Goal: Task Accomplishment & Management: Complete application form

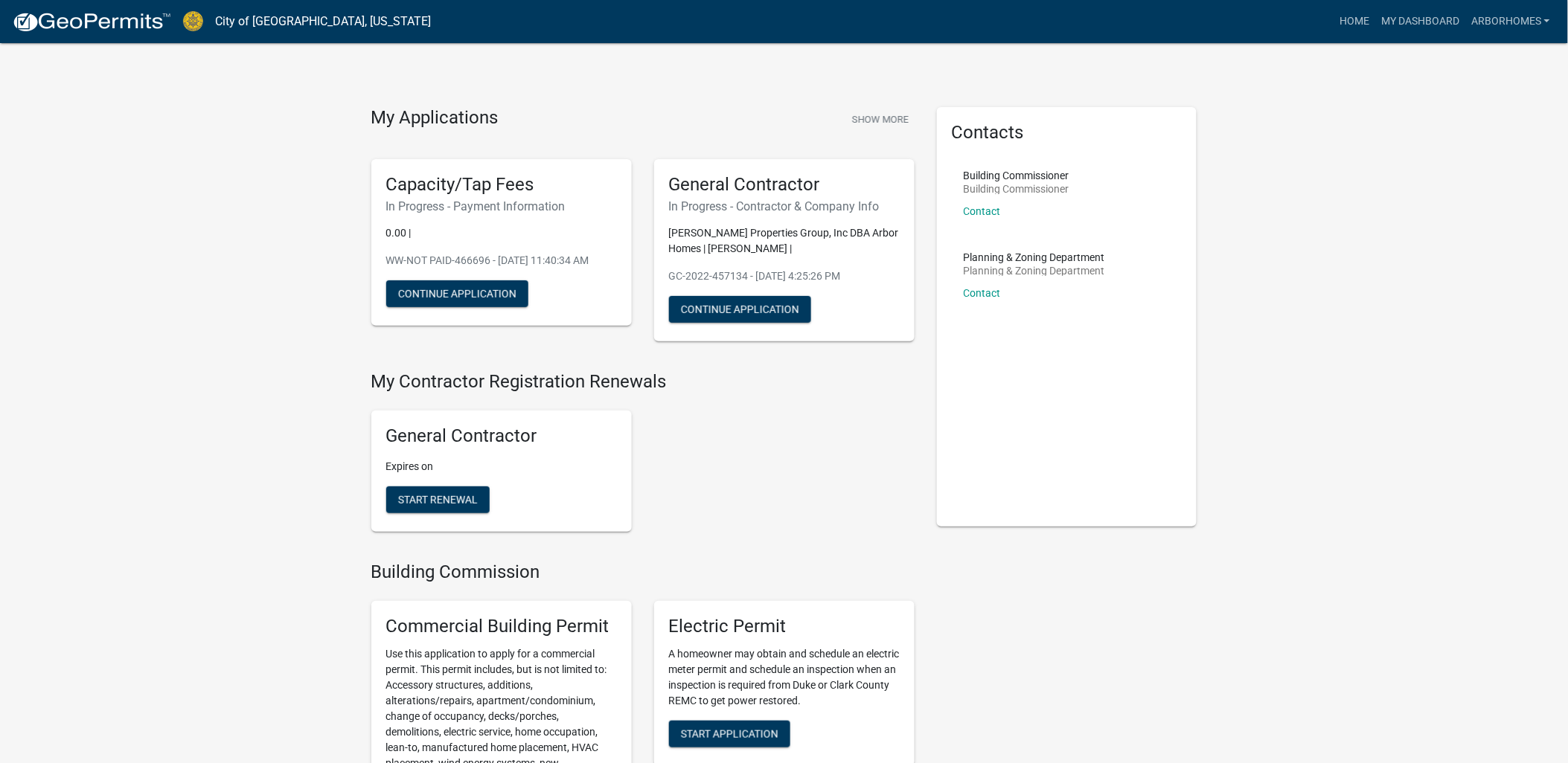
click at [188, 18] on img at bounding box center [193, 21] width 20 height 20
click at [144, 20] on img at bounding box center [91, 21] width 160 height 22
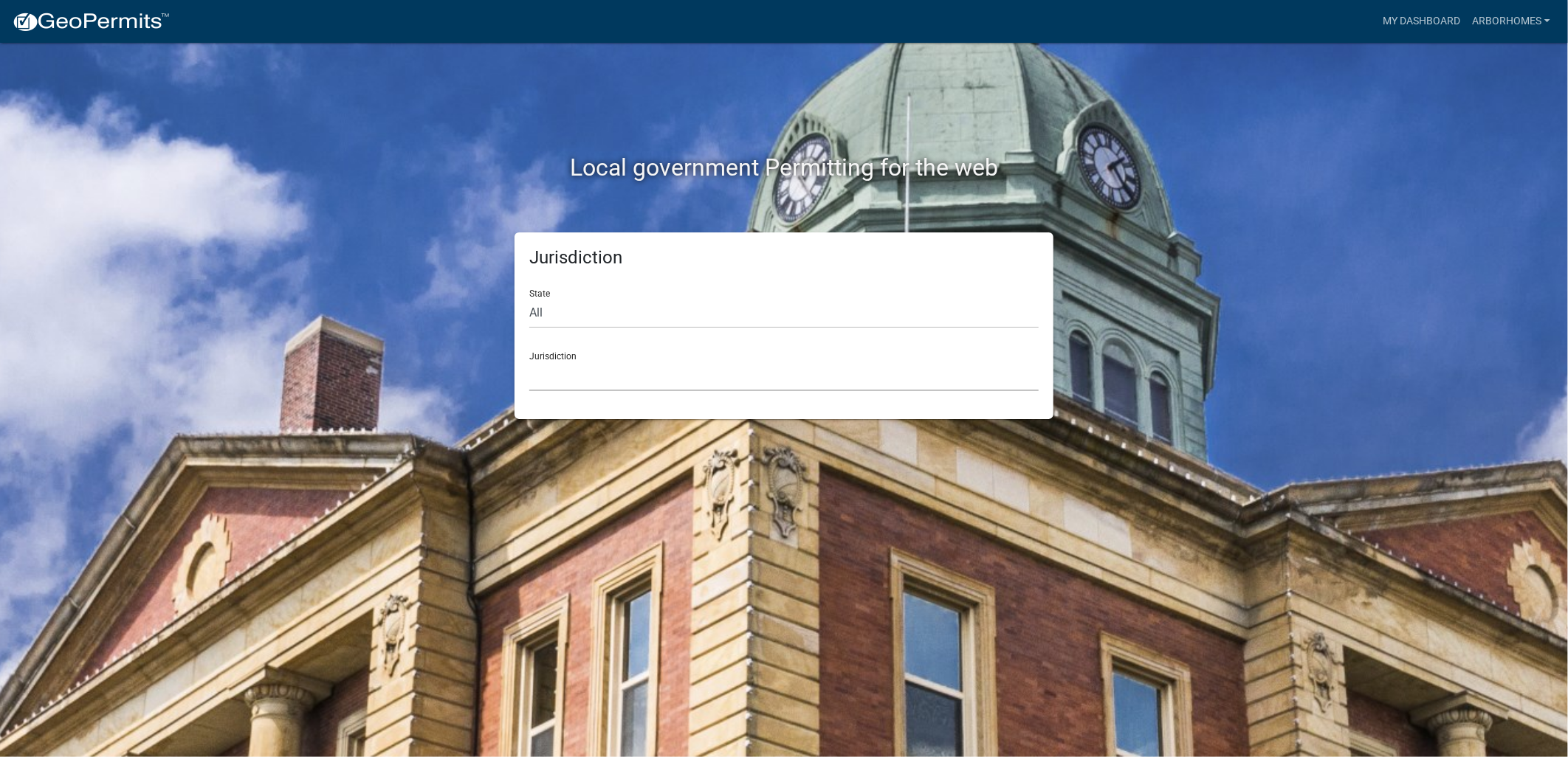
click at [594, 380] on select "Custer County, Colorado Carroll County, Georgia Cook County, Georgia Crawford C…" at bounding box center [784, 376] width 510 height 30
click at [414, 372] on div "Jurisdiction State All Colorado Georgia Indiana Iowa Kansas Minnesota Ohio Sout…" at bounding box center [784, 326] width 842 height 187
click at [541, 320] on select "All Colorado Georgia Indiana Iowa Kansas Minnesota Ohio South Carolina Wisconsin" at bounding box center [784, 313] width 510 height 30
select select "[US_STATE]"
click at [529, 299] on select "All Colorado Georgia Indiana Iowa Kansas Minnesota Ohio South Carolina Wisconsin" at bounding box center [784, 313] width 510 height 30
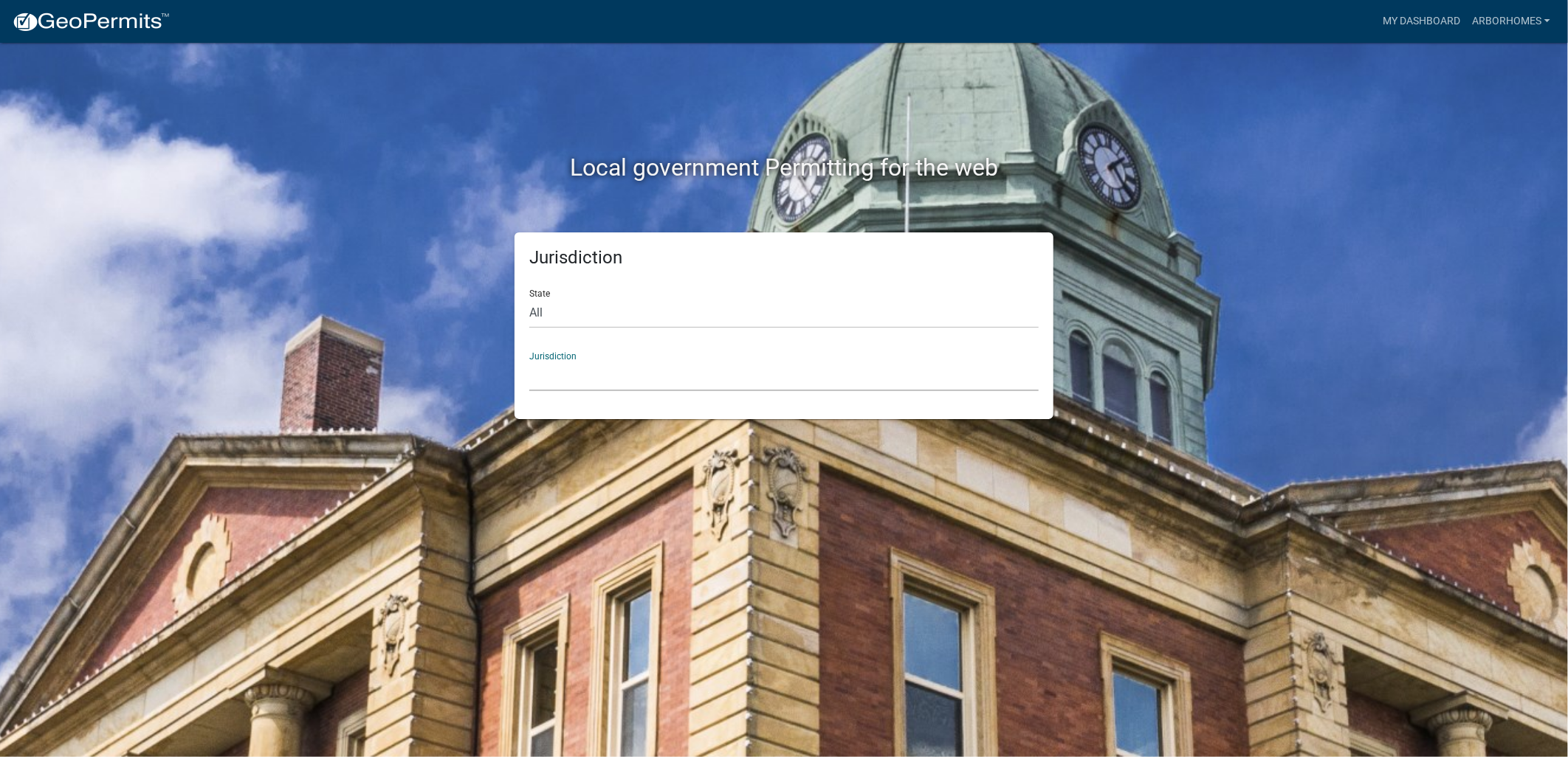
click at [566, 380] on select "City of Charlestown, Indiana City of Jeffersonville, Indiana City of Logansport…" at bounding box center [784, 376] width 510 height 30
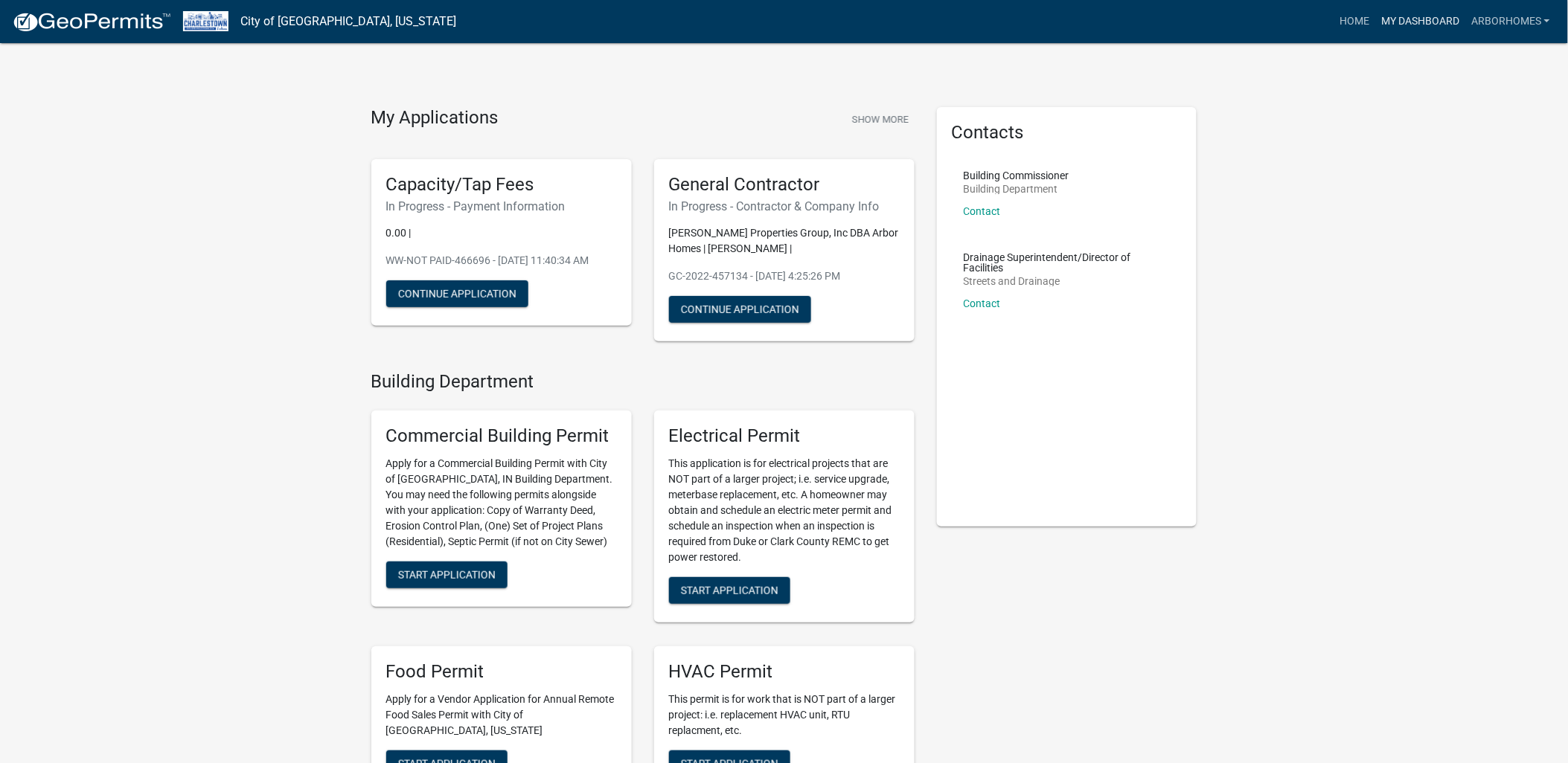
click at [1446, 17] on link "My Dashboard" at bounding box center [1420, 21] width 90 height 28
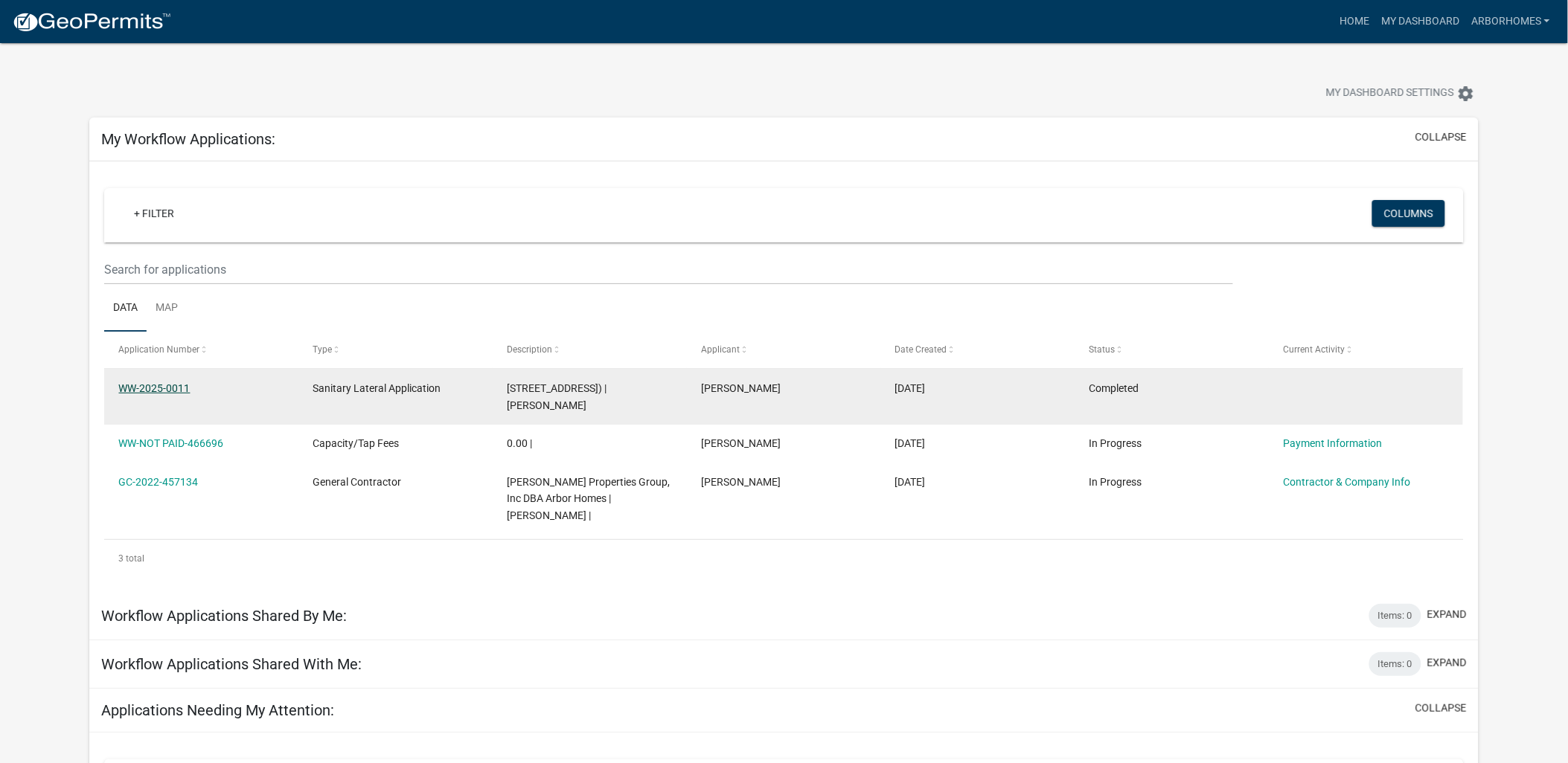
click at [165, 383] on link "WW-2025-0011" at bounding box center [155, 389] width 71 height 12
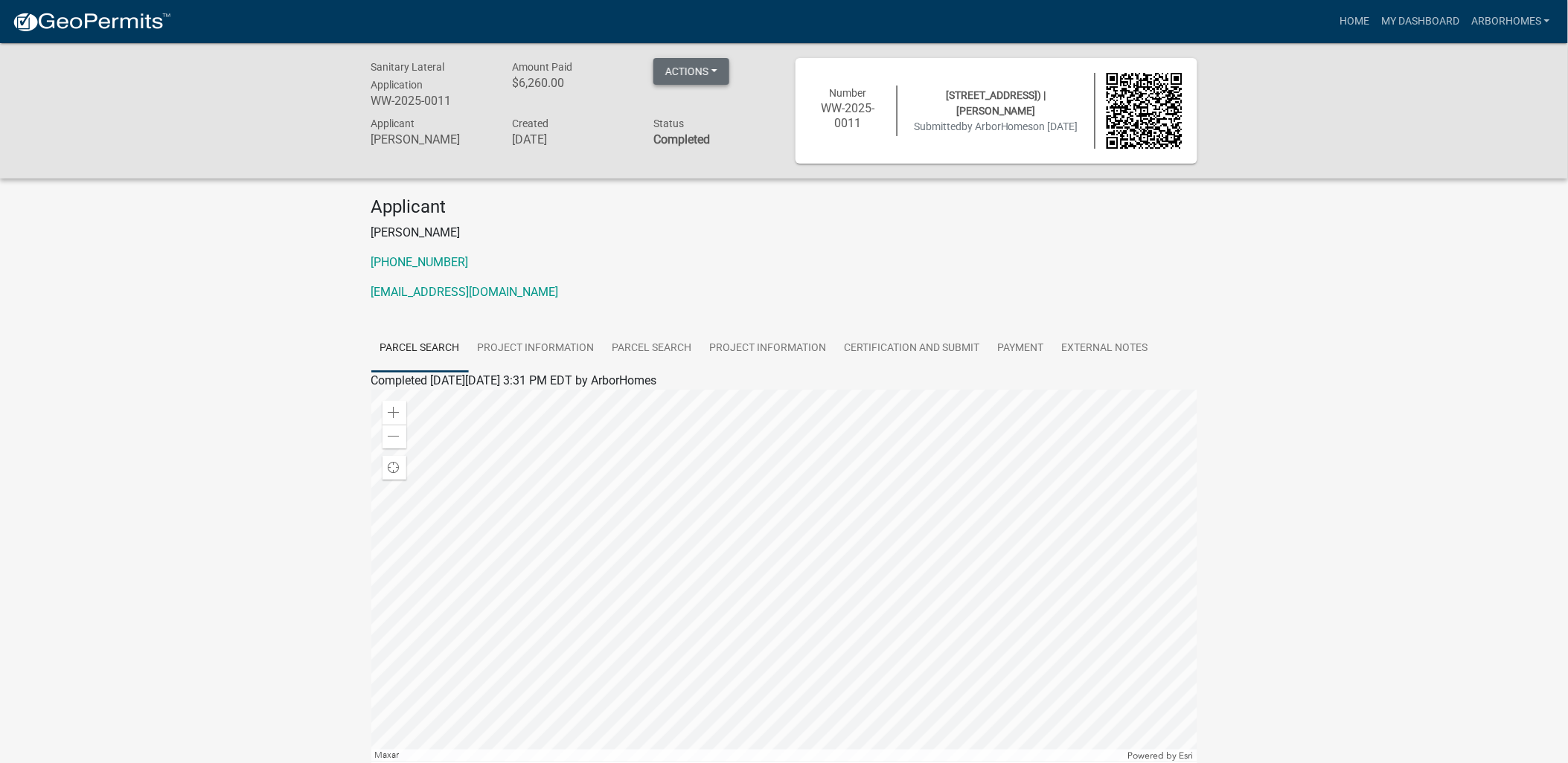
click at [696, 74] on button "Actions" at bounding box center [691, 71] width 76 height 26
click at [262, 321] on div "Sanitary Lateral Application WW-2025-0011 Amount Paid $6,260.00 Actions View re…" at bounding box center [784, 466] width 1568 height 847
click at [564, 337] on link "Project Information" at bounding box center [536, 349] width 135 height 48
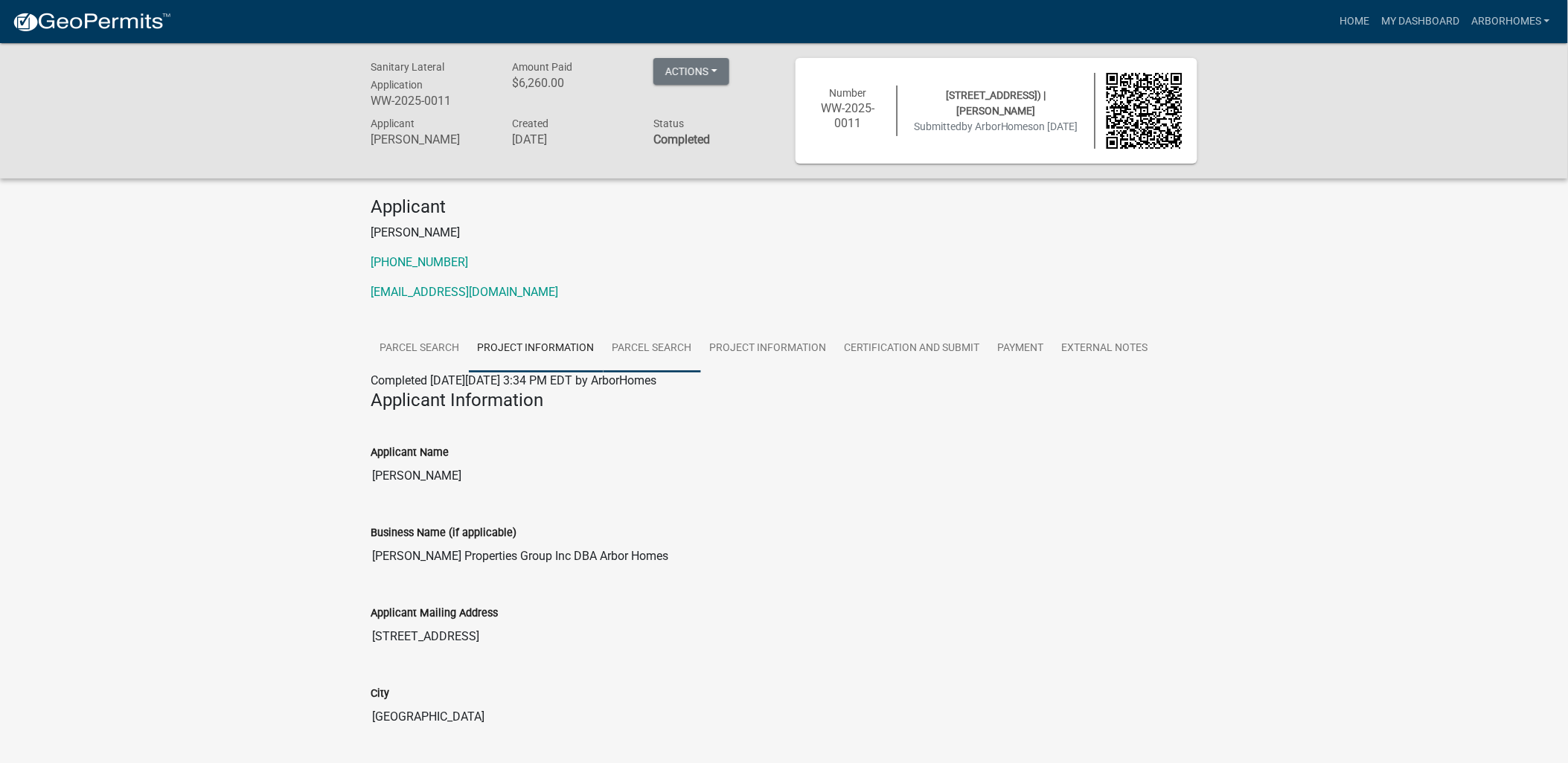
click at [643, 346] on link "Parcel search" at bounding box center [653, 349] width 98 height 48
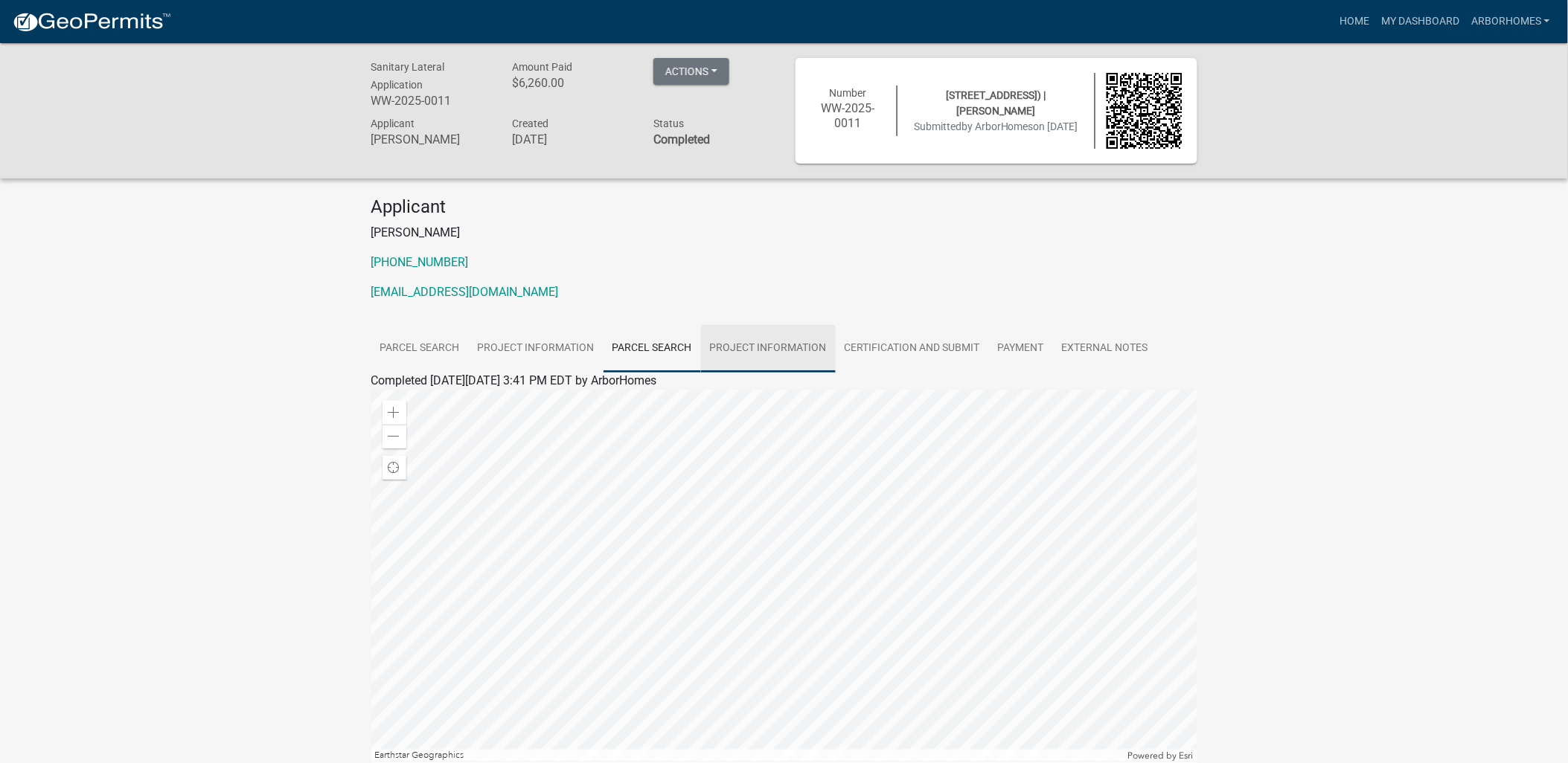
click at [772, 351] on link "Project Information" at bounding box center [768, 349] width 135 height 48
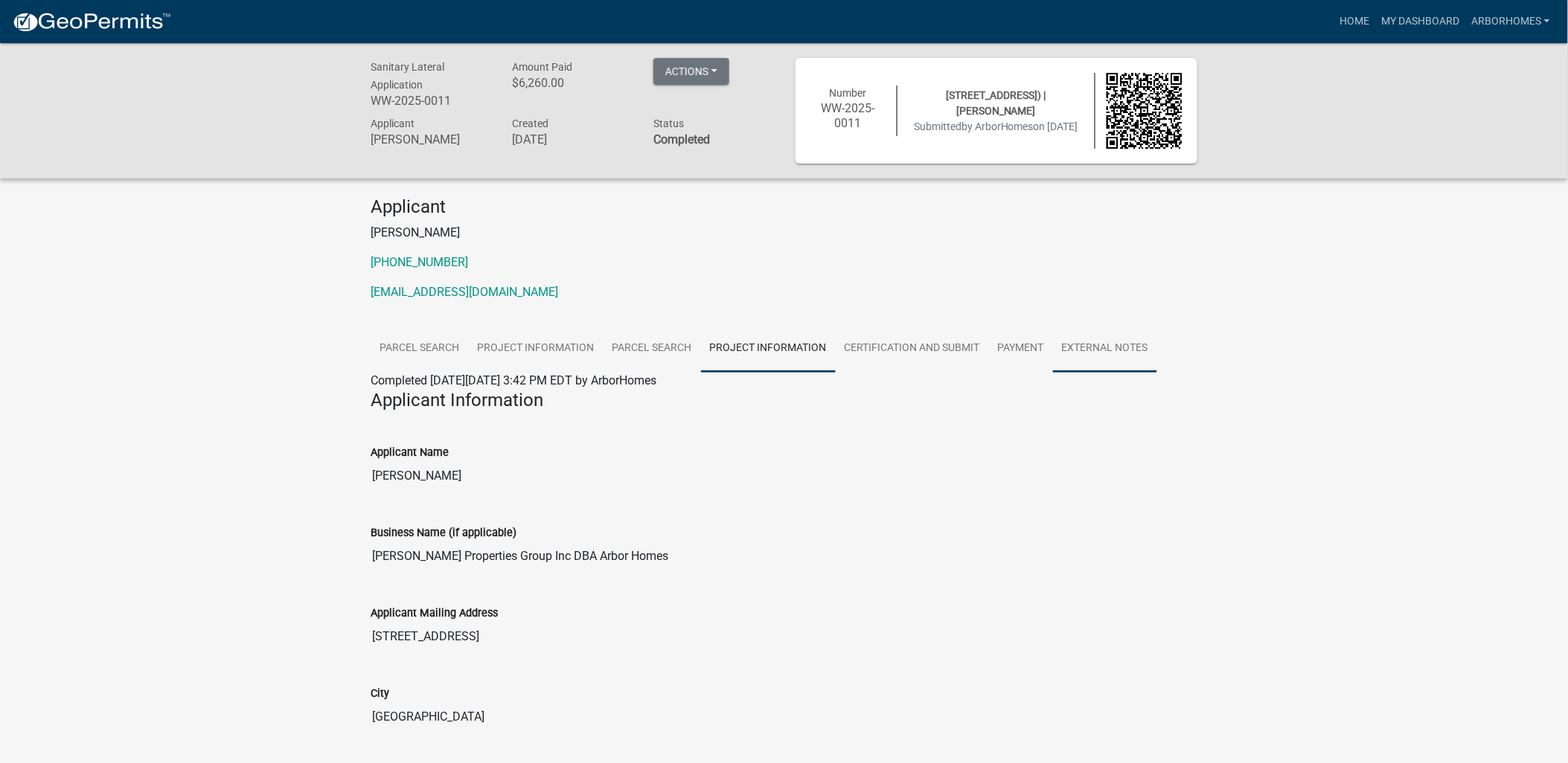
click at [1109, 346] on link "External Notes" at bounding box center [1105, 349] width 104 height 48
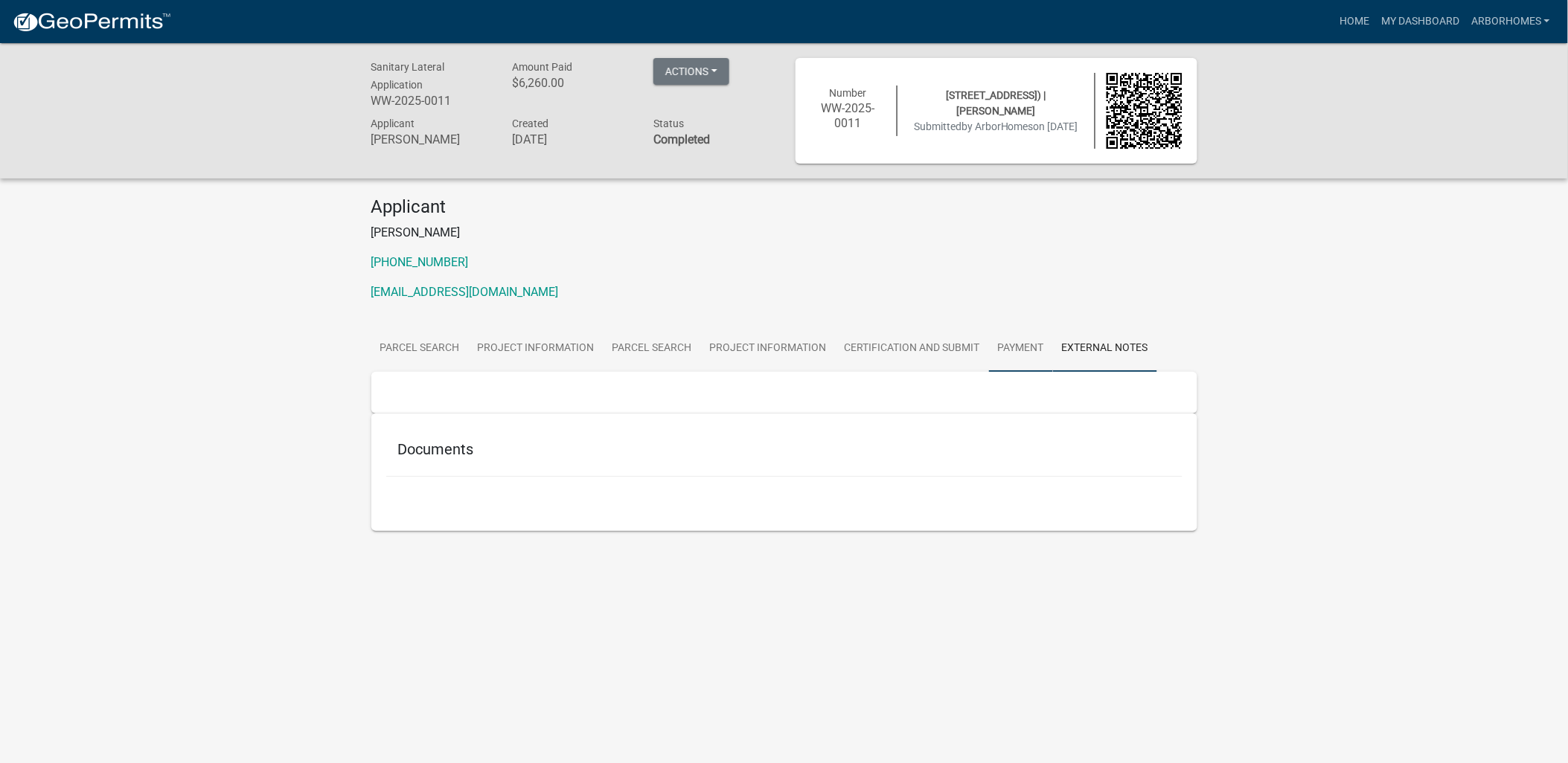
click at [1023, 348] on link "Payment" at bounding box center [1021, 349] width 64 height 48
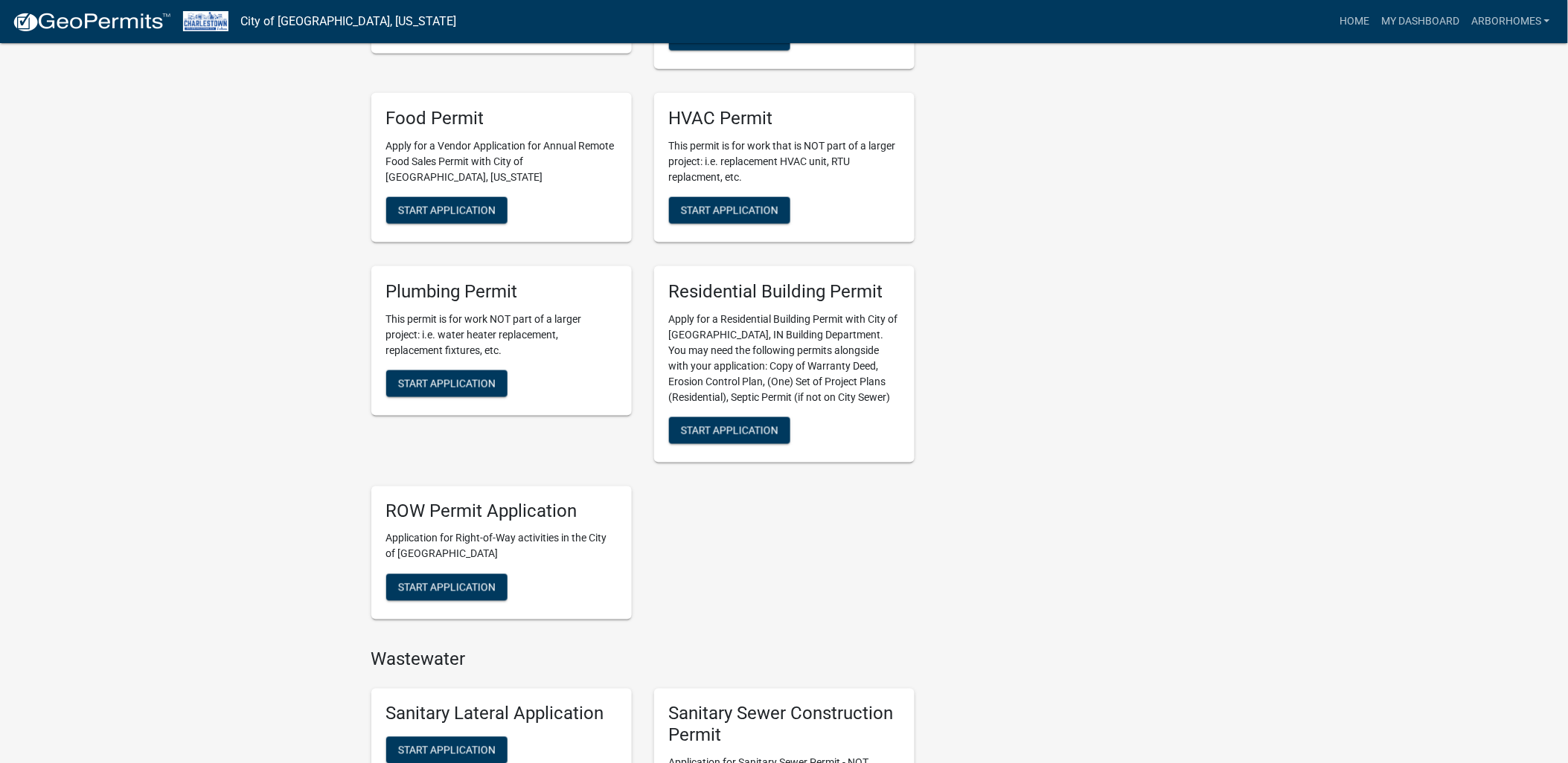
scroll to position [578, 0]
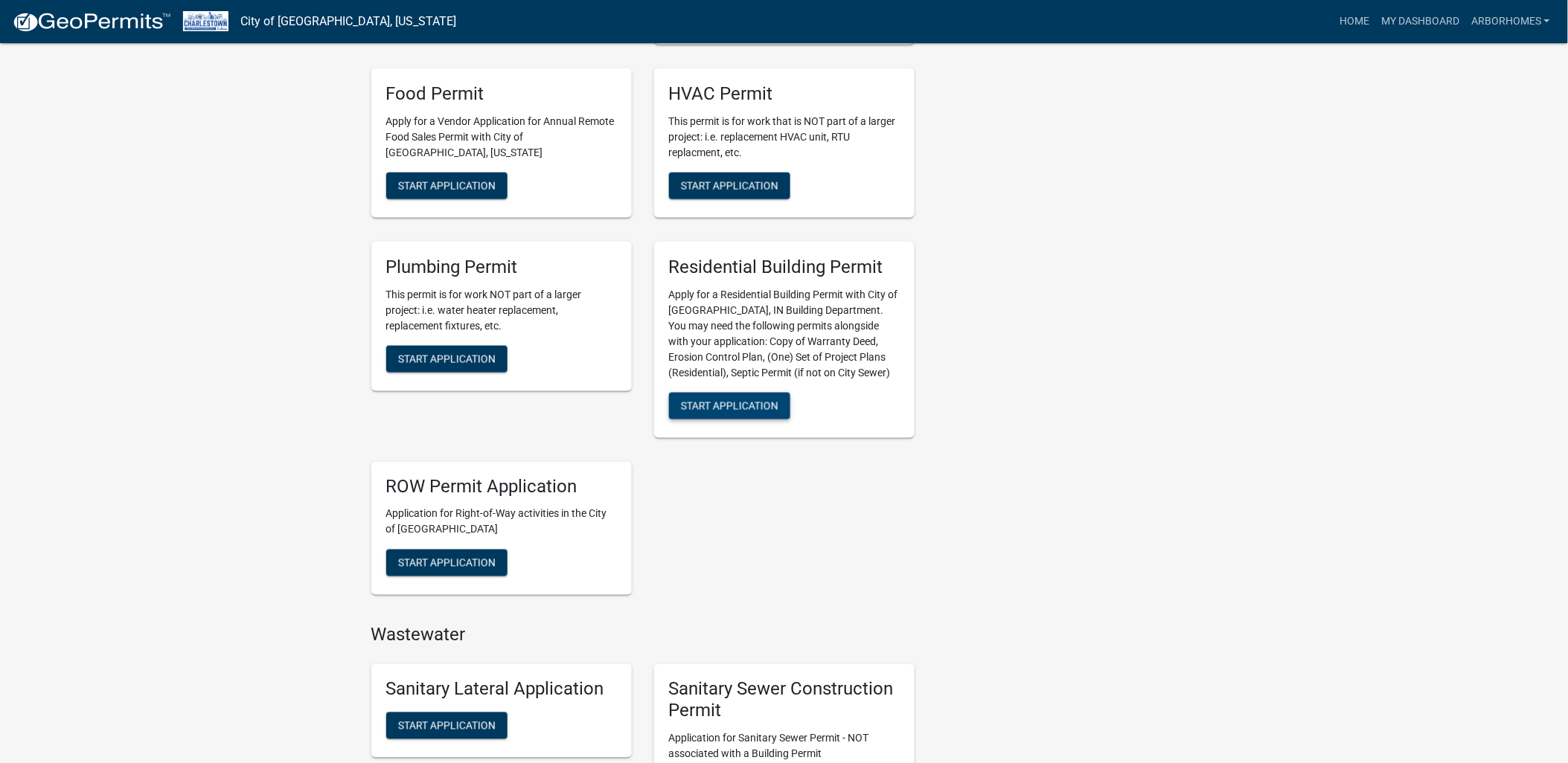
click at [724, 412] on button "Start Application" at bounding box center [729, 406] width 122 height 26
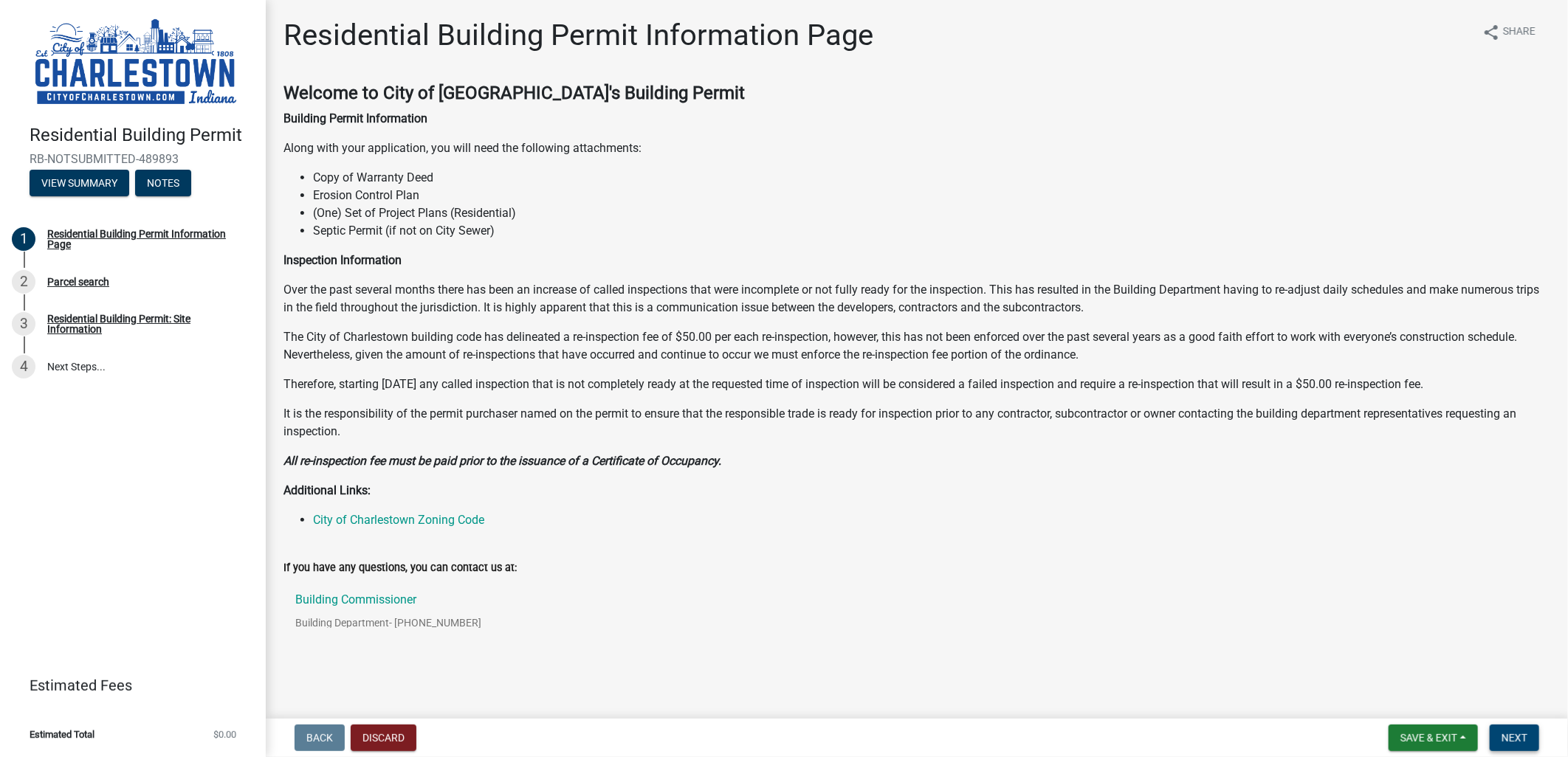
click at [1514, 732] on span "Next" at bounding box center [1514, 738] width 25 height 11
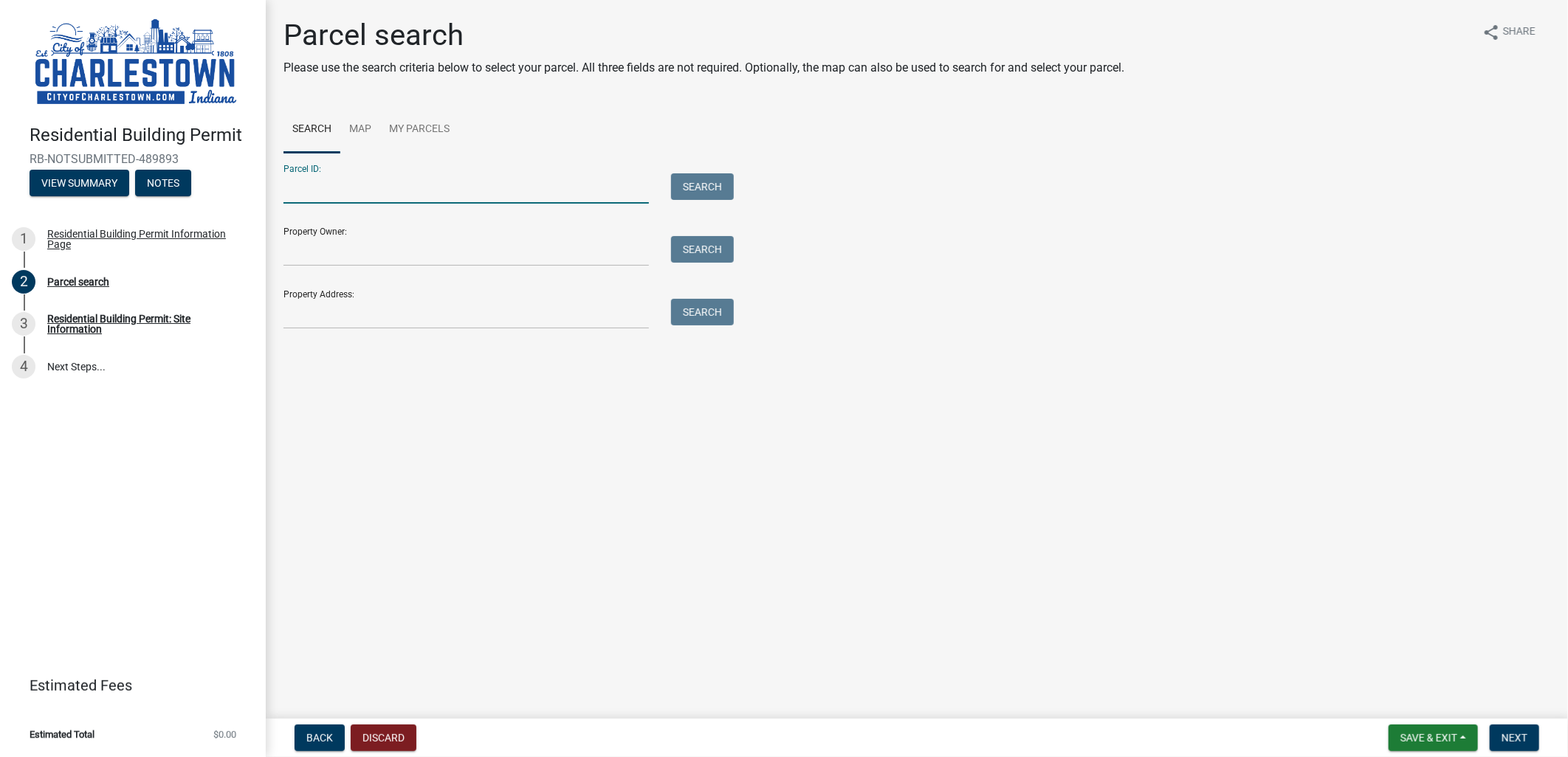
click at [328, 195] on input "Parcel ID:" at bounding box center [466, 188] width 365 height 30
click at [388, 180] on input "Parcel ID:" at bounding box center [466, 188] width 365 height 30
type input "10-03-13-500-179.000-003"
click at [696, 193] on button "Search" at bounding box center [702, 186] width 62 height 26
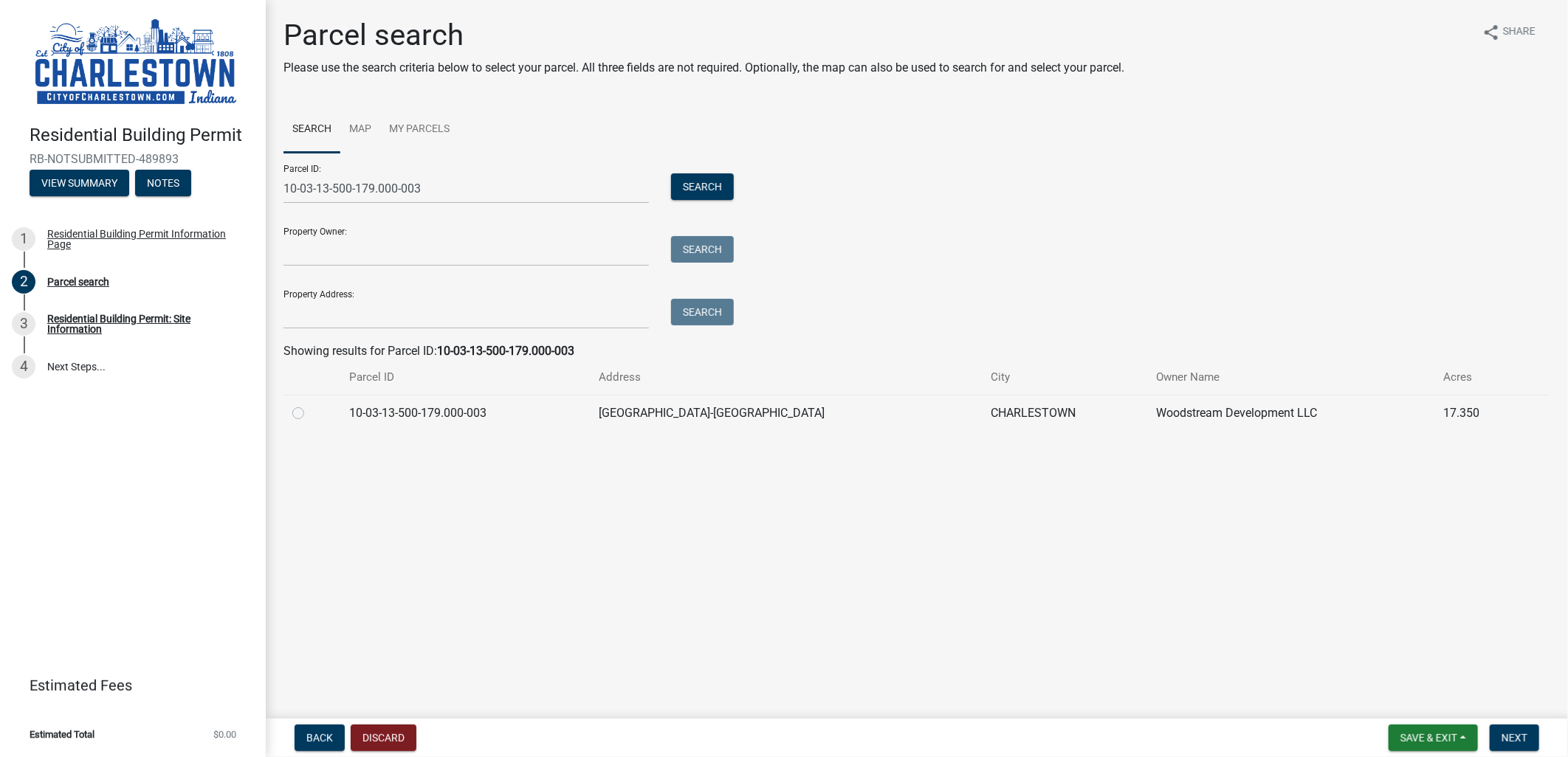
click at [310, 404] on label at bounding box center [310, 404] width 0 height 0
click at [310, 414] on input "radio" at bounding box center [315, 409] width 10 height 10
radio input "true"
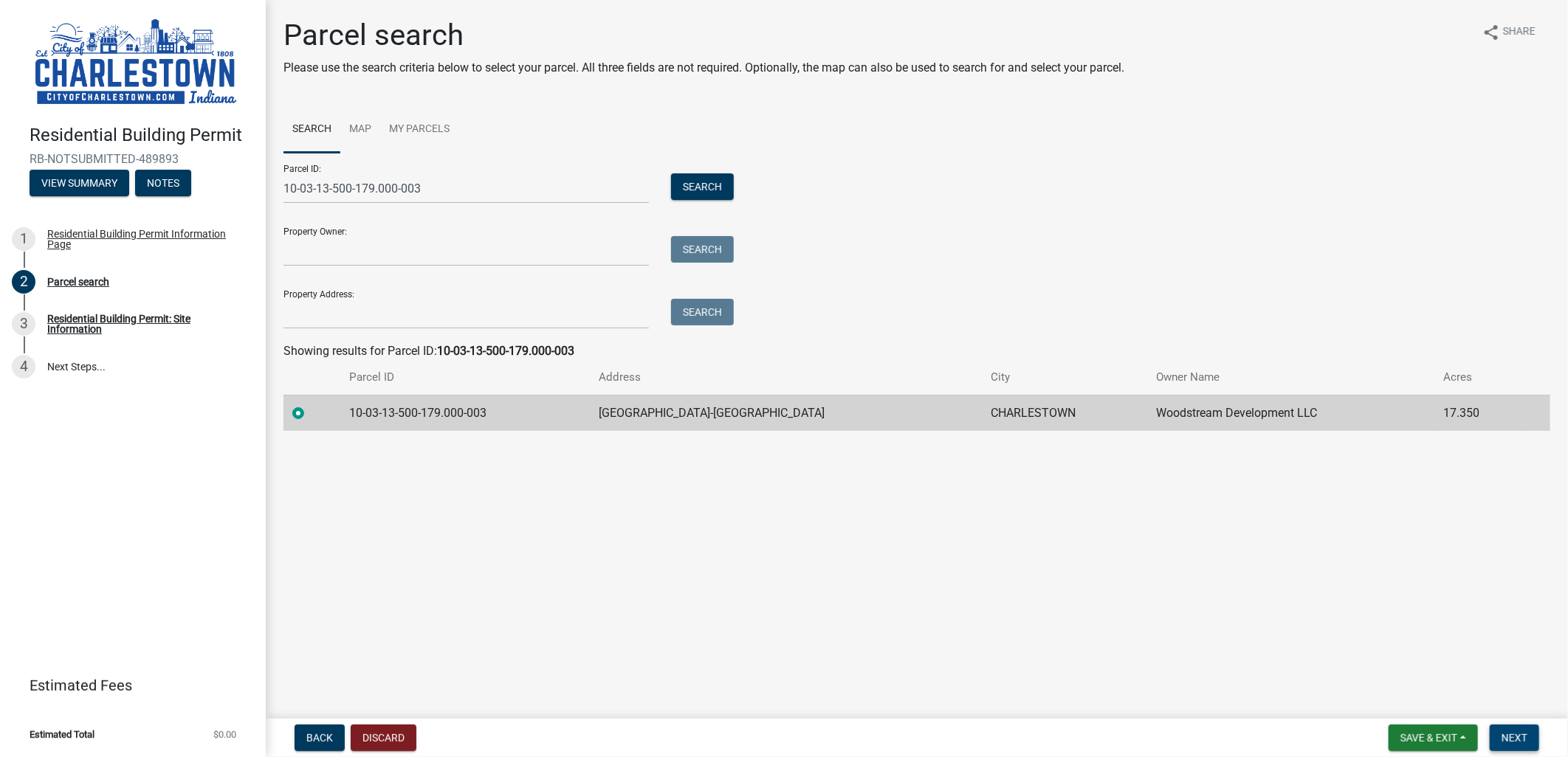
click at [1515, 732] on span "Next" at bounding box center [1514, 738] width 25 height 11
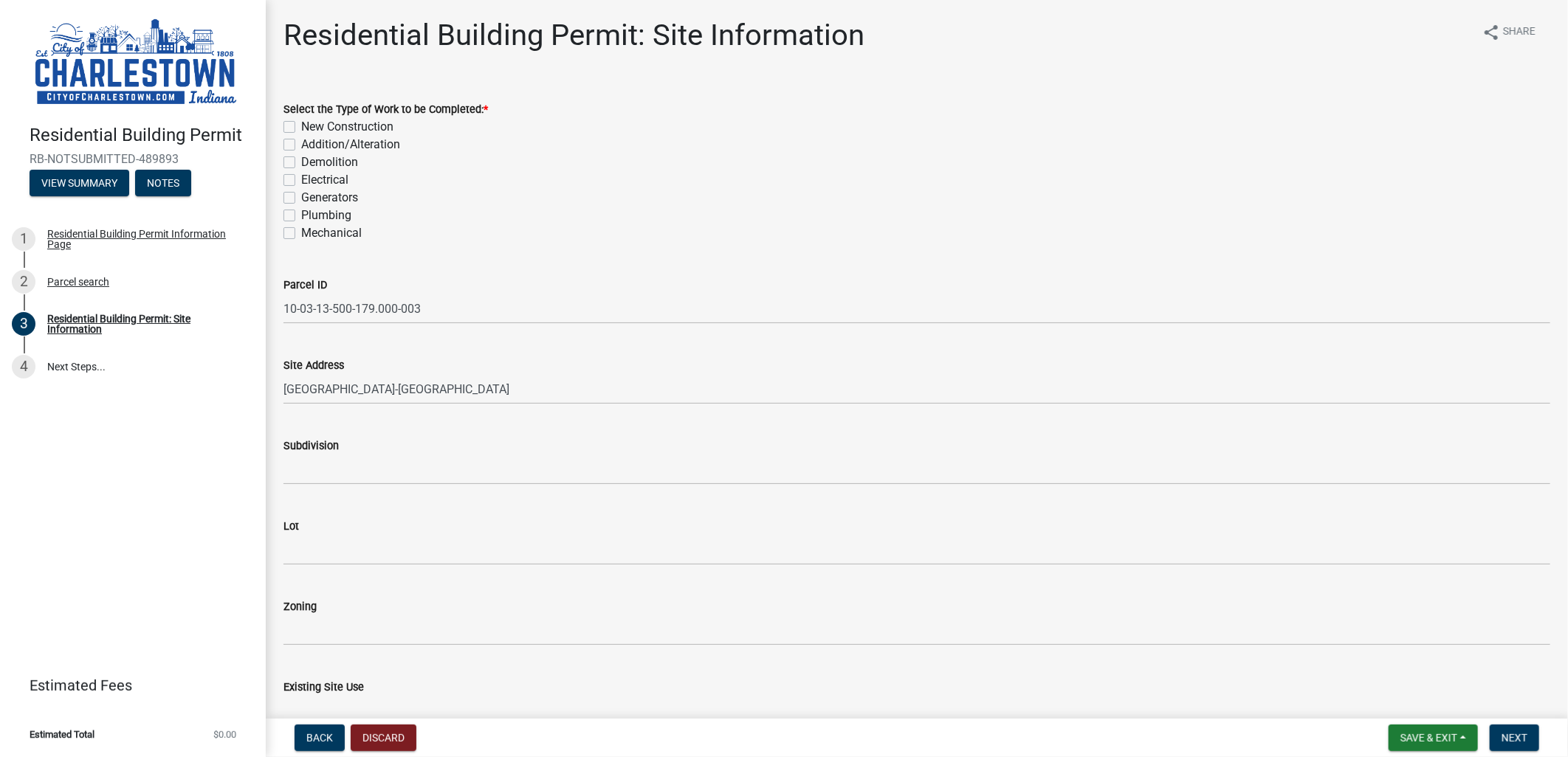
click at [301, 126] on label "New Construction" at bounding box center [347, 127] width 92 height 18
click at [301, 126] on input "New Construction" at bounding box center [306, 123] width 10 height 10
checkbox input "true"
checkbox input "false"
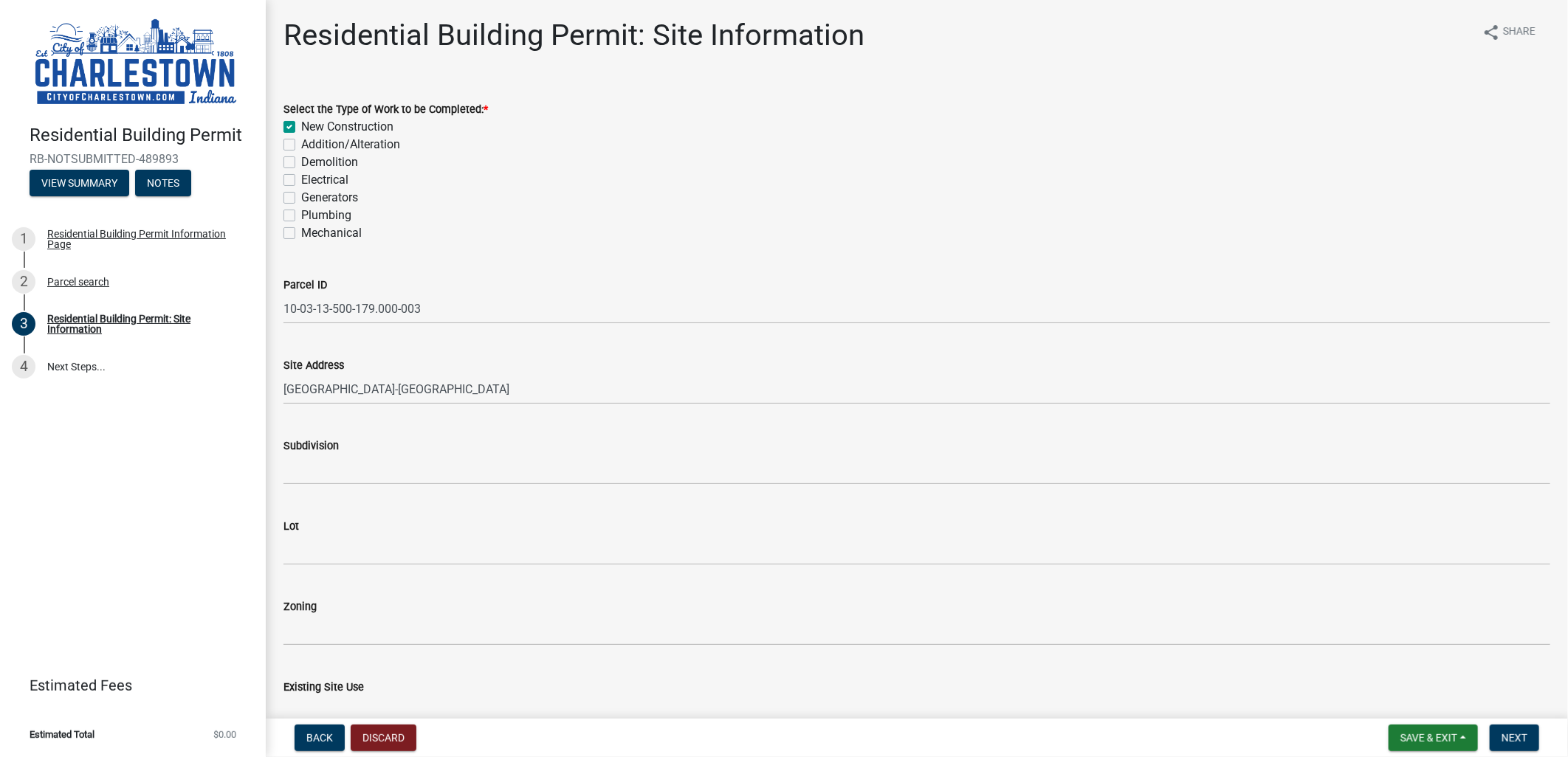
checkbox input "false"
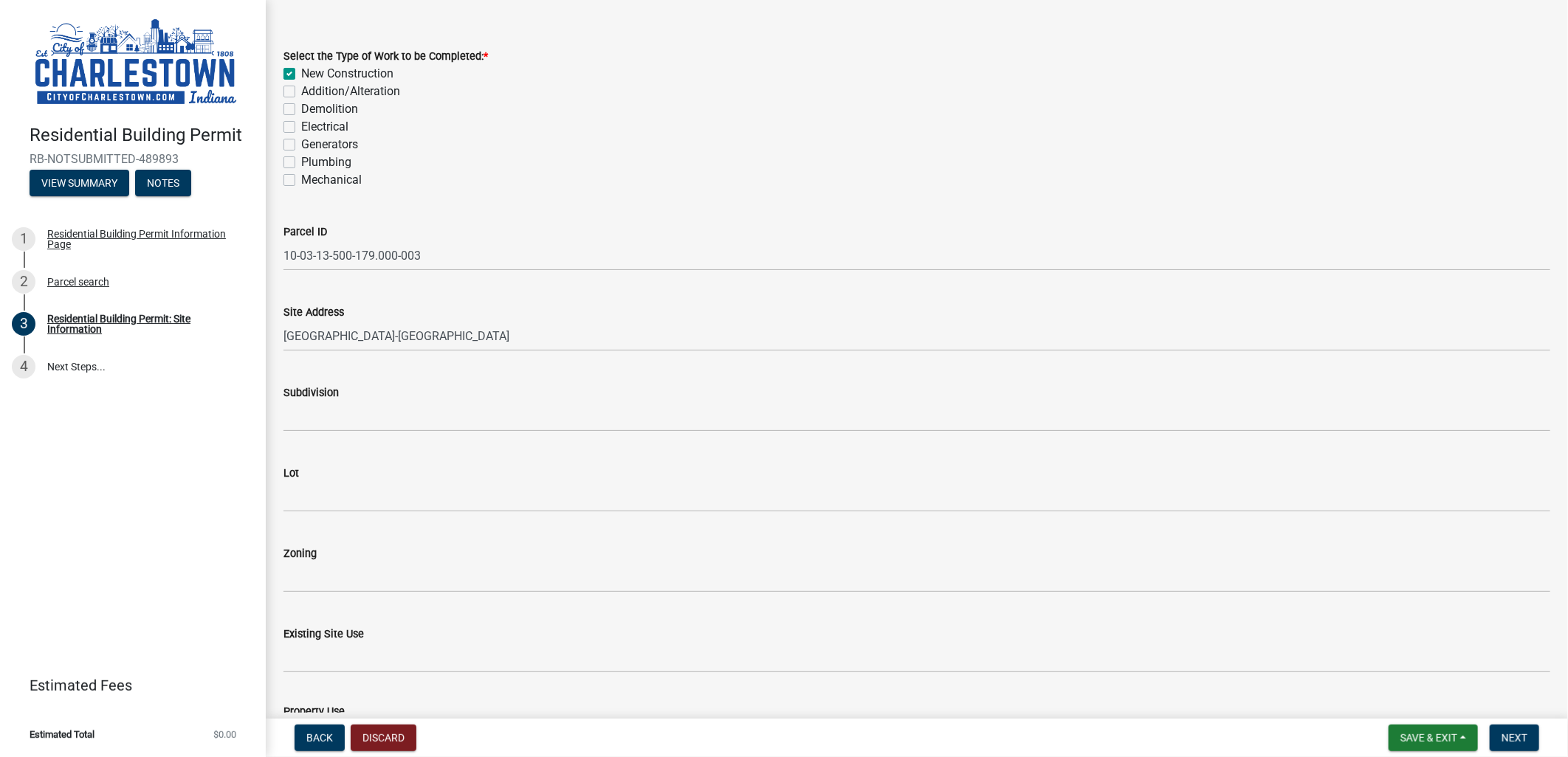
scroll to position [82, 0]
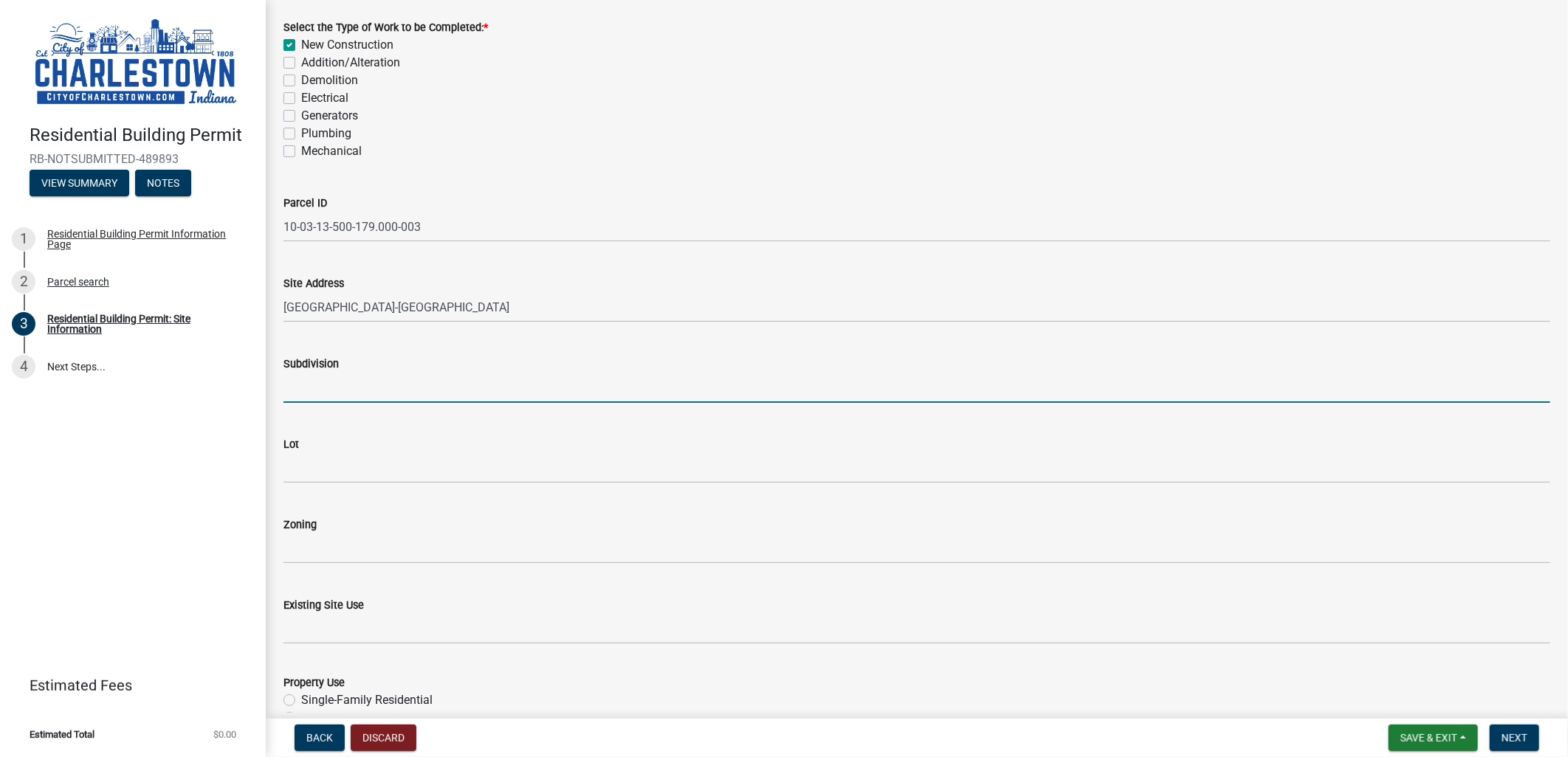
click at [437, 394] on input "Subdivision" at bounding box center [917, 387] width 1267 height 30
type input "Walnut Creek"
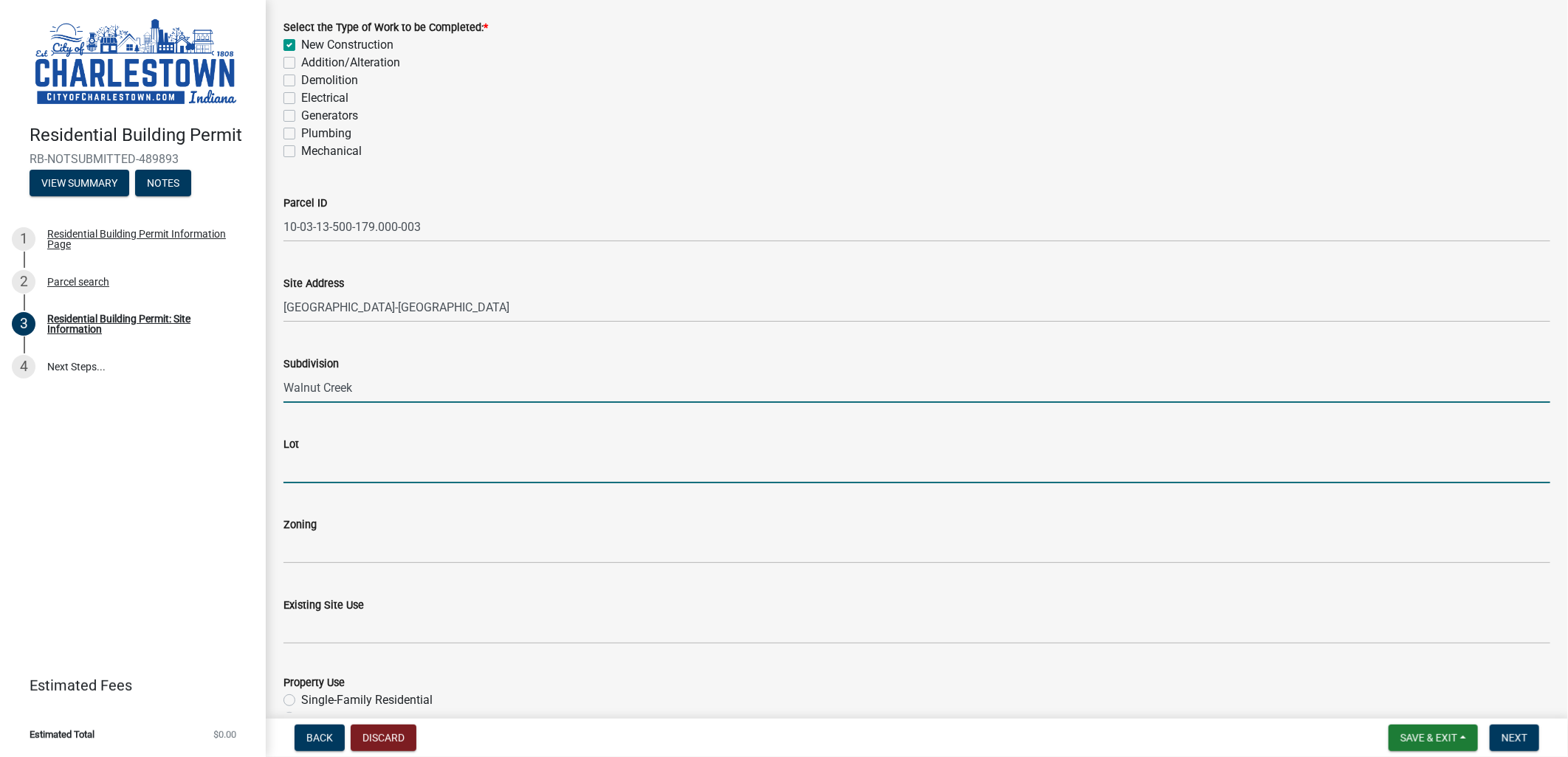
click at [455, 459] on input "Lot" at bounding box center [917, 468] width 1267 height 30
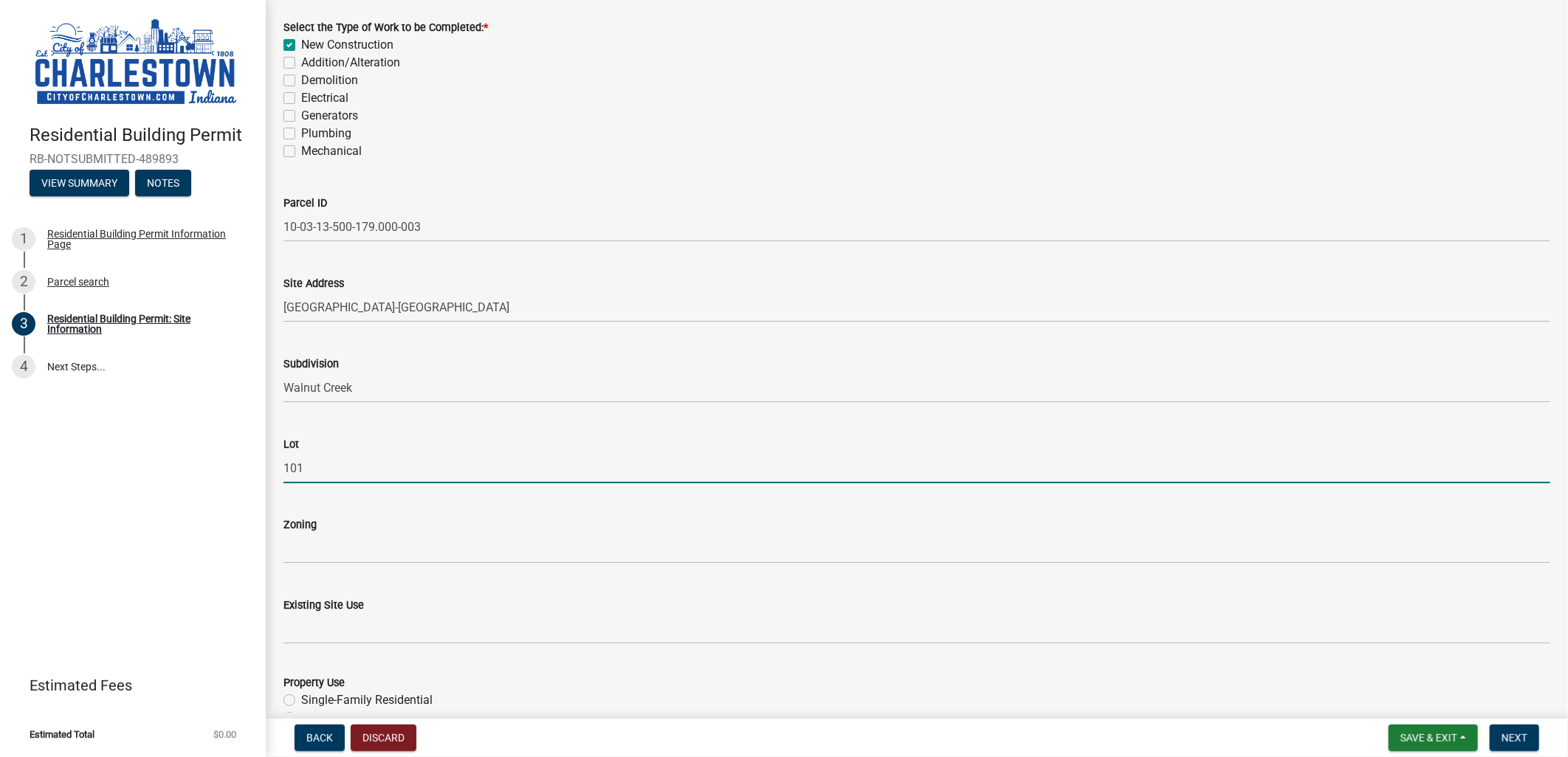
type input "101"
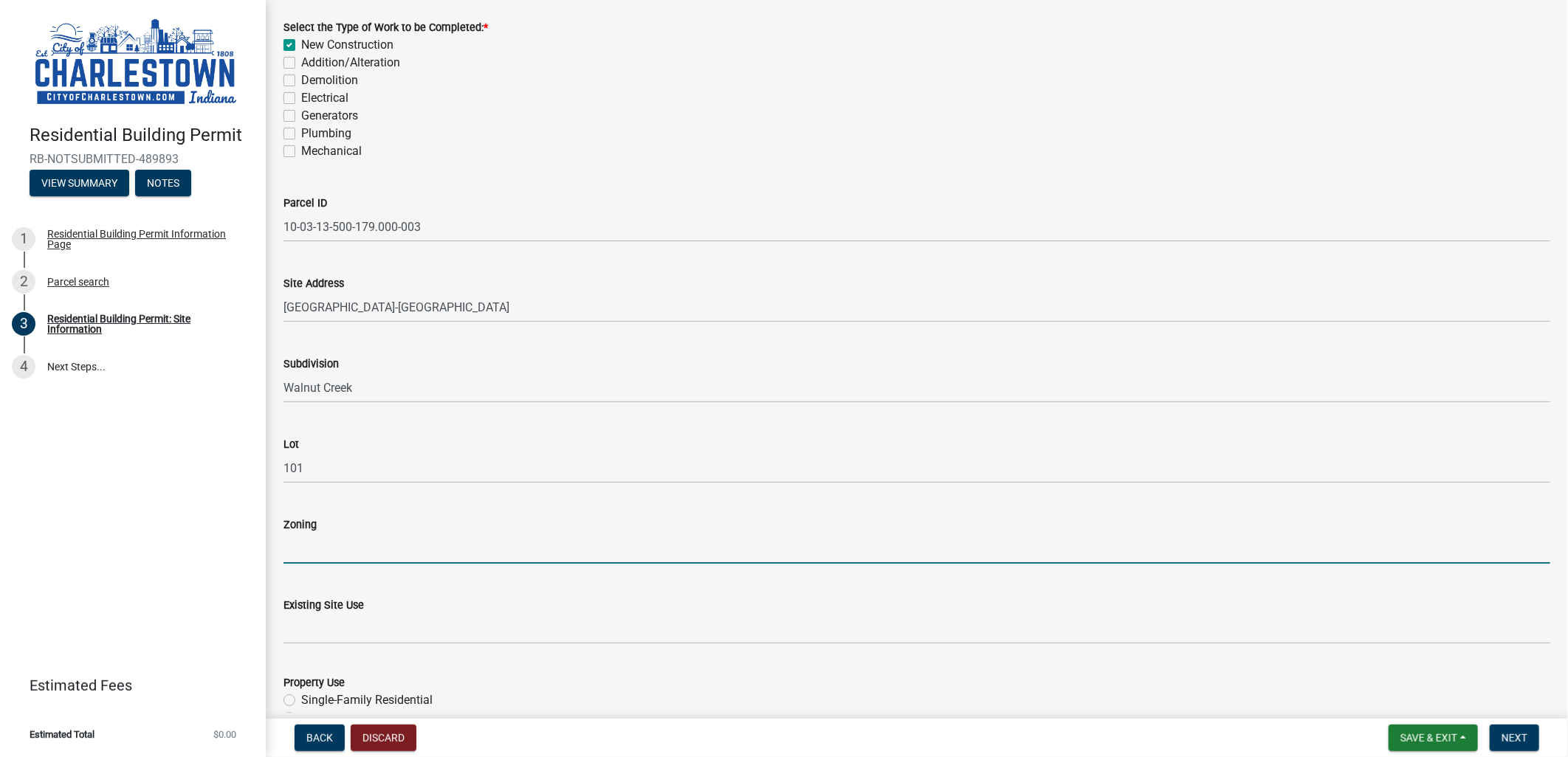
click at [453, 545] on input "Zoning" at bounding box center [917, 549] width 1267 height 30
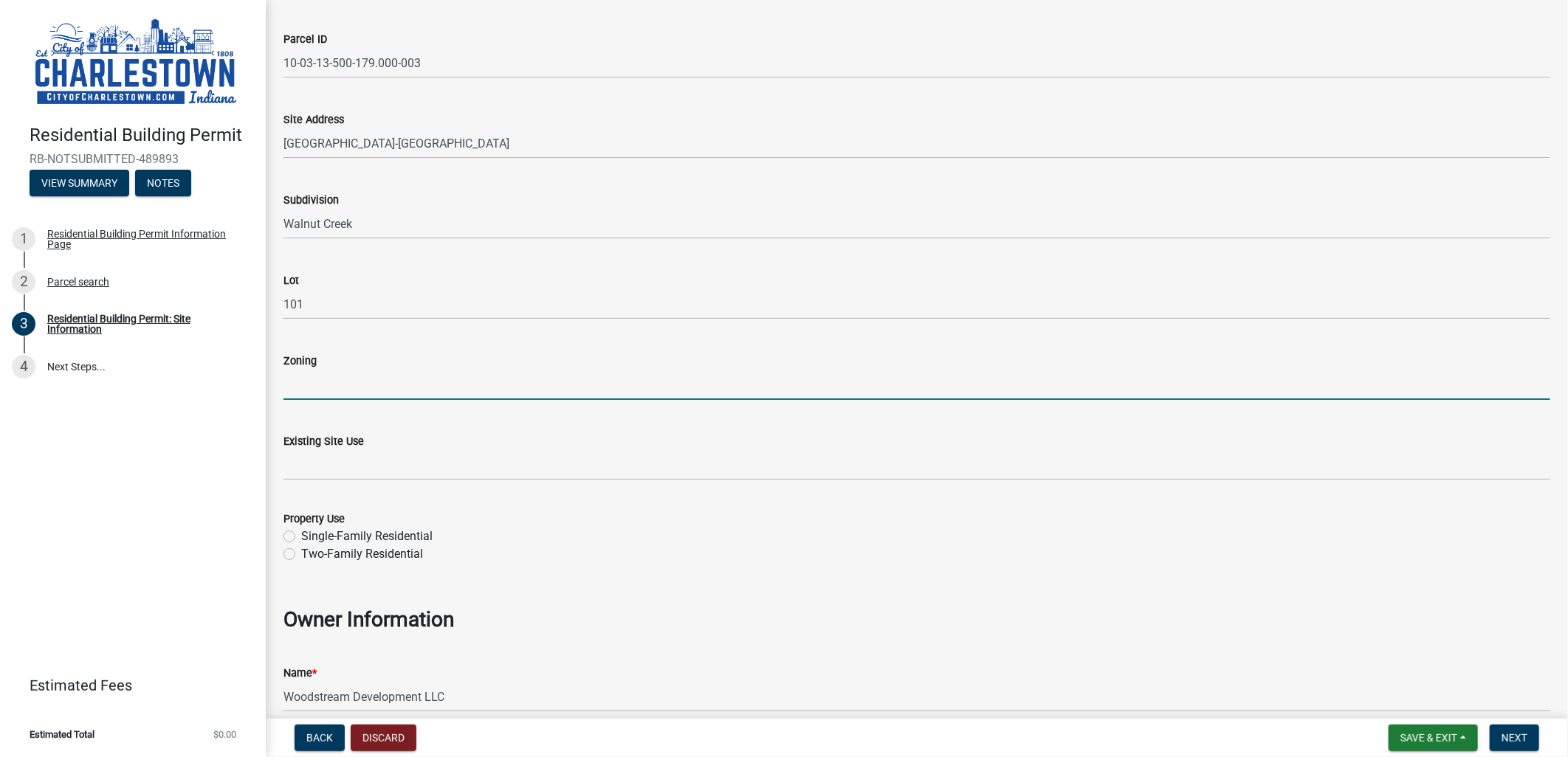
scroll to position [328, 0]
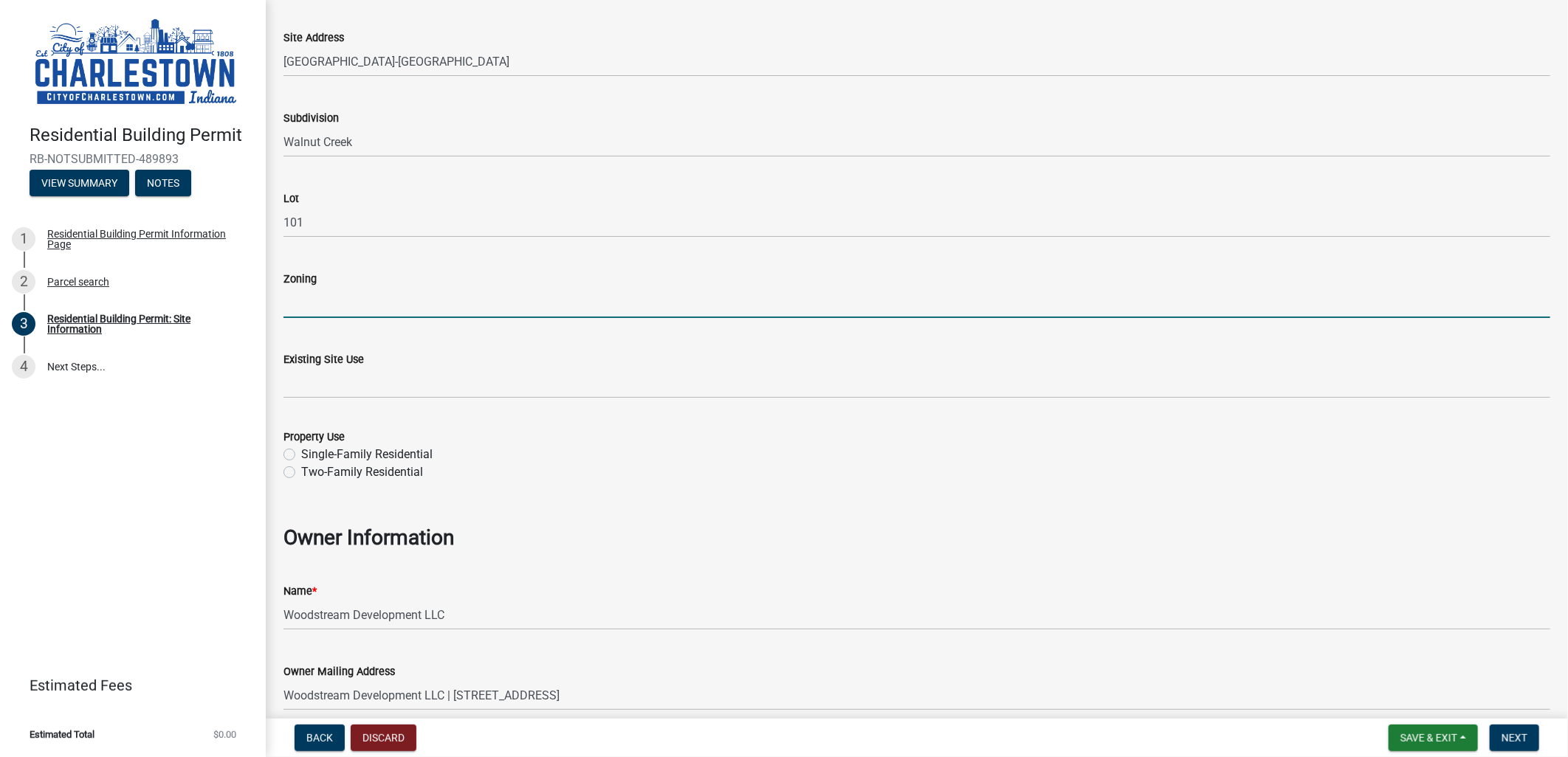
click at [373, 452] on label "Single-Family Residential" at bounding box center [367, 455] width 131 height 18
click at [311, 452] on input "Single-Family Residential" at bounding box center [306, 451] width 10 height 10
radio input "true"
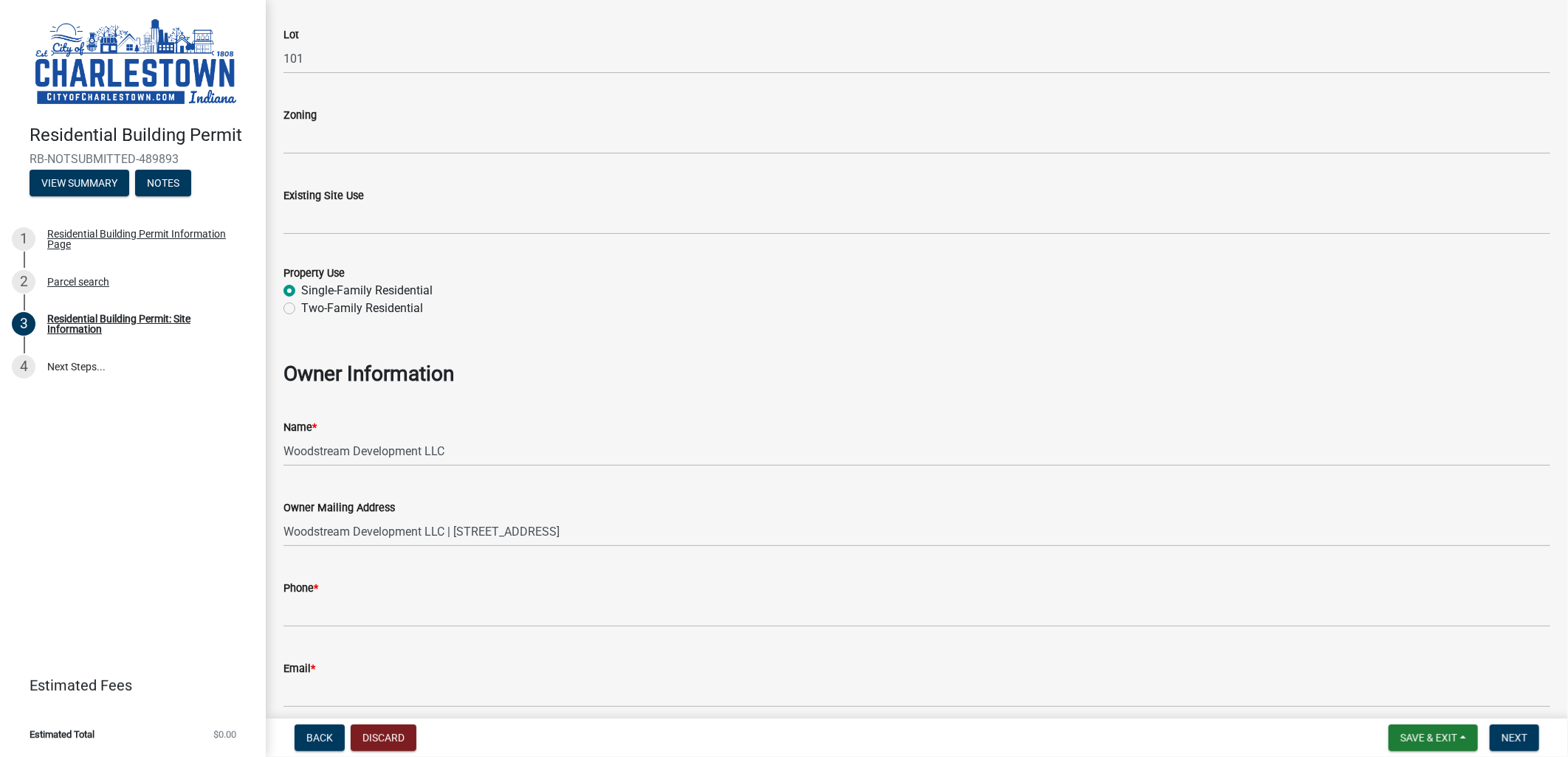
scroll to position [555, 0]
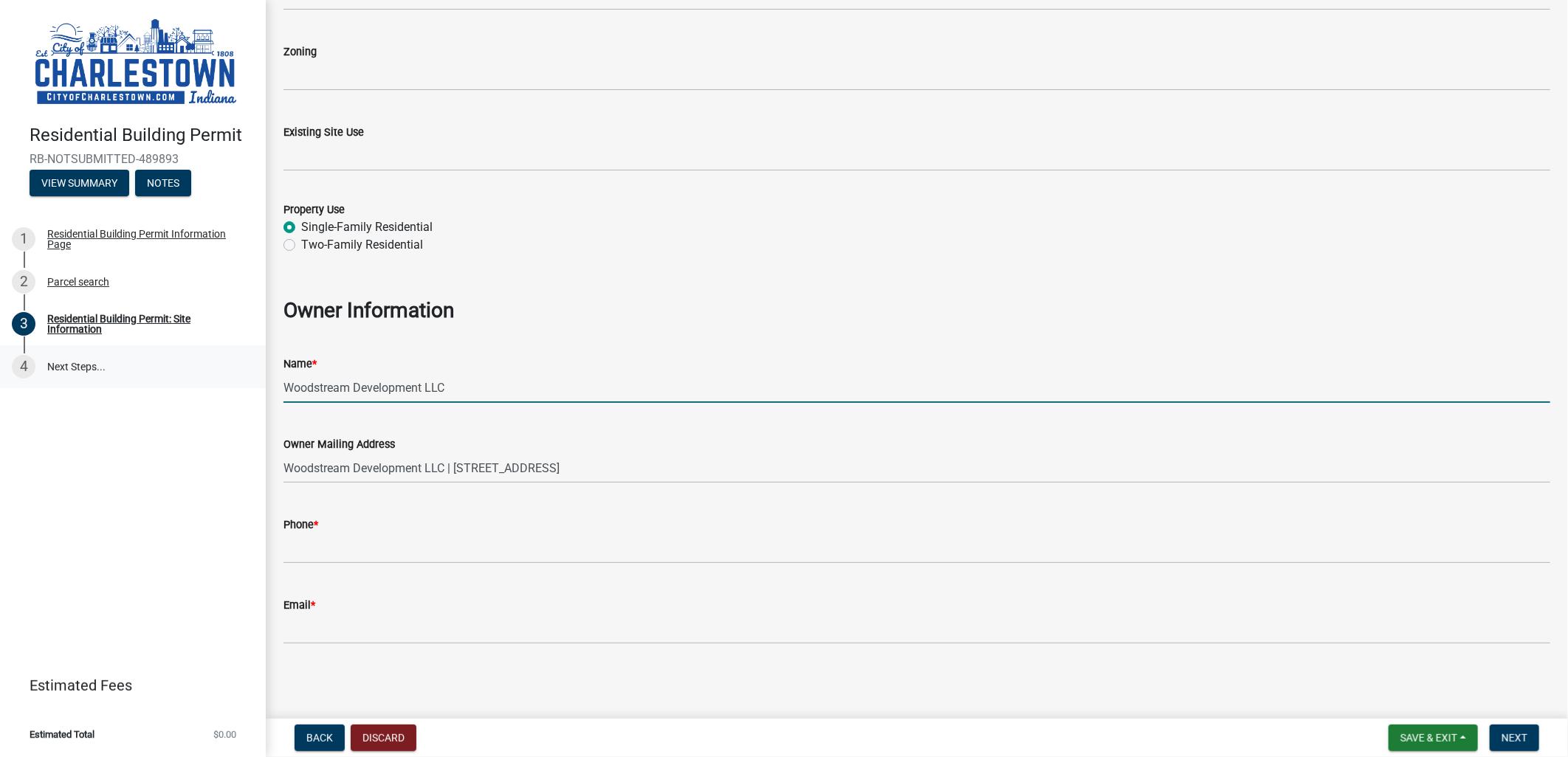
drag, startPoint x: 468, startPoint y: 388, endPoint x: 218, endPoint y: 381, distance: 250.1
click at [222, 381] on div "Residential Building Permit RB-NOTSUBMITTED-489893 View Summary Notes 1 Residen…" at bounding box center [784, 378] width 1568 height 757
type input "[PERSON_NAME] Properties Group Inc DBA Arbor Homes"
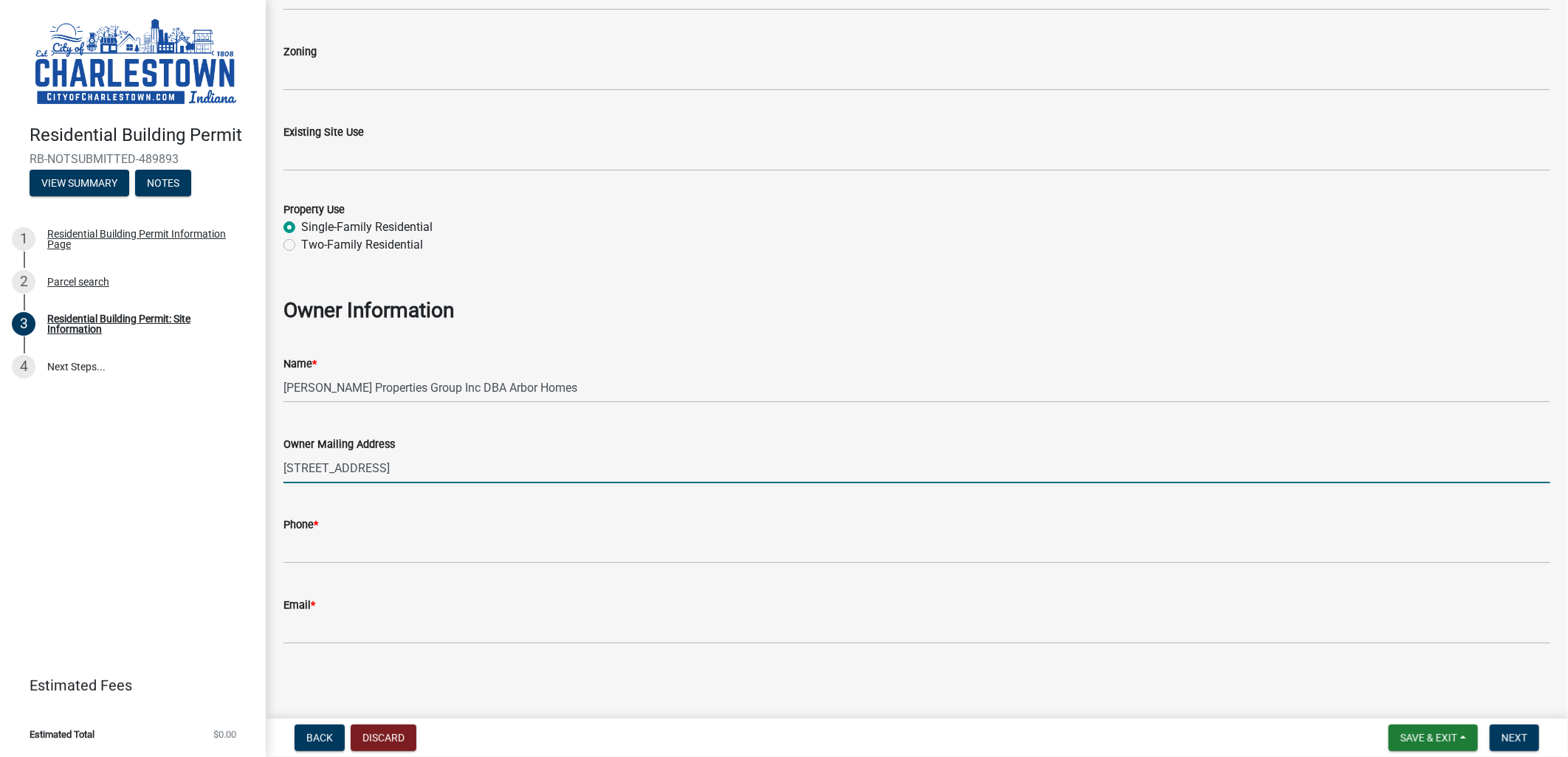
type input "[STREET_ADDRESS]"
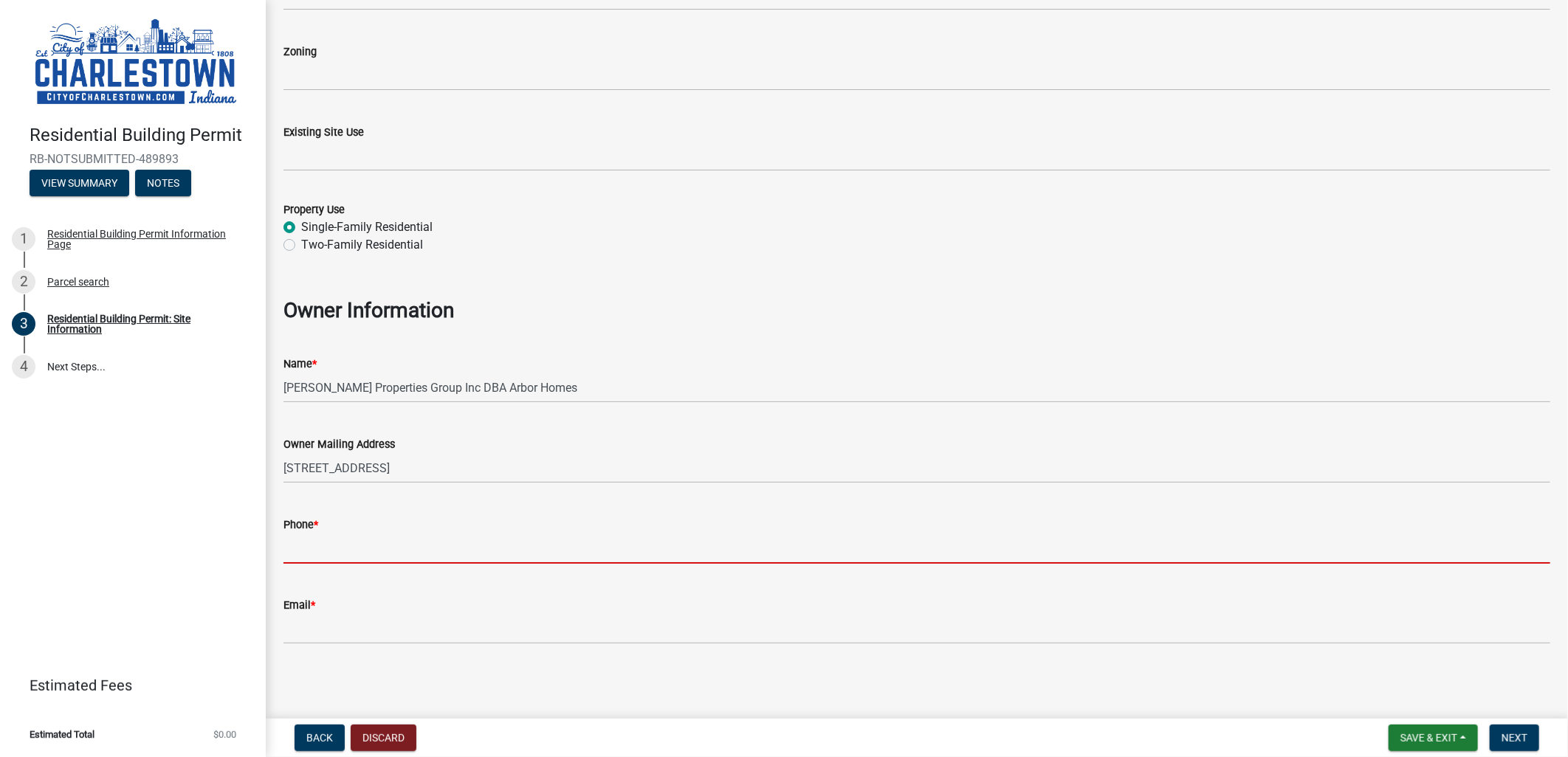
click at [517, 543] on input "Phone *" at bounding box center [917, 549] width 1267 height 30
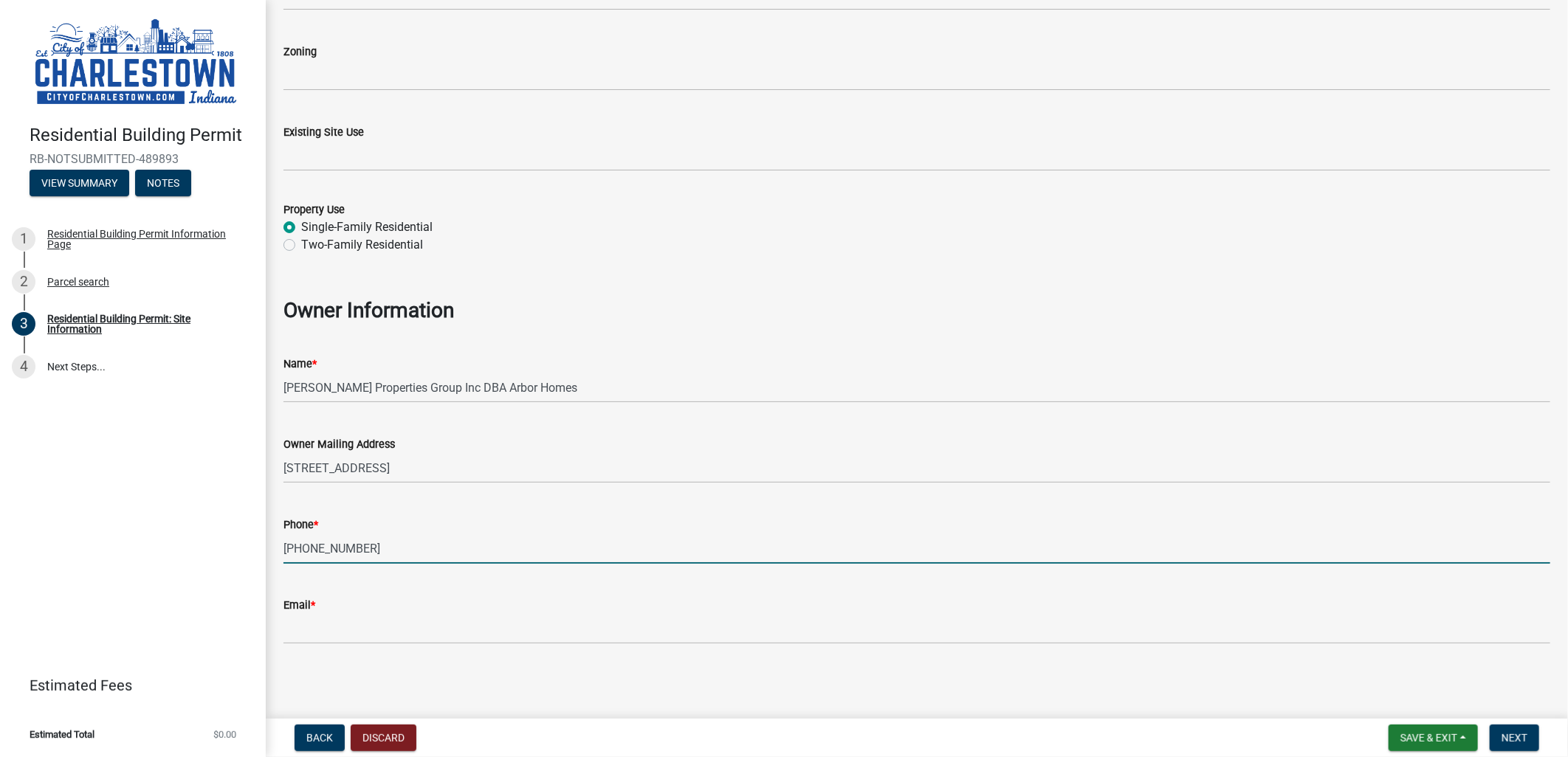
type input "[PHONE_NUMBER]"
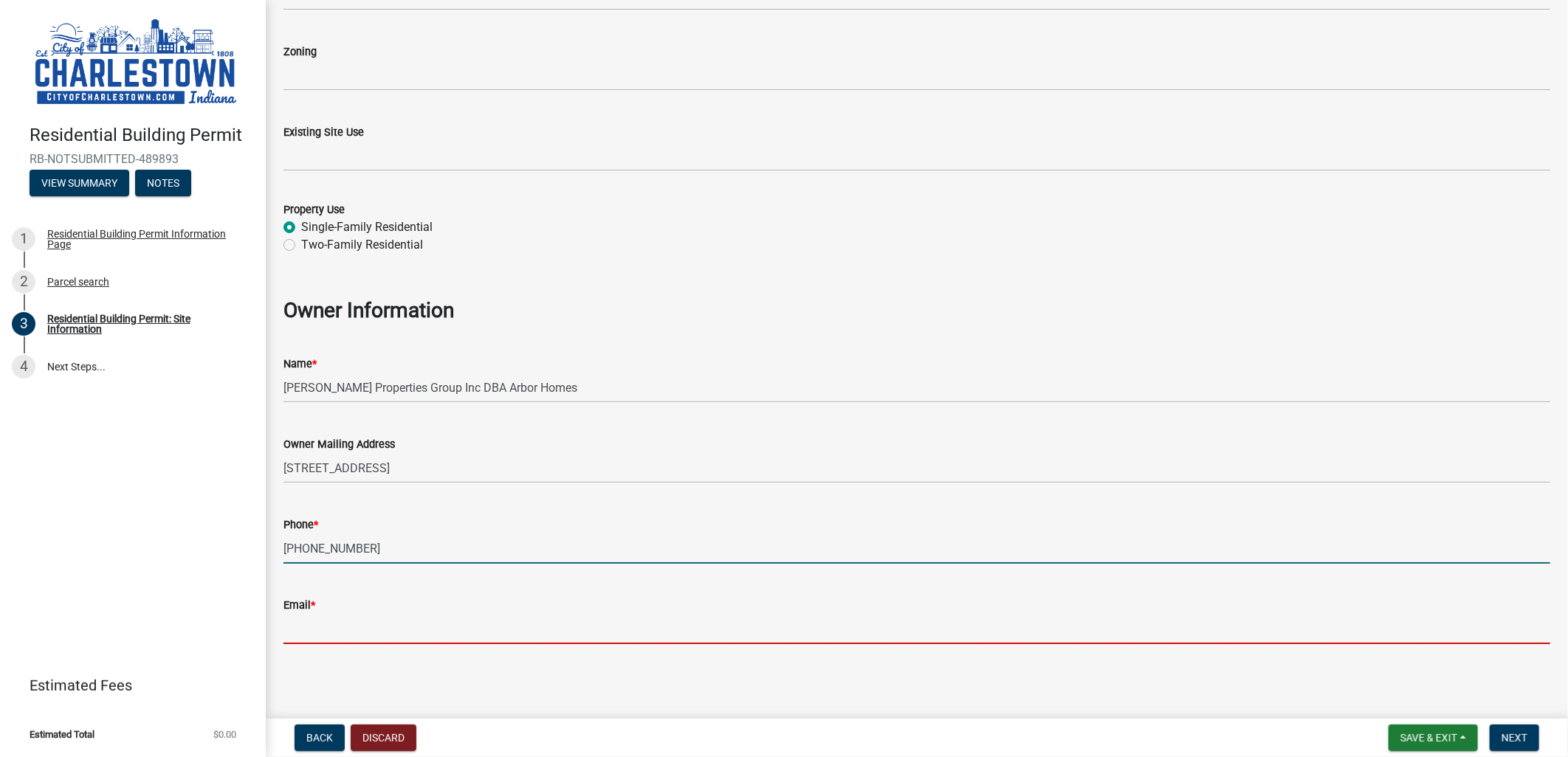
click at [546, 628] on input "Email *" at bounding box center [917, 629] width 1267 height 30
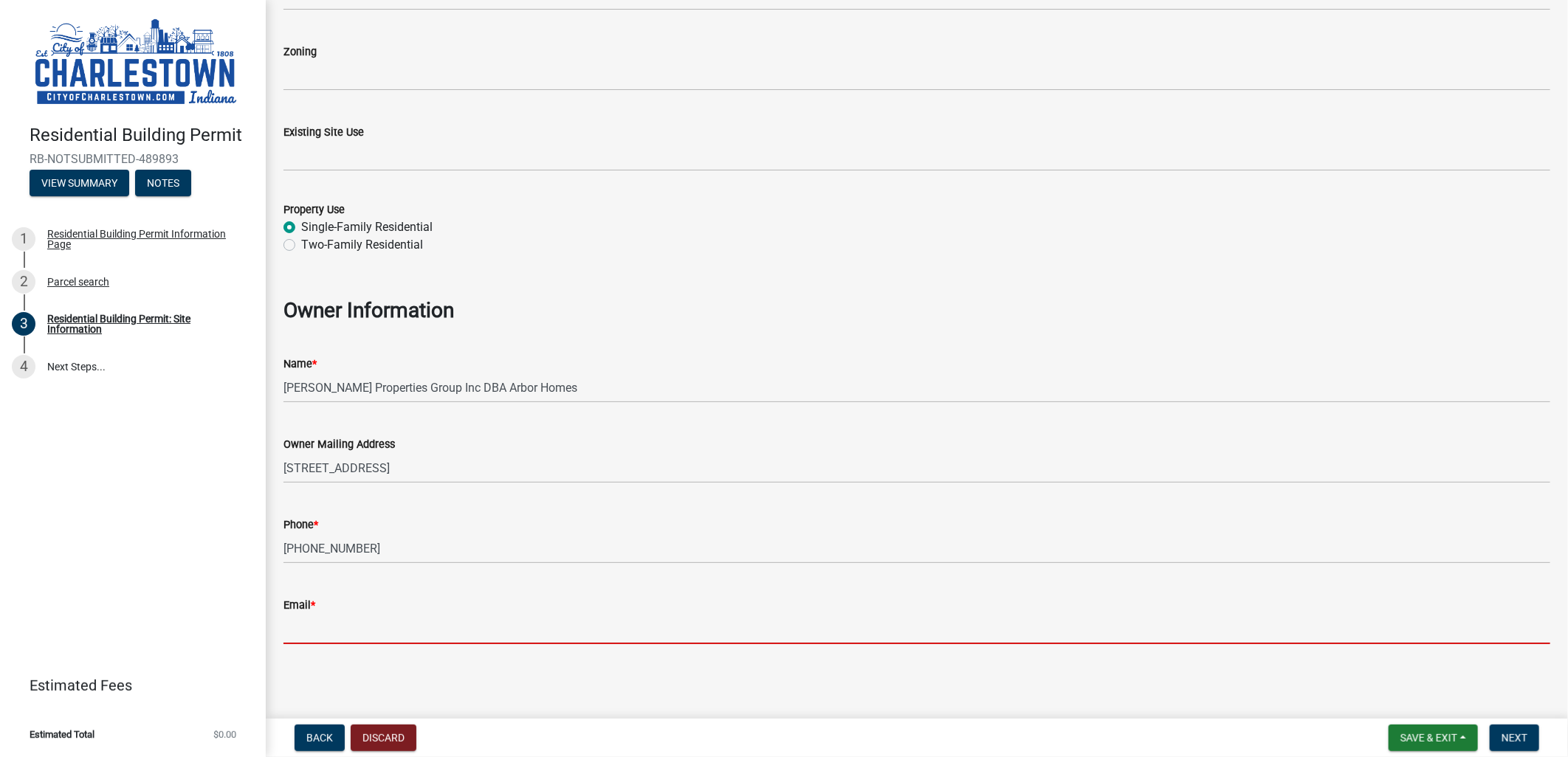
type input "[EMAIL_ADDRESS][DOMAIN_NAME]"
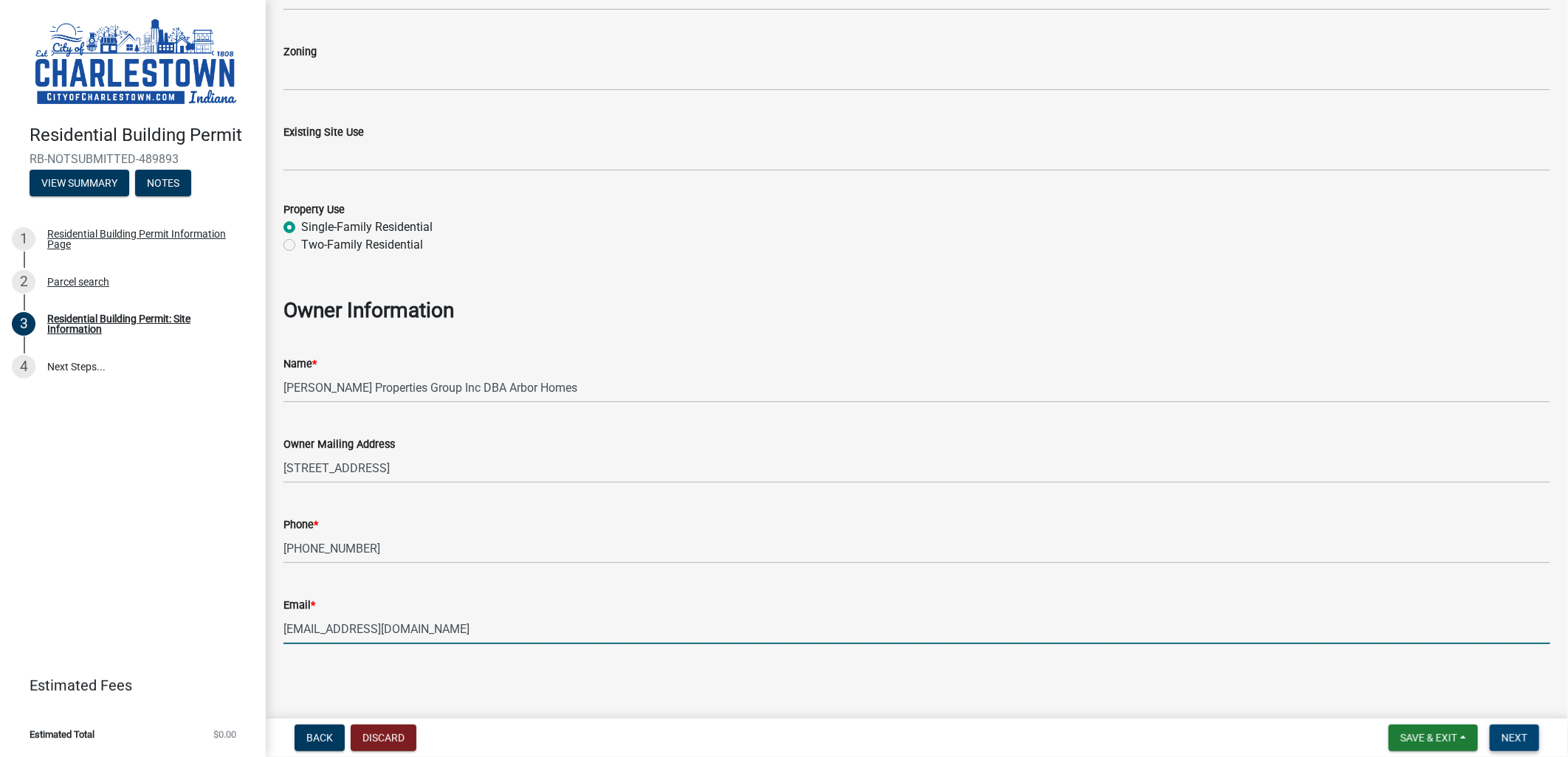
click at [1523, 735] on span "Next" at bounding box center [1514, 738] width 25 height 11
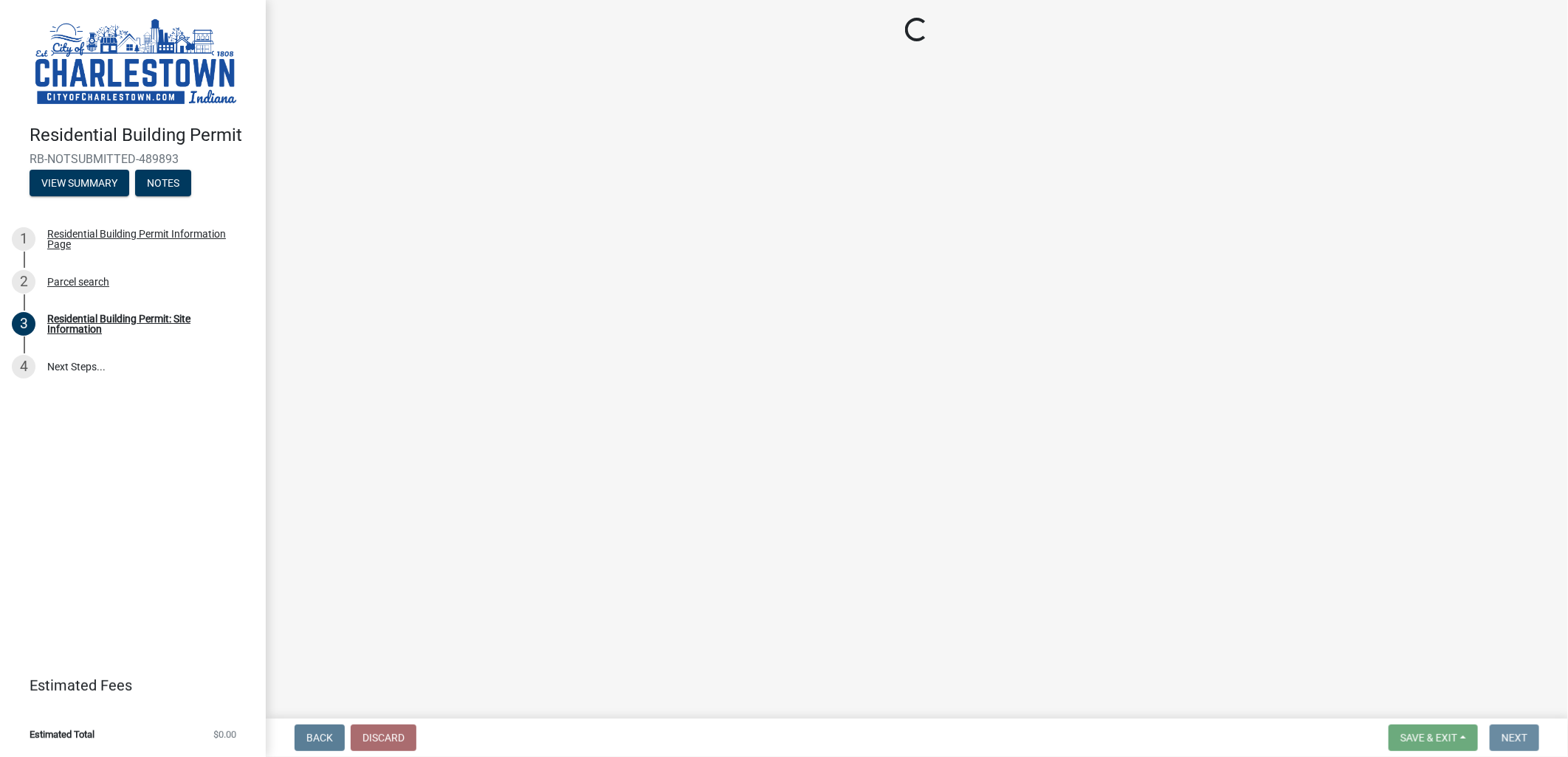
scroll to position [0, 0]
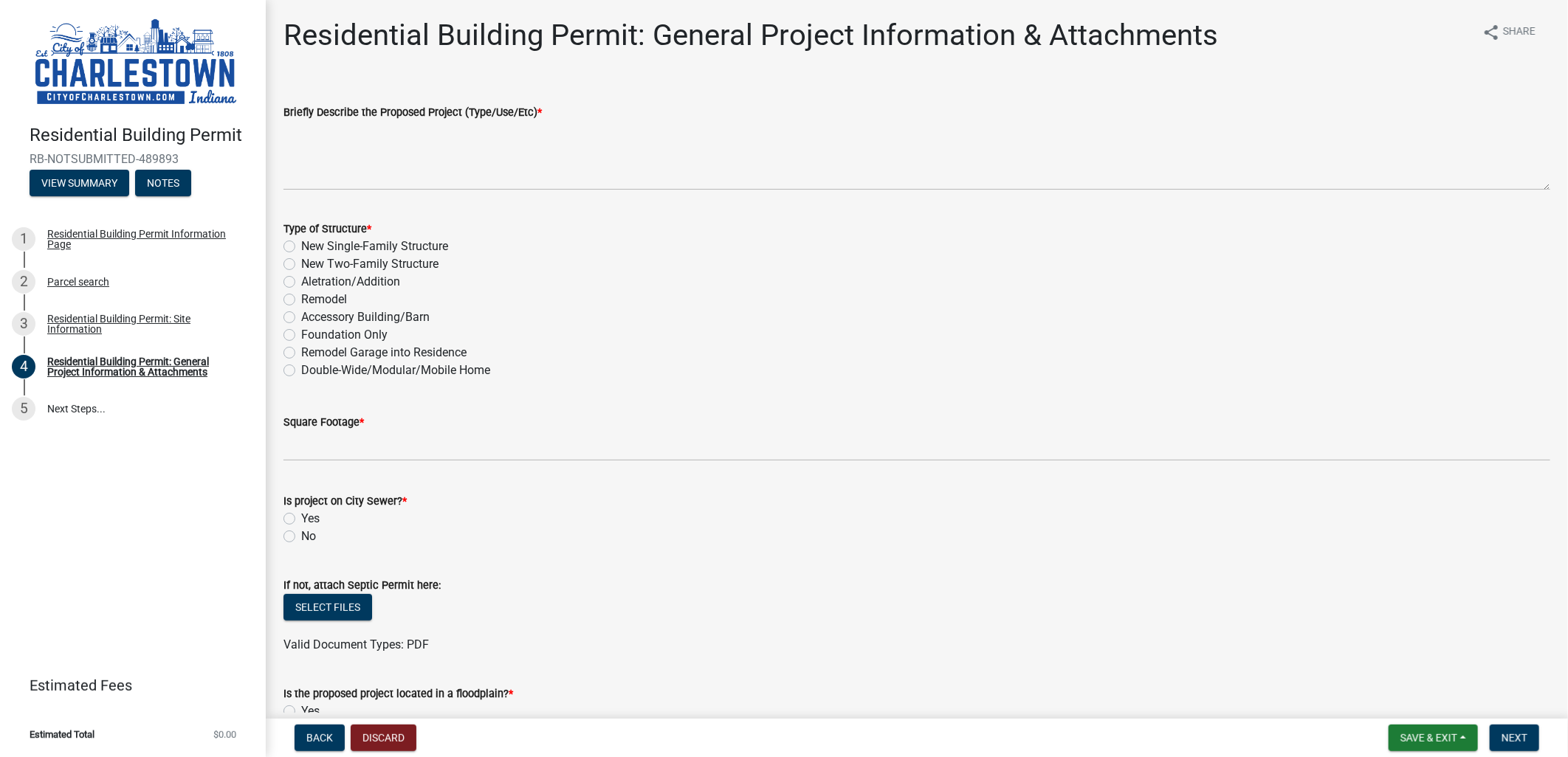
click at [418, 244] on label "New Single-Family Structure" at bounding box center [374, 247] width 147 height 18
click at [311, 244] on input "New Single-Family Structure" at bounding box center [306, 243] width 10 height 10
radio input "true"
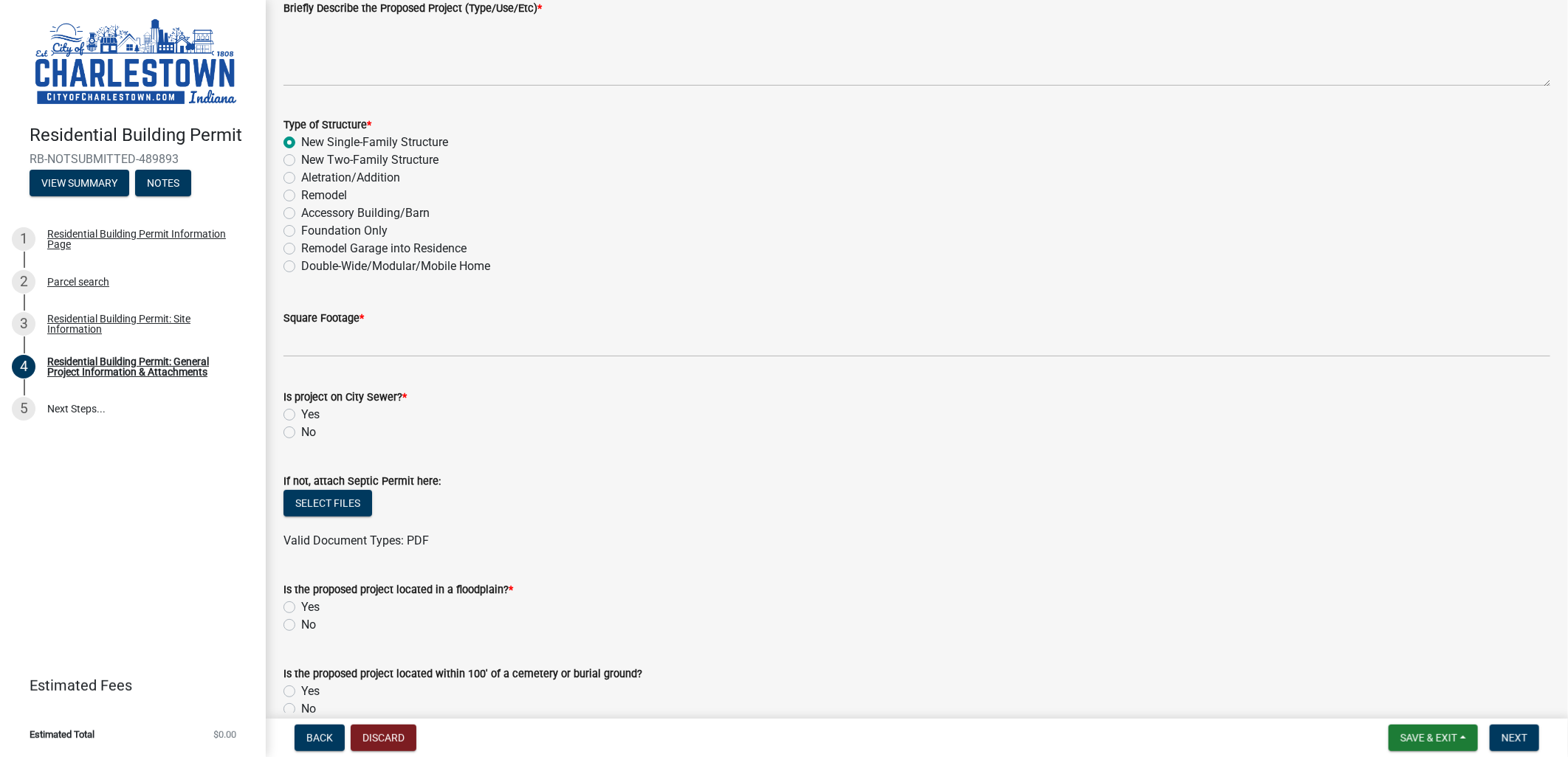
scroll to position [164, 0]
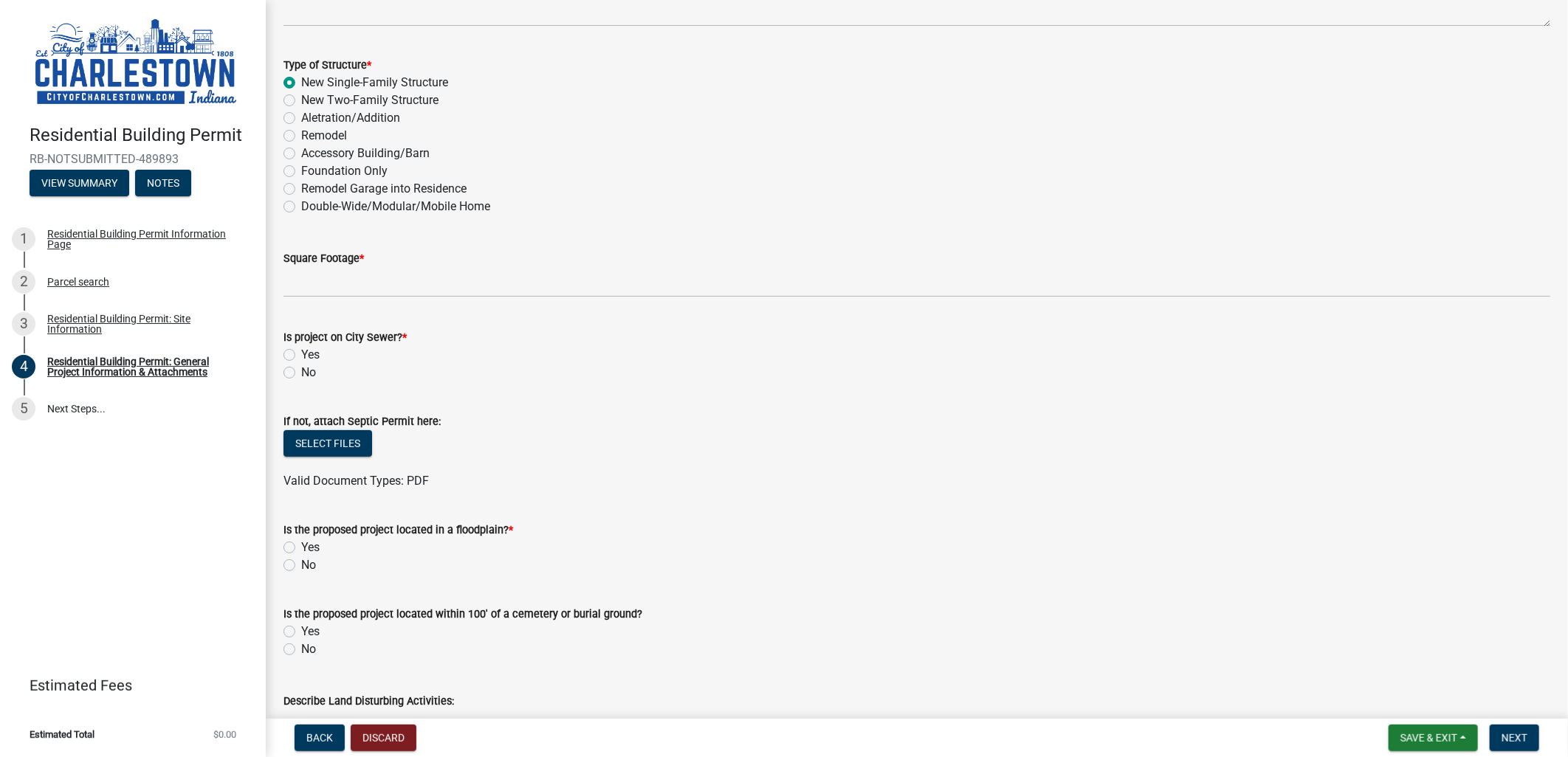
click at [301, 355] on label "Yes" at bounding box center [310, 355] width 18 height 18
click at [301, 355] on input "Yes" at bounding box center [306, 351] width 10 height 10
radio input "true"
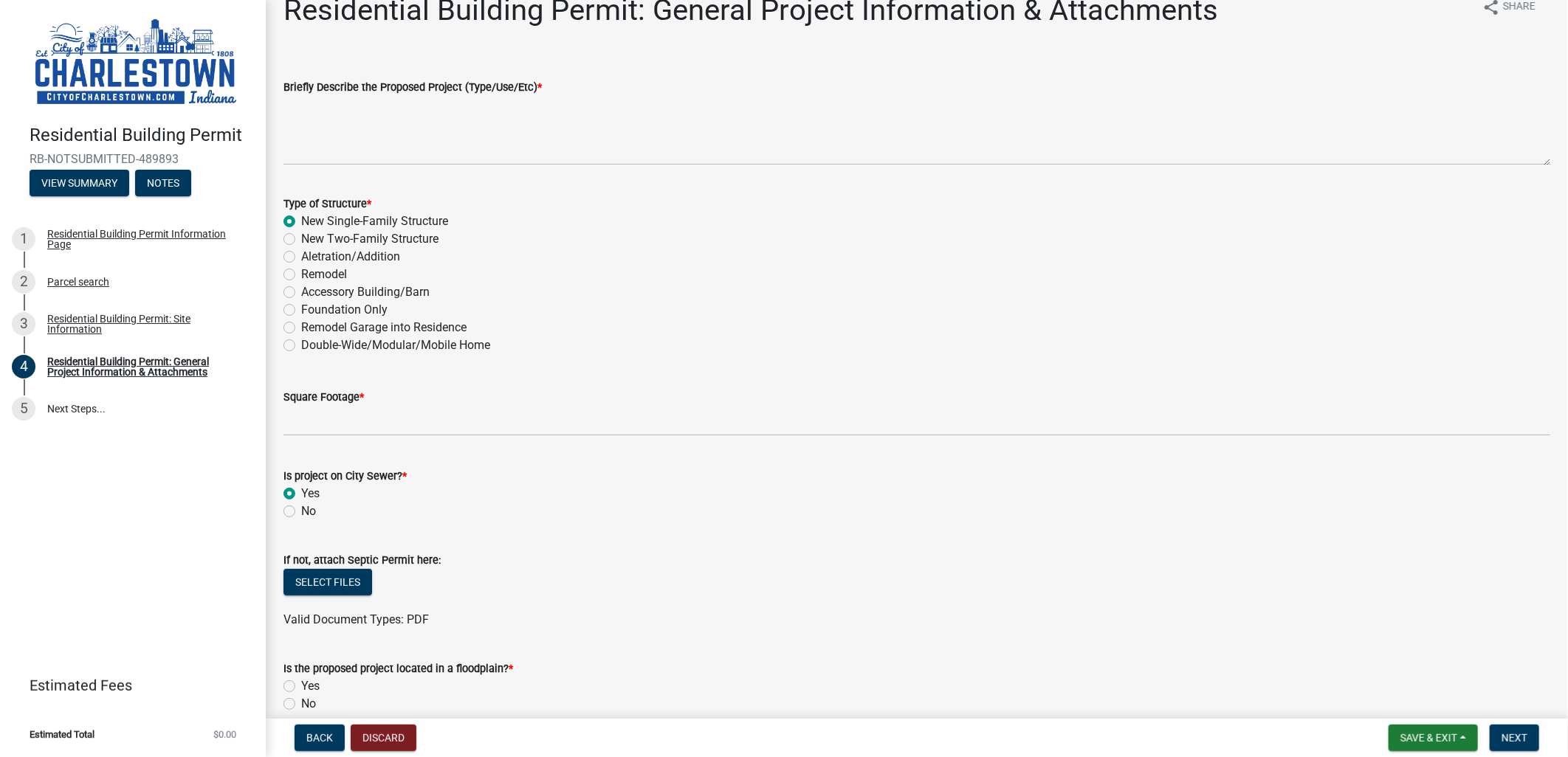
scroll to position [0, 0]
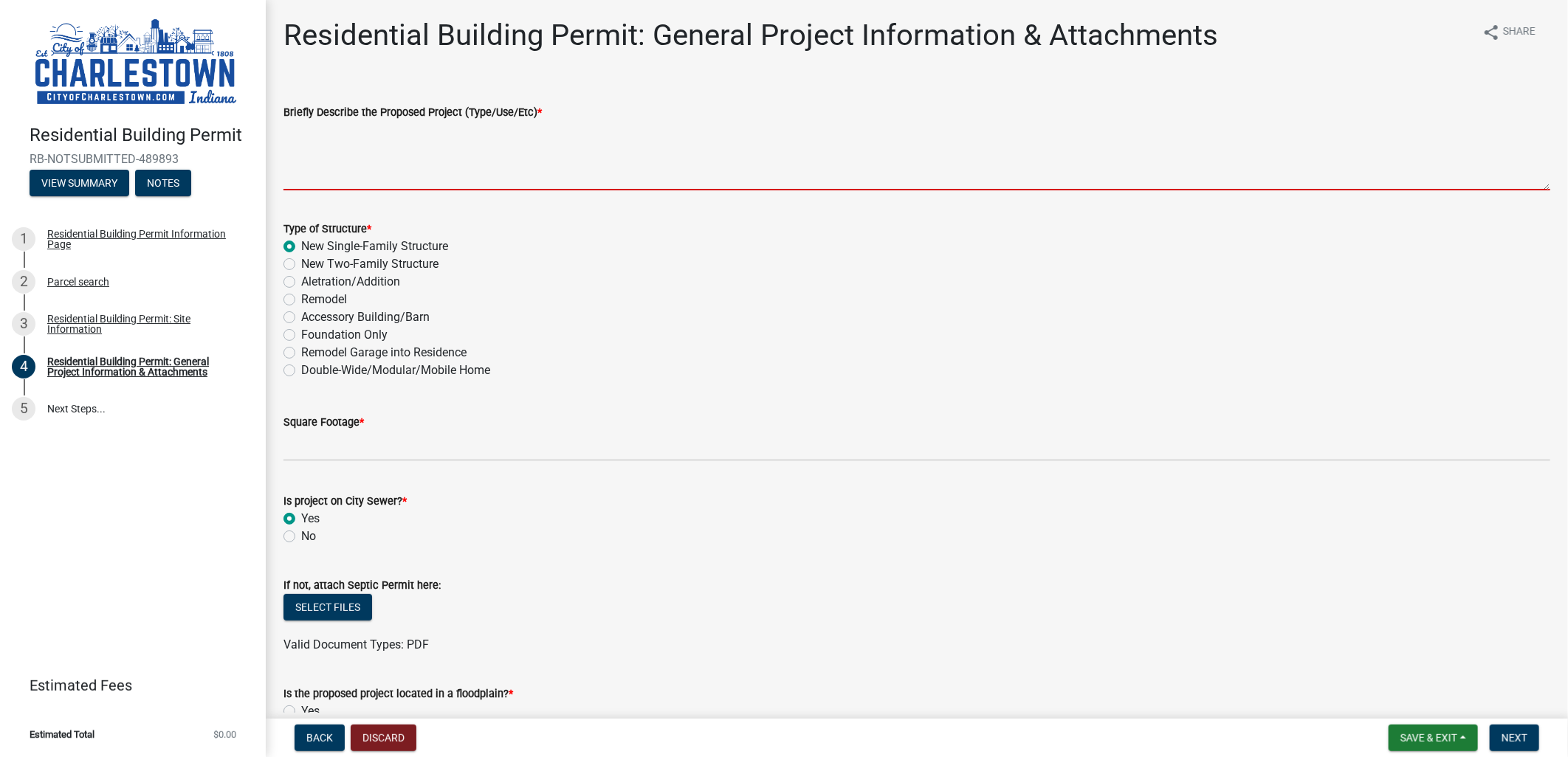
click at [358, 153] on textarea "Briefly Describe the Proposed Project (Type/Use/Etc) *" at bounding box center [917, 156] width 1267 height 70
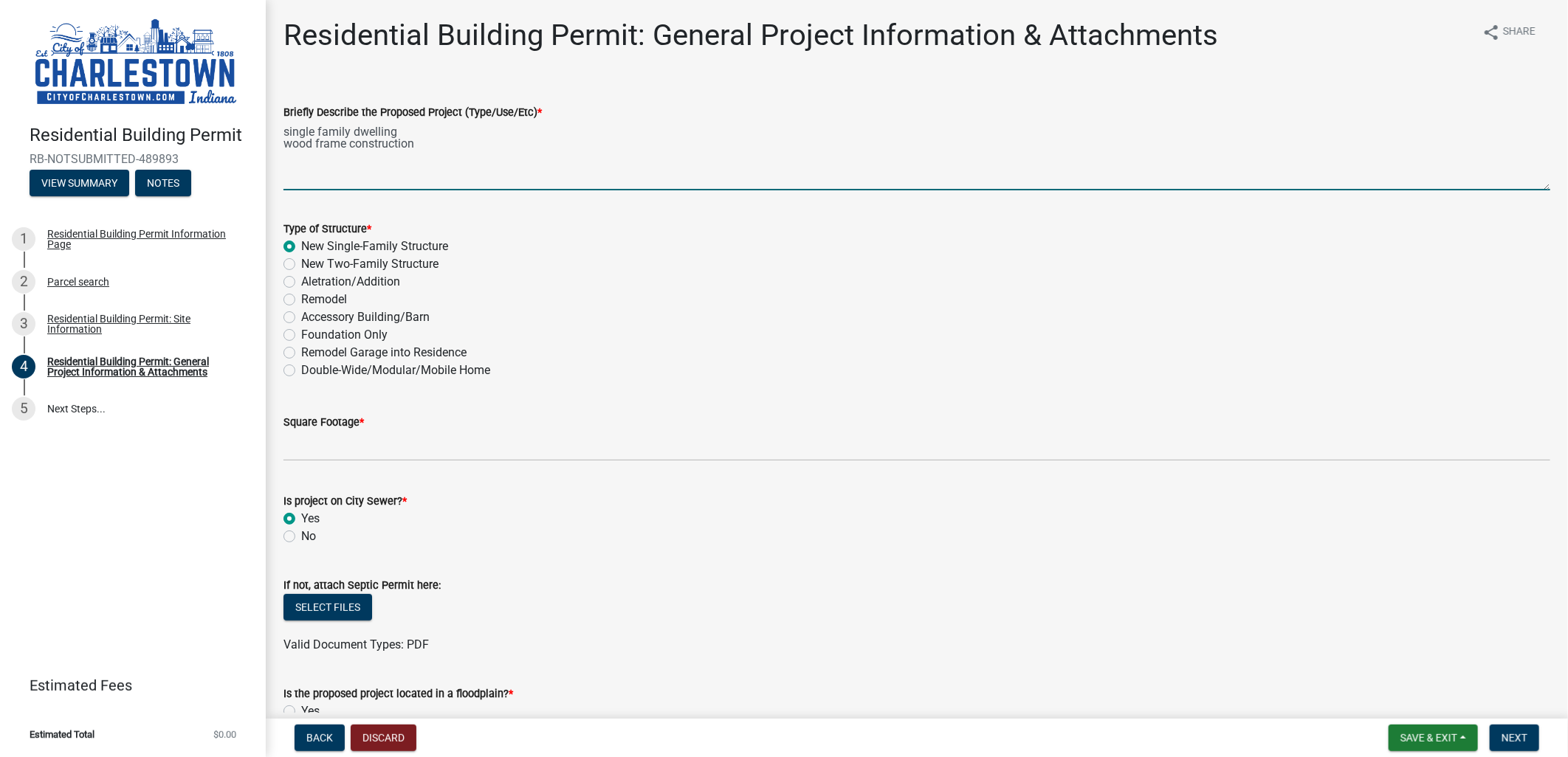
type textarea "single family dwelling wood frame construction"
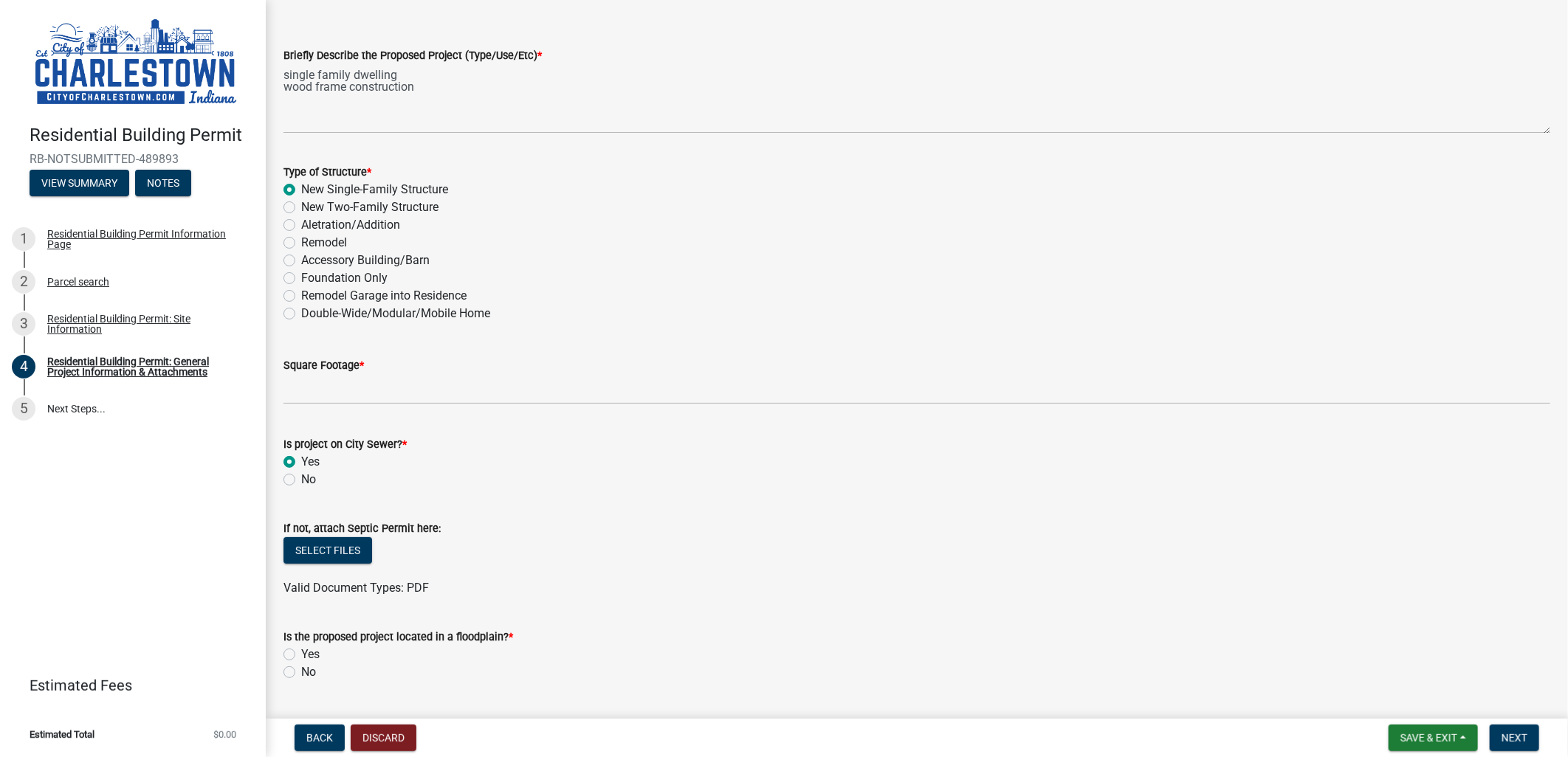
scroll to position [82, 0]
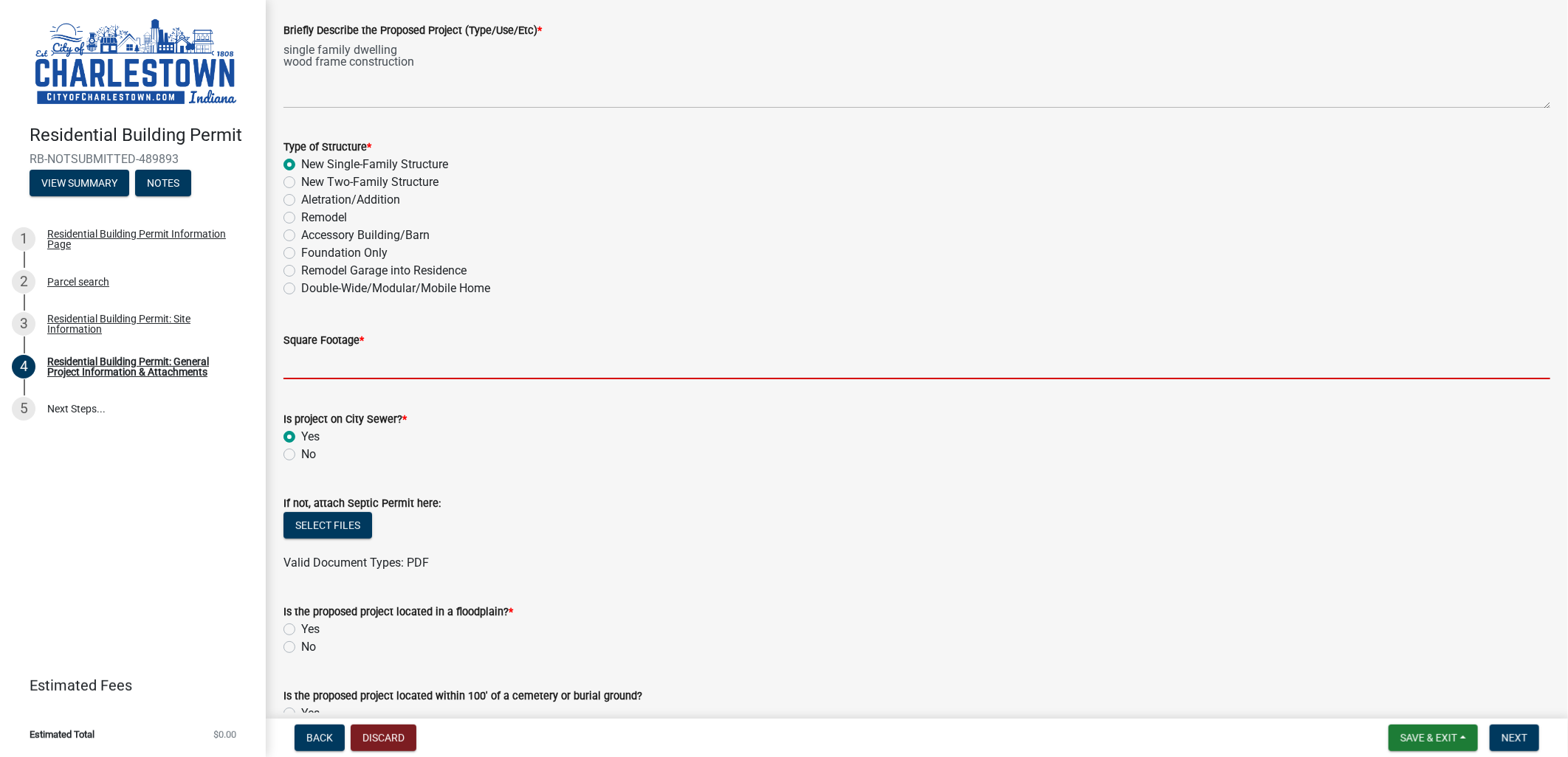
click at [345, 362] on input "text" at bounding box center [917, 364] width 1267 height 30
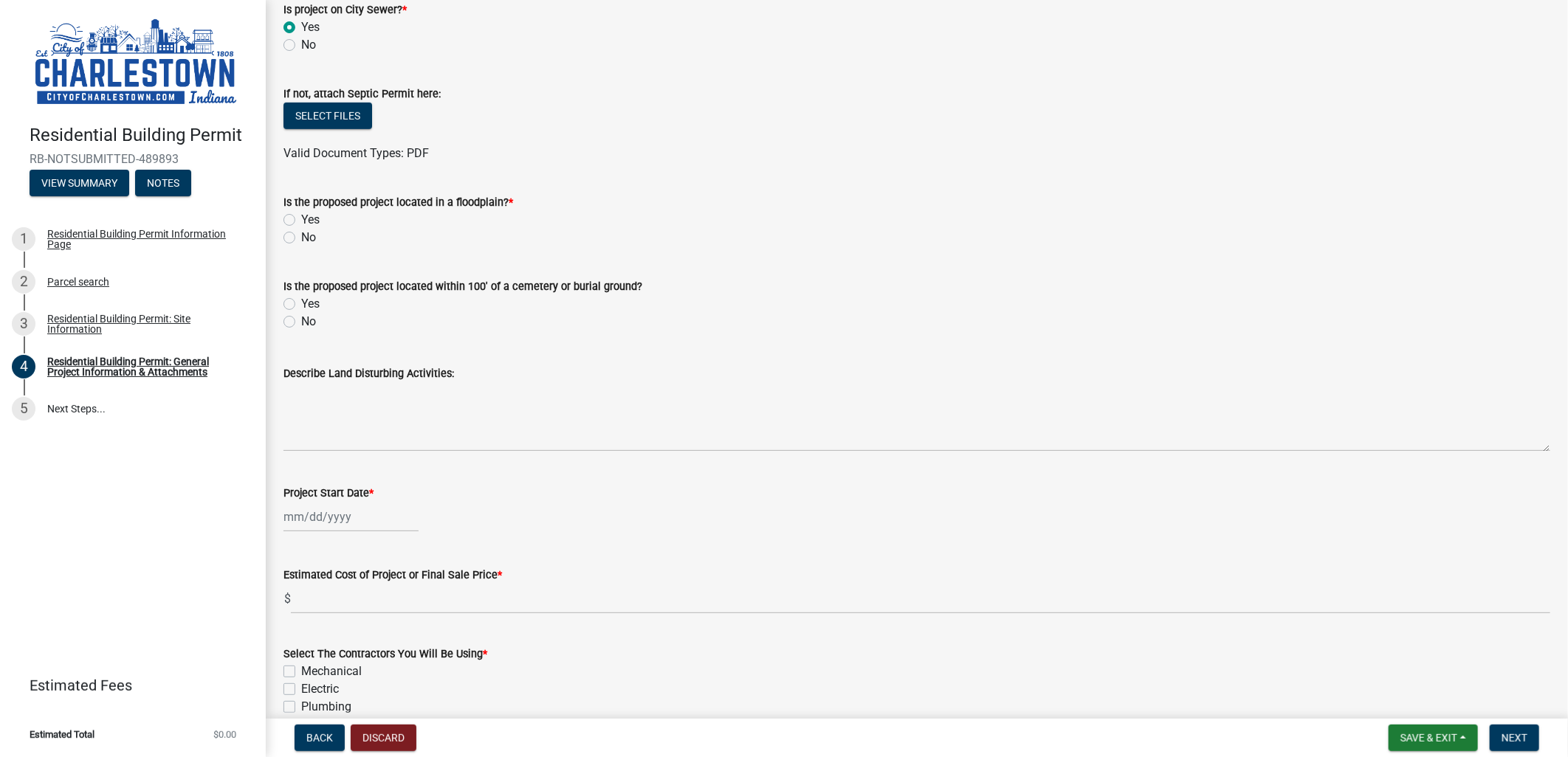
scroll to position [573, 0]
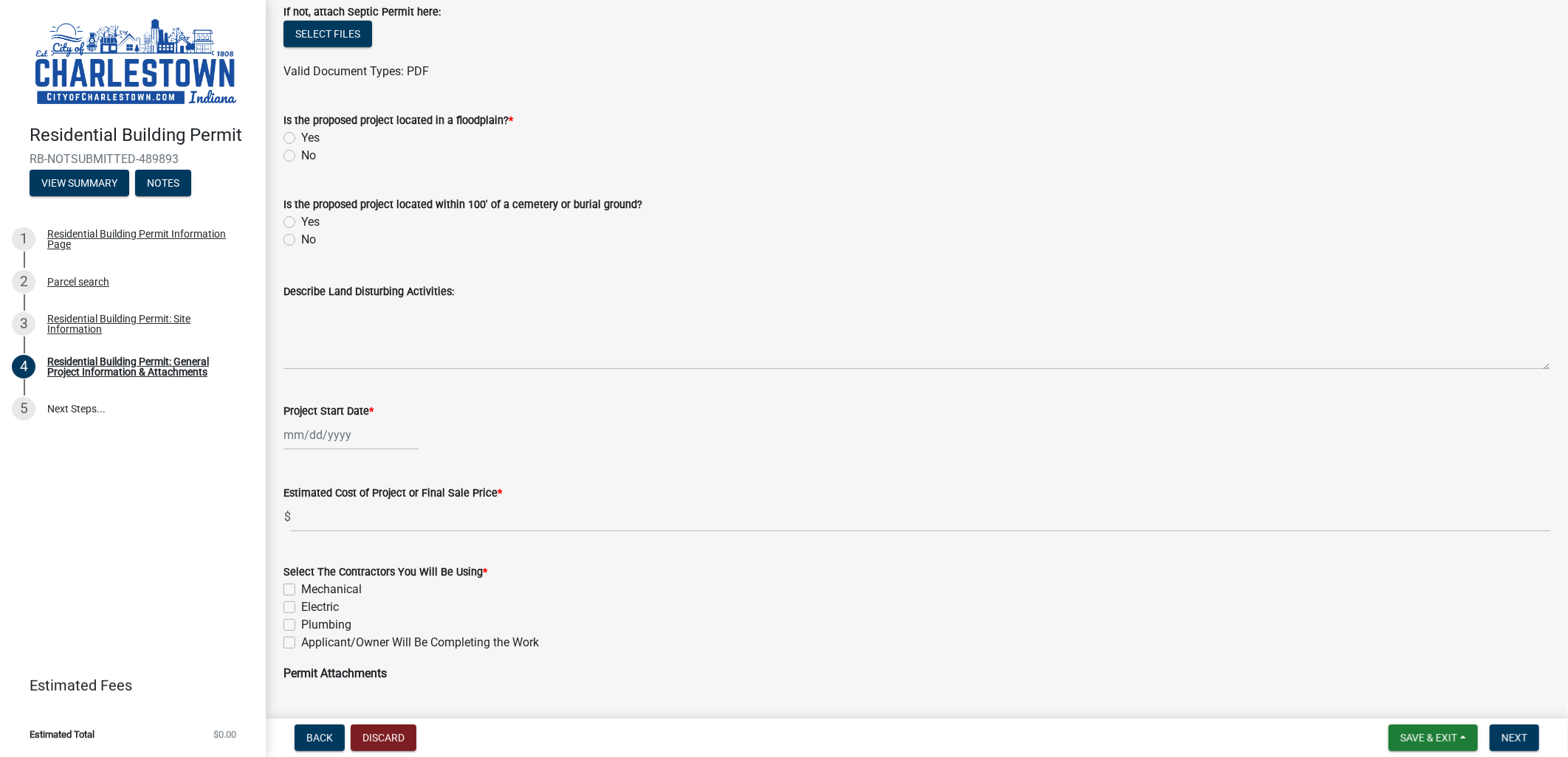
type input "2176"
select select "10"
select select "2025"
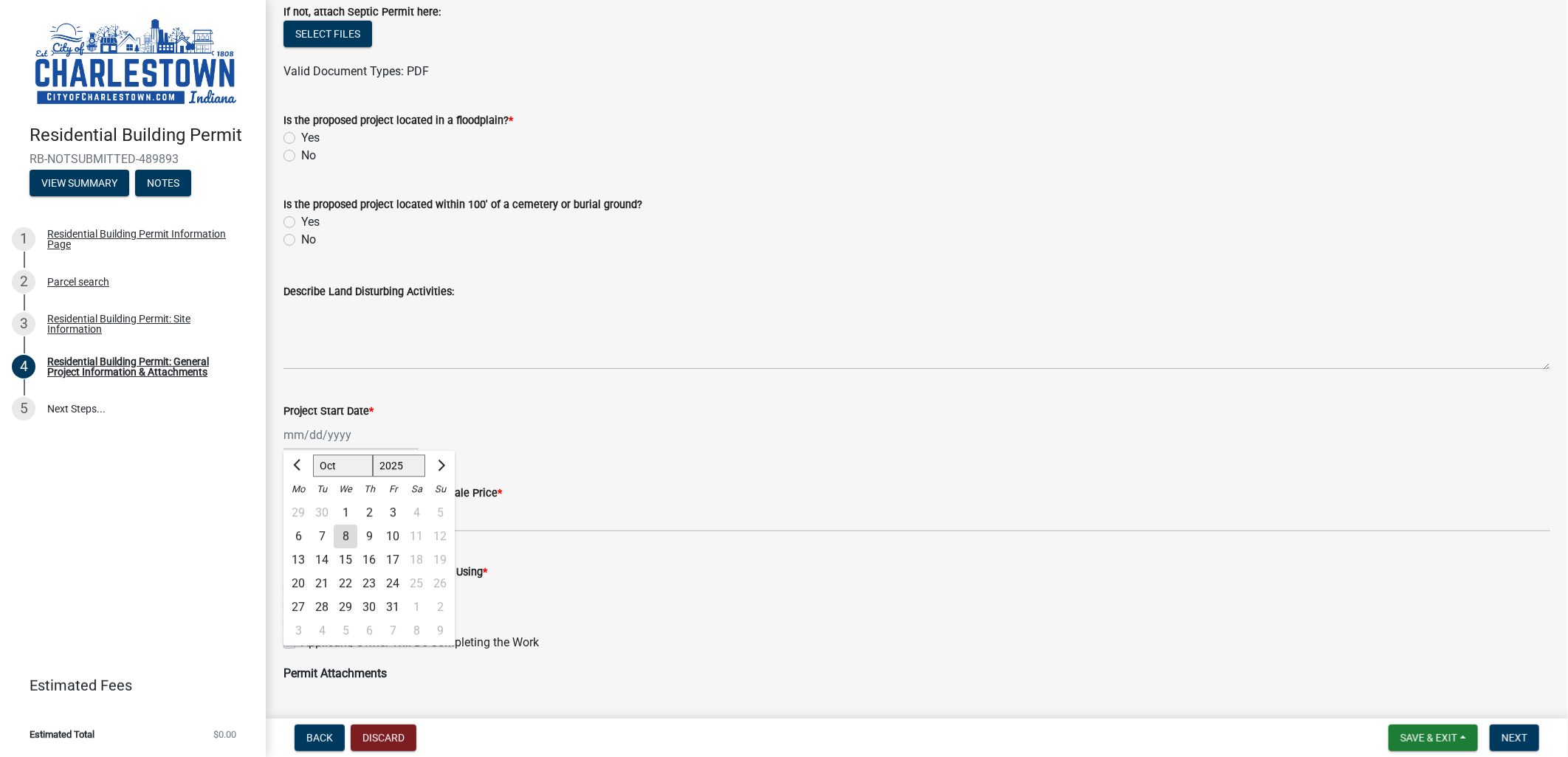
click at [318, 431] on div "[PERSON_NAME] Feb Mar Apr [PERSON_NAME][DATE] Oct Nov [DATE] 1526 1527 1528 152…" at bounding box center [351, 435] width 135 height 30
click at [437, 466] on span "Next month" at bounding box center [439, 465] width 11 height 11
select select "11"
click at [300, 608] on div "24" at bounding box center [298, 607] width 24 height 24
type input "[DATE]"
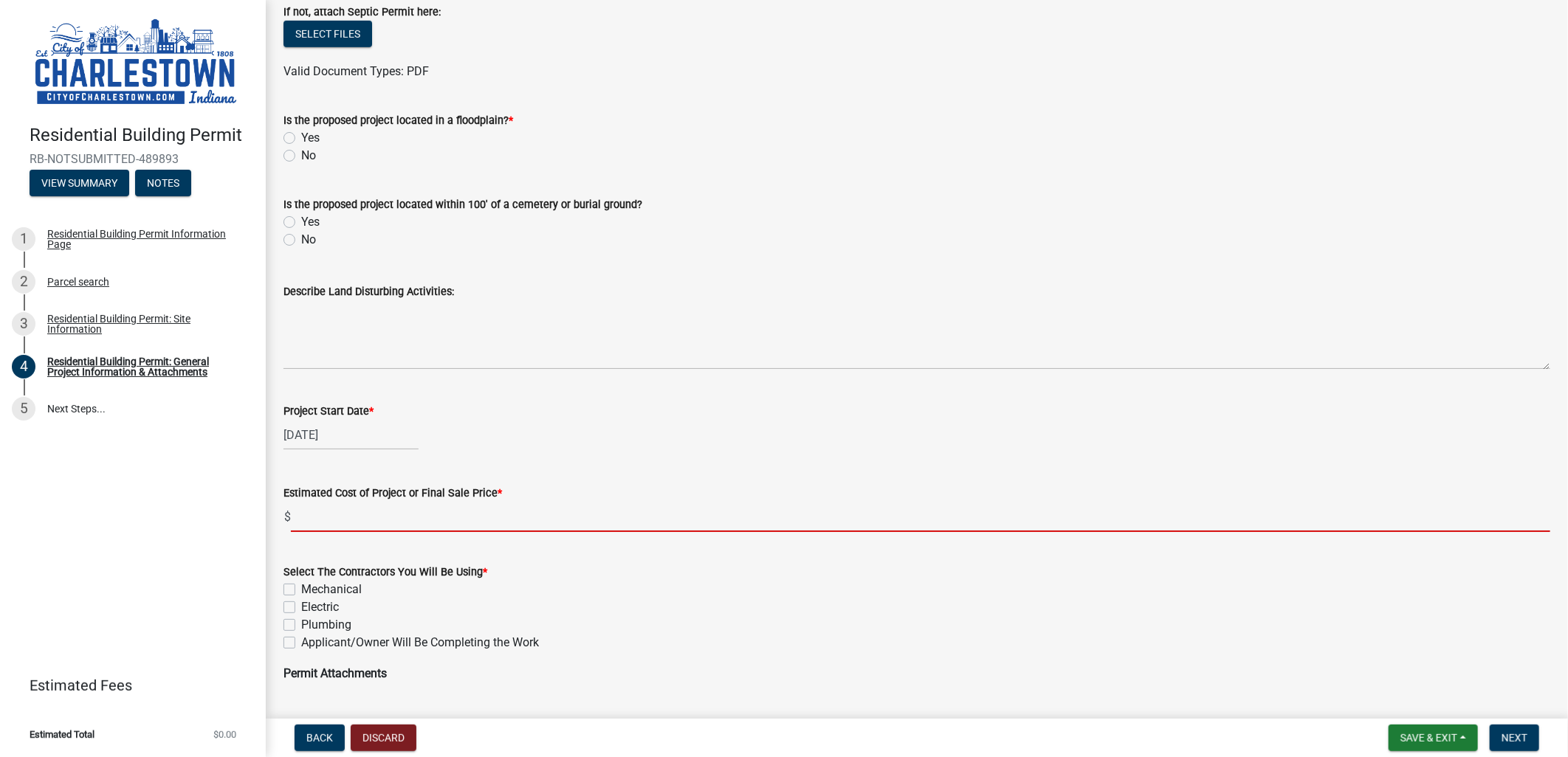
click at [322, 519] on input "text" at bounding box center [921, 517] width 1259 height 30
click at [405, 513] on input "text" at bounding box center [921, 517] width 1259 height 30
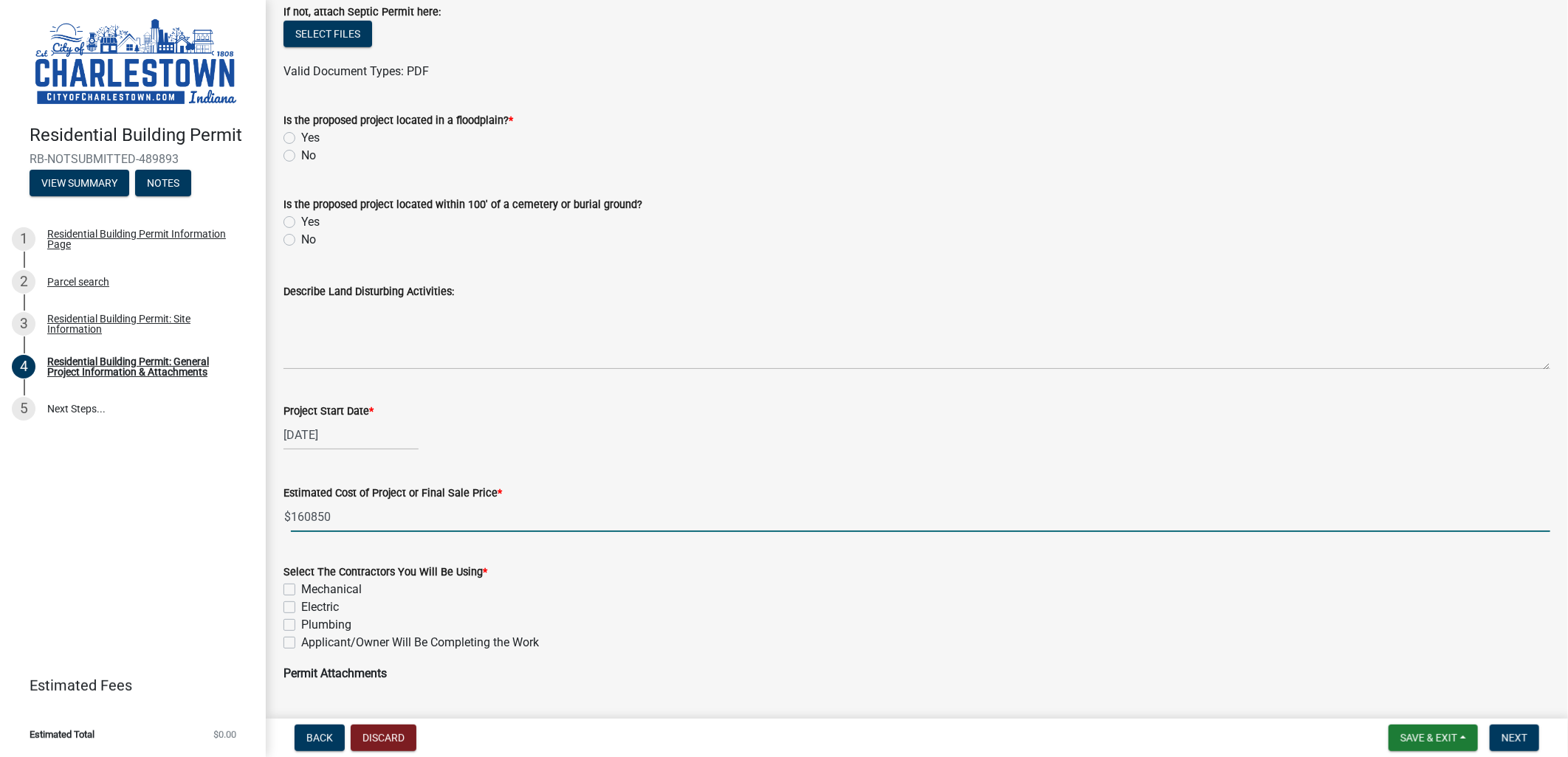
type input "160850"
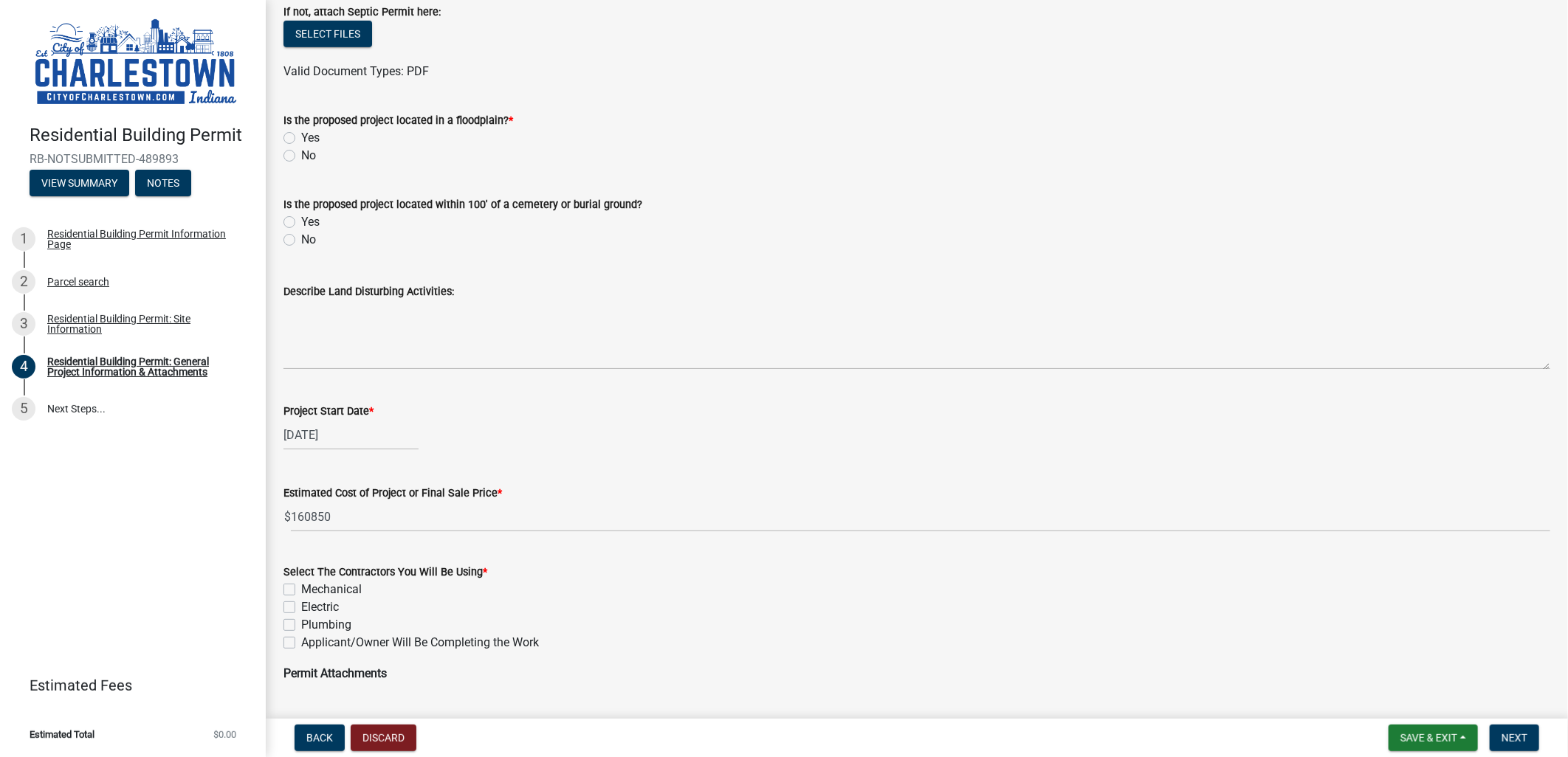
click at [699, 417] on div "Project Start Date *" at bounding box center [917, 411] width 1267 height 18
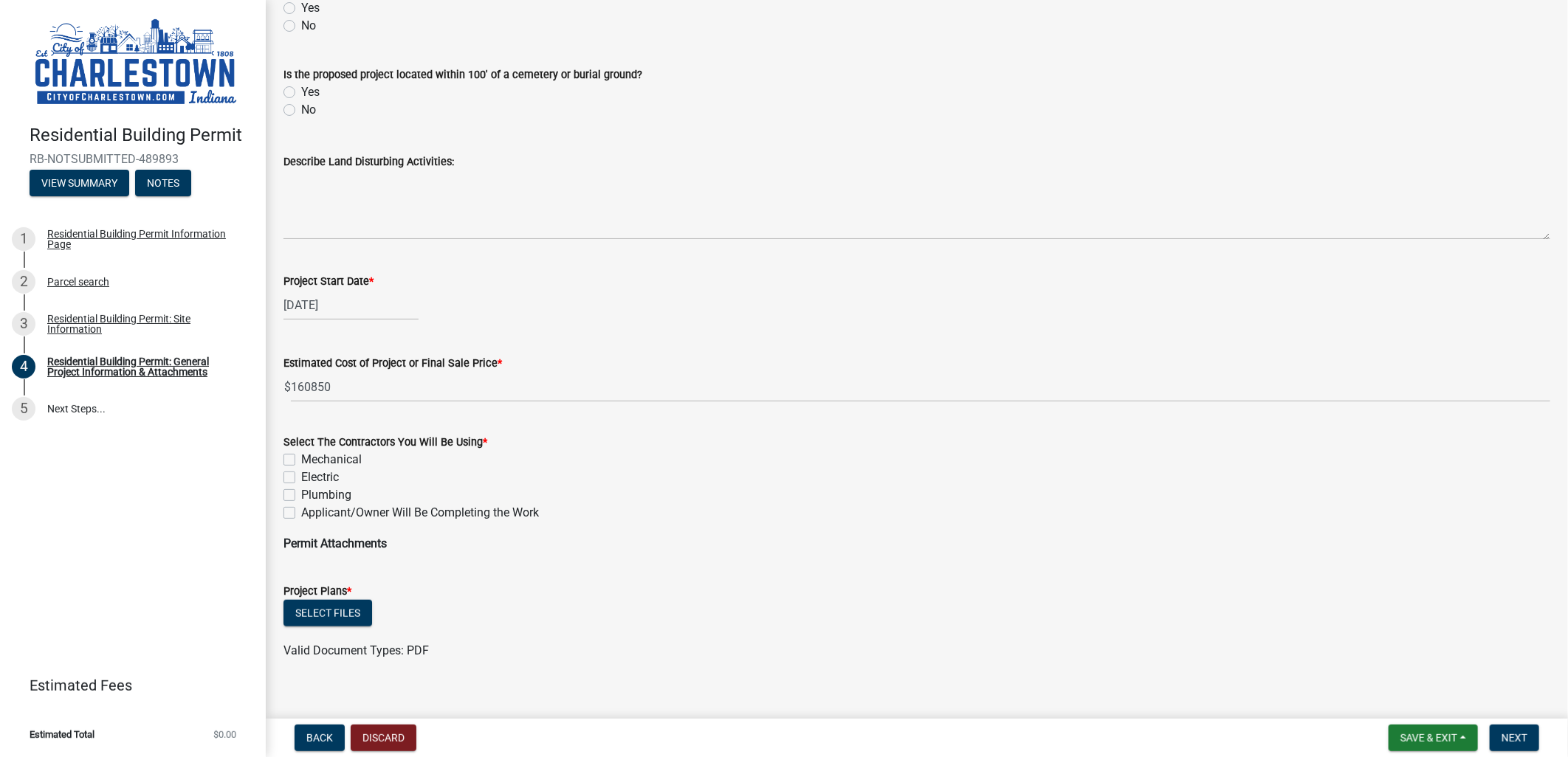
scroll to position [720, 0]
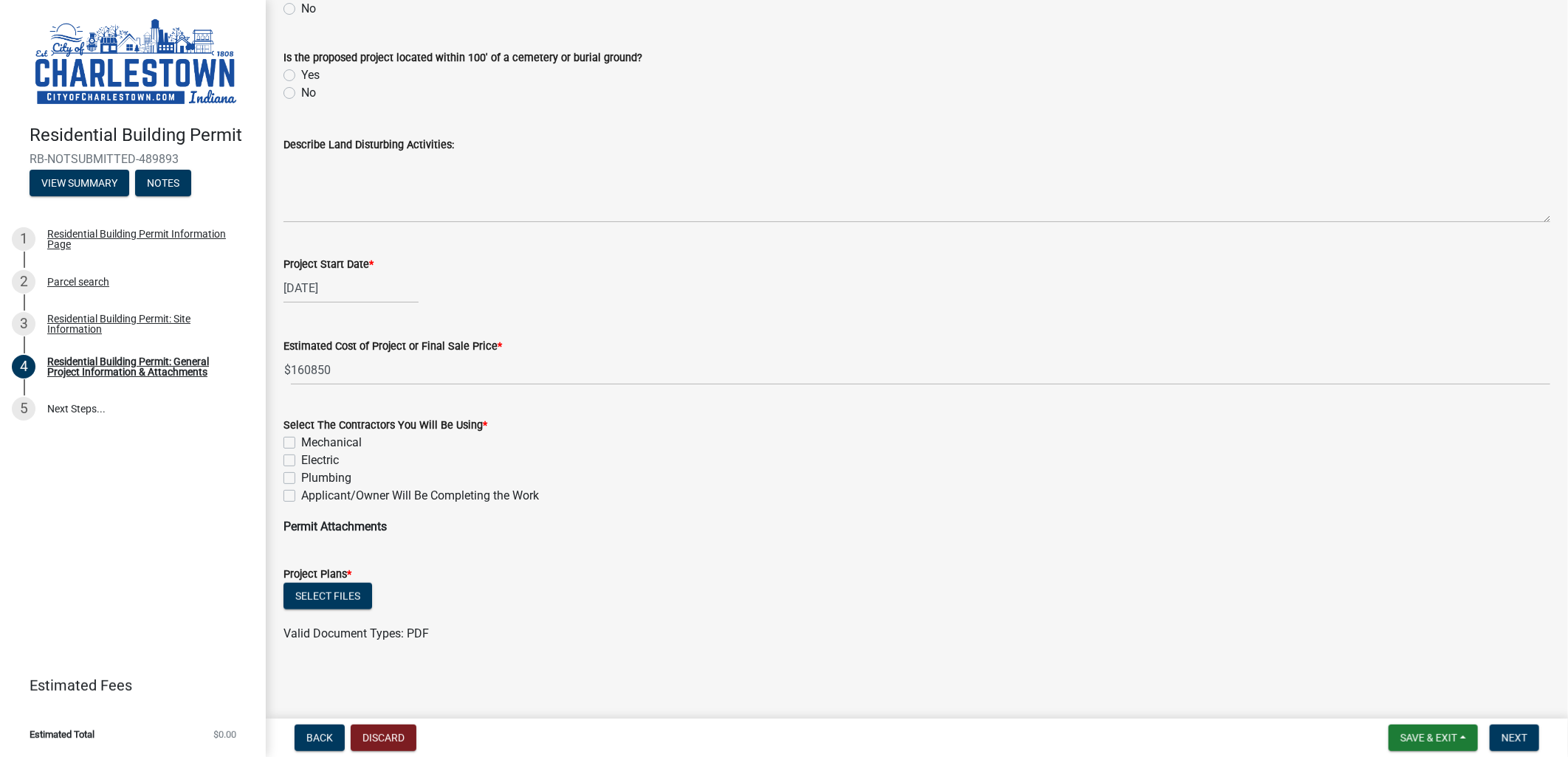
click at [301, 438] on label "Mechanical" at bounding box center [331, 443] width 61 height 18
click at [301, 438] on input "Mechanical" at bounding box center [306, 439] width 10 height 10
checkbox input "true"
checkbox input "false"
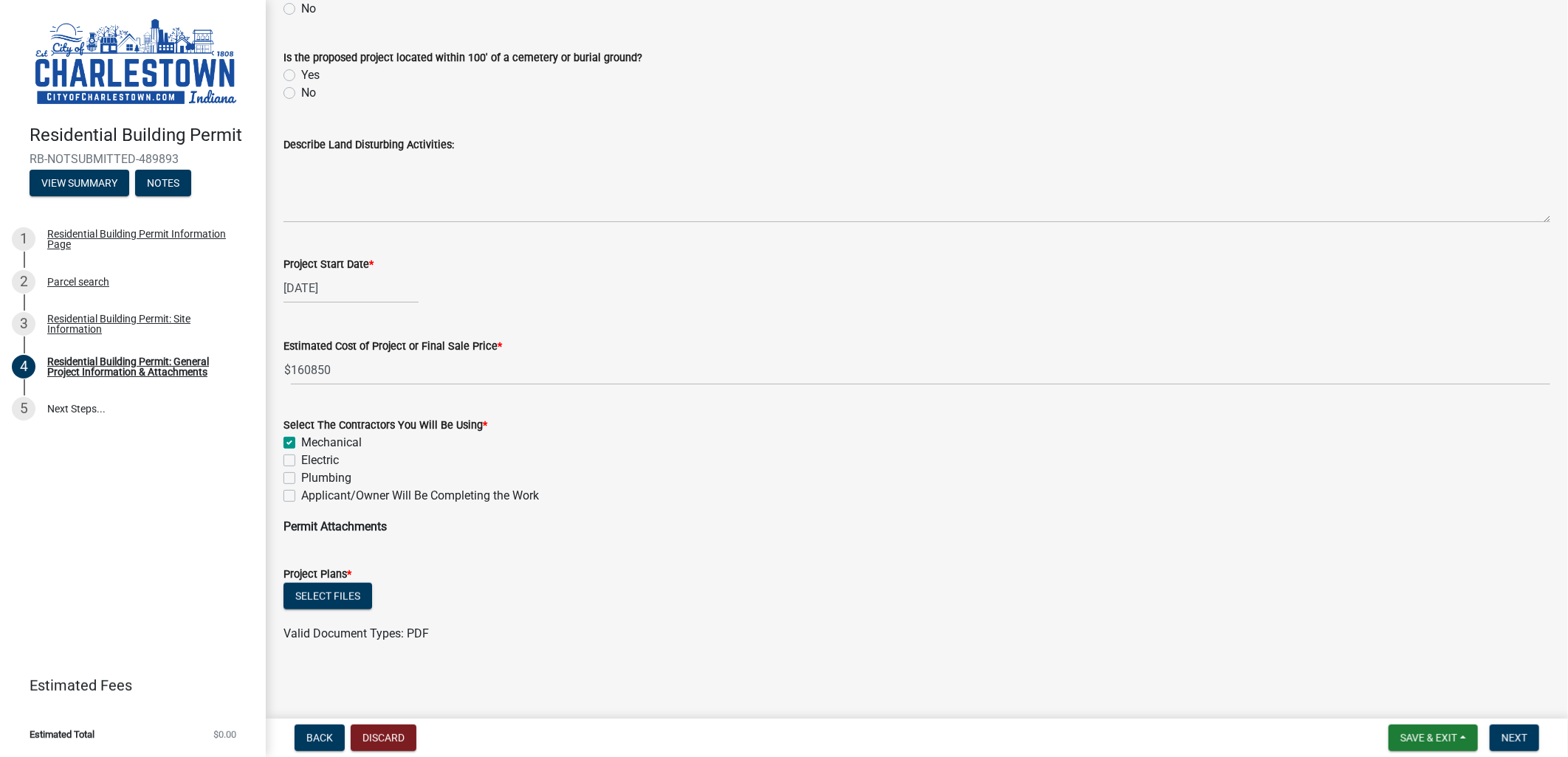
checkbox input "false"
click at [301, 461] on label "Electric" at bounding box center [320, 461] width 38 height 18
click at [301, 461] on input "Electric" at bounding box center [306, 457] width 10 height 10
checkbox input "true"
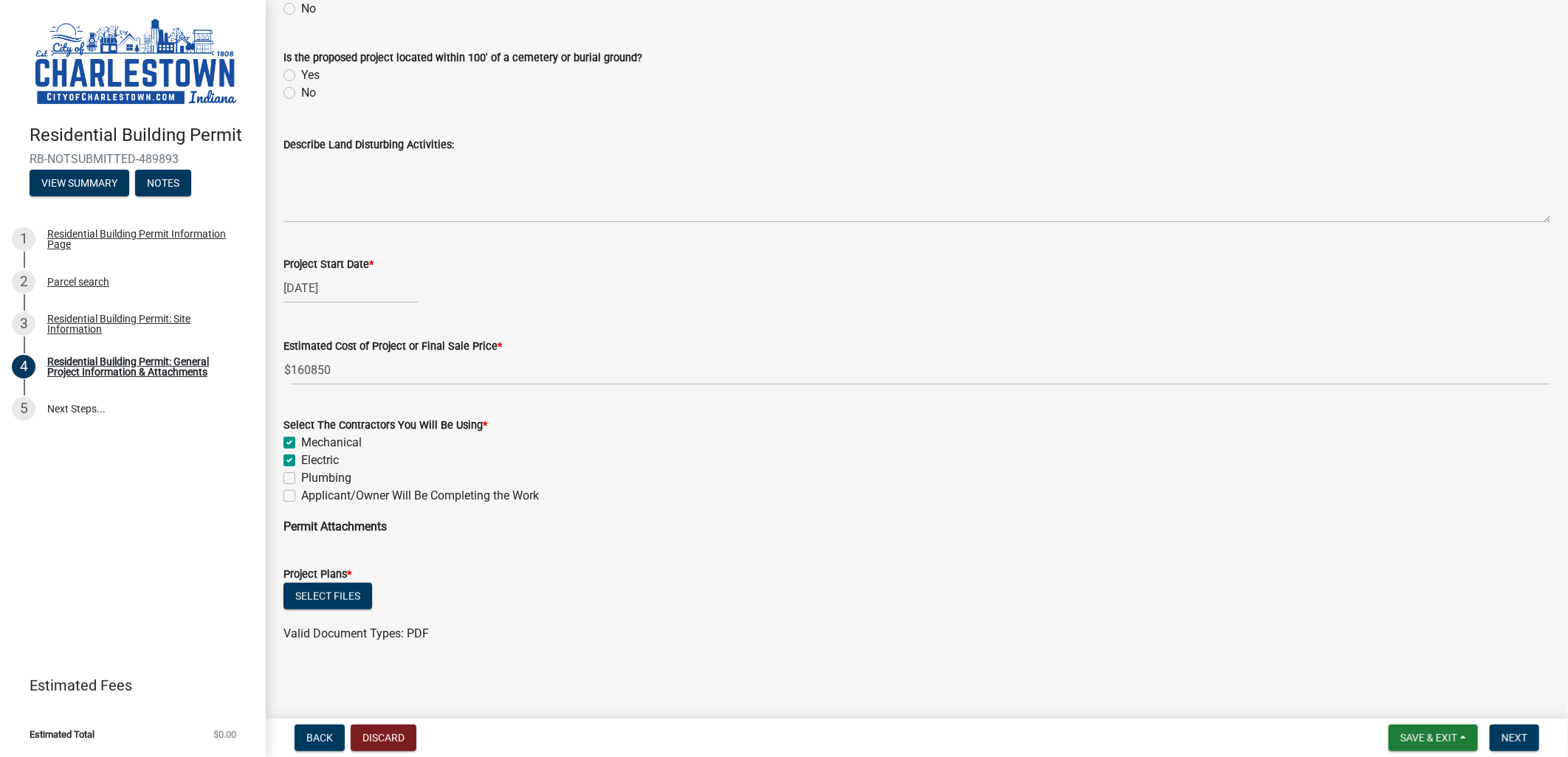
checkbox input "true"
checkbox input "false"
click at [301, 480] on label "Plumbing" at bounding box center [326, 478] width 50 height 18
click at [301, 479] on input "Plumbing" at bounding box center [306, 474] width 10 height 10
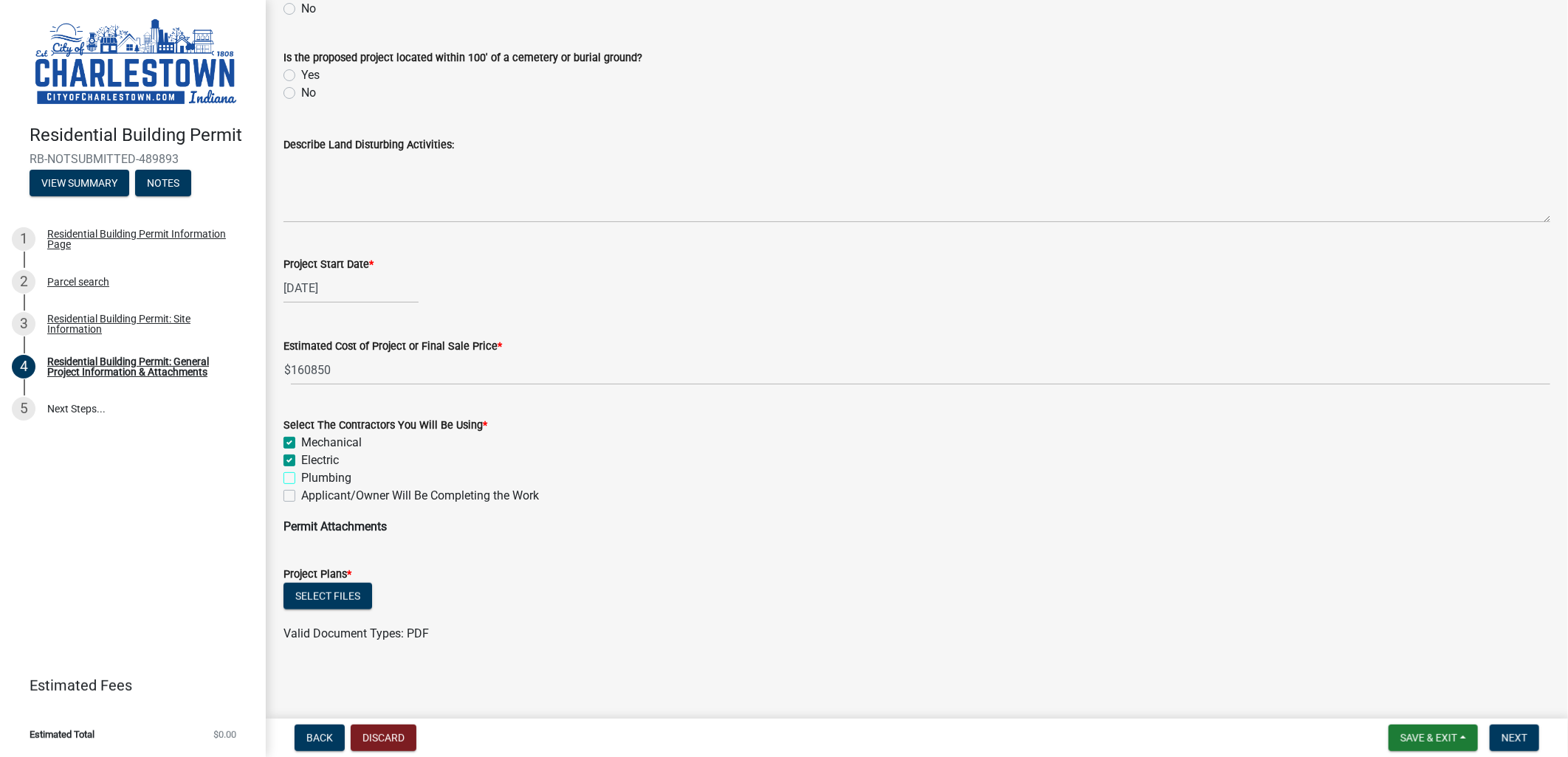
checkbox input "true"
checkbox input "false"
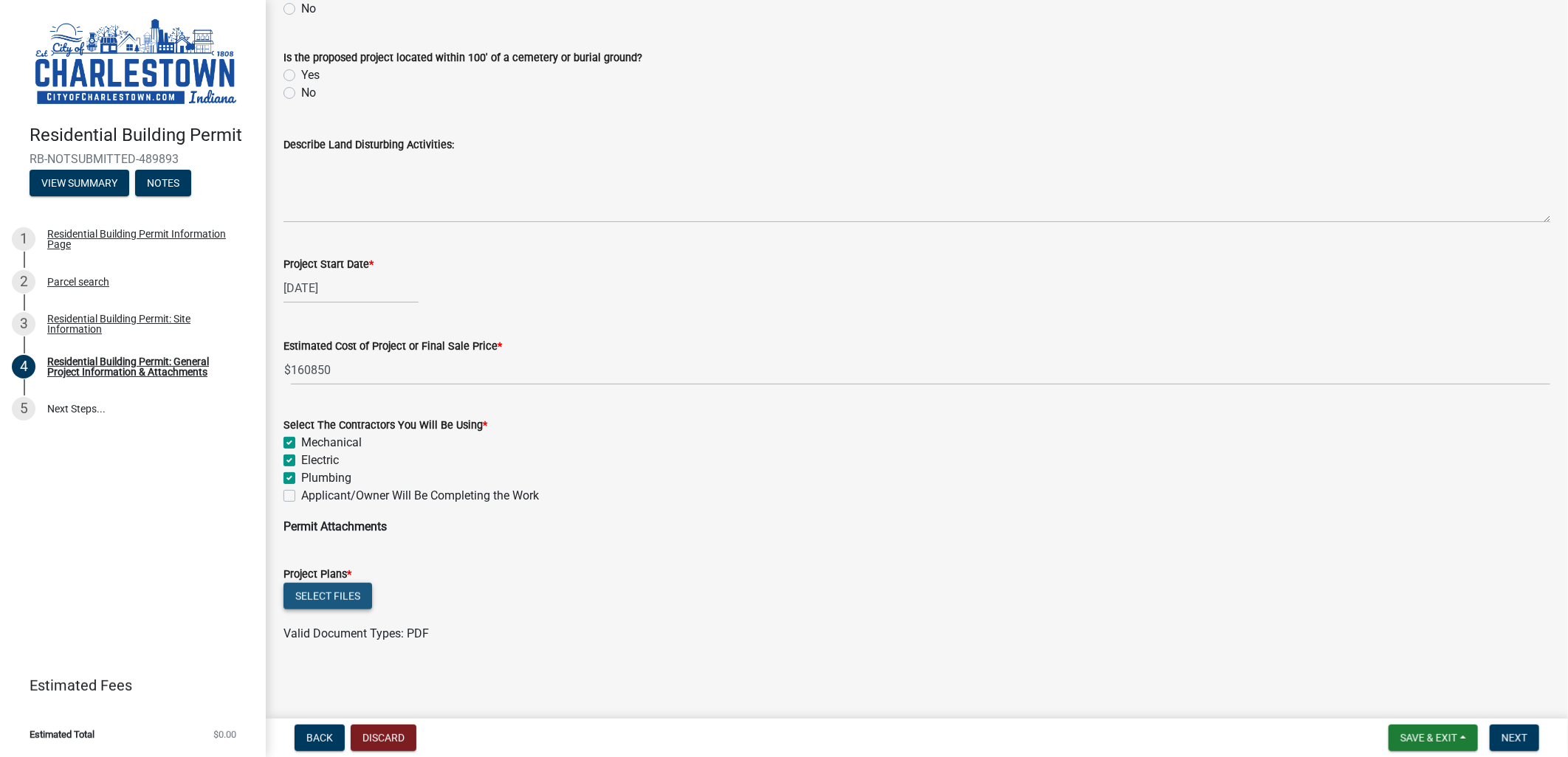
click at [337, 587] on button "Select files" at bounding box center [328, 596] width 89 height 26
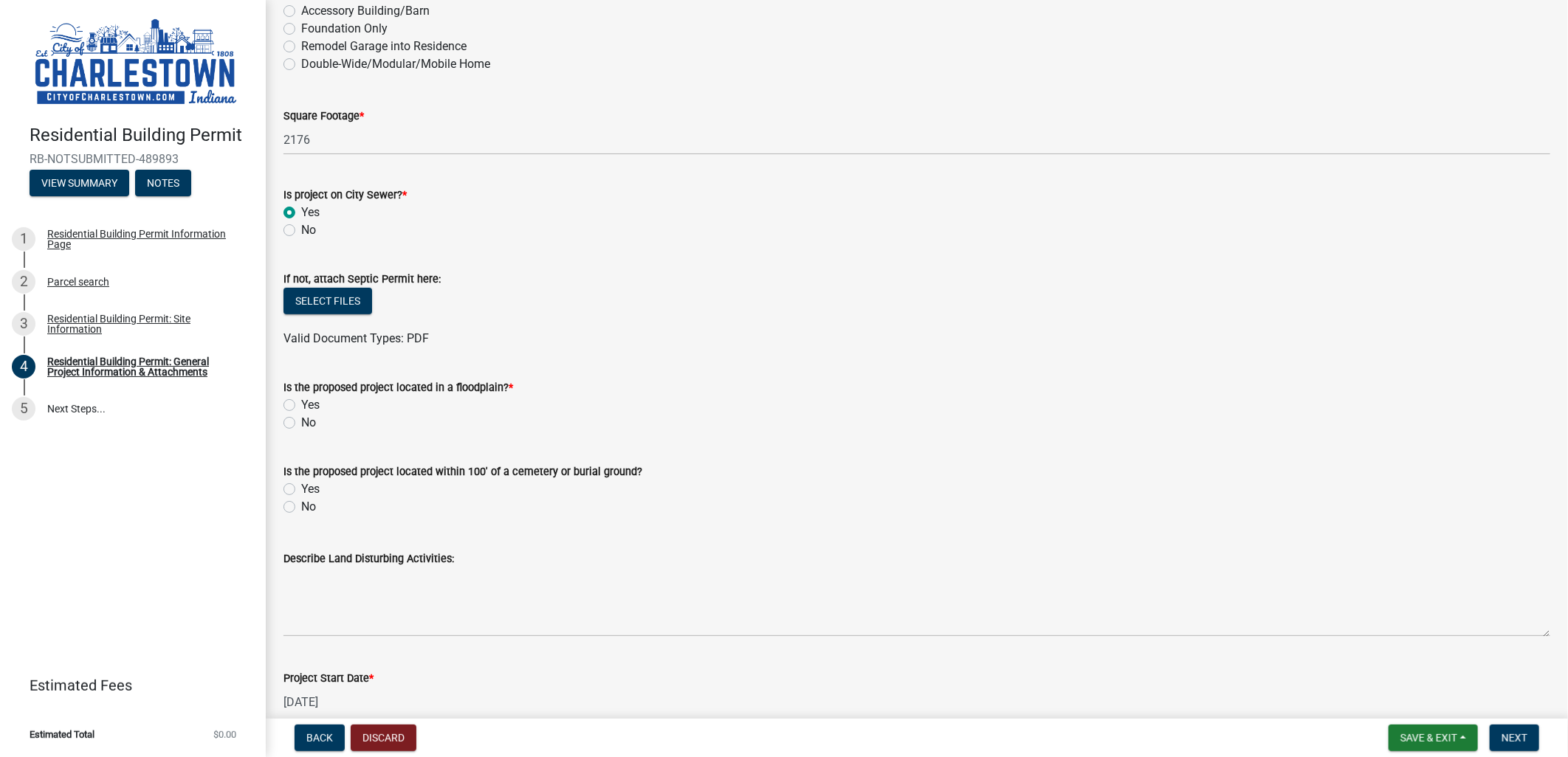
scroll to position [328, 0]
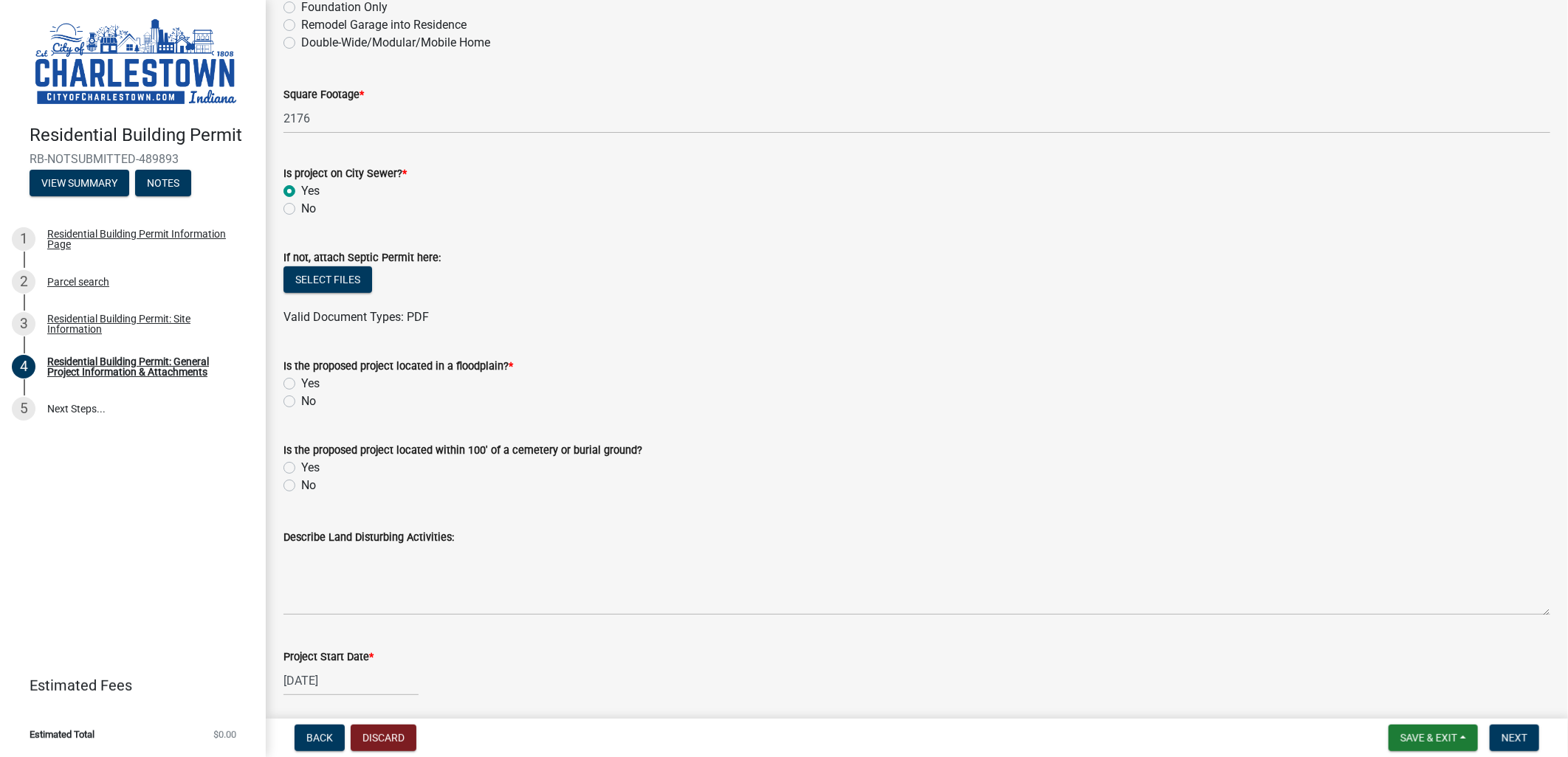
click at [301, 402] on label "No" at bounding box center [309, 402] width 15 height 18
click at [301, 402] on input "No" at bounding box center [306, 398] width 10 height 10
radio input "true"
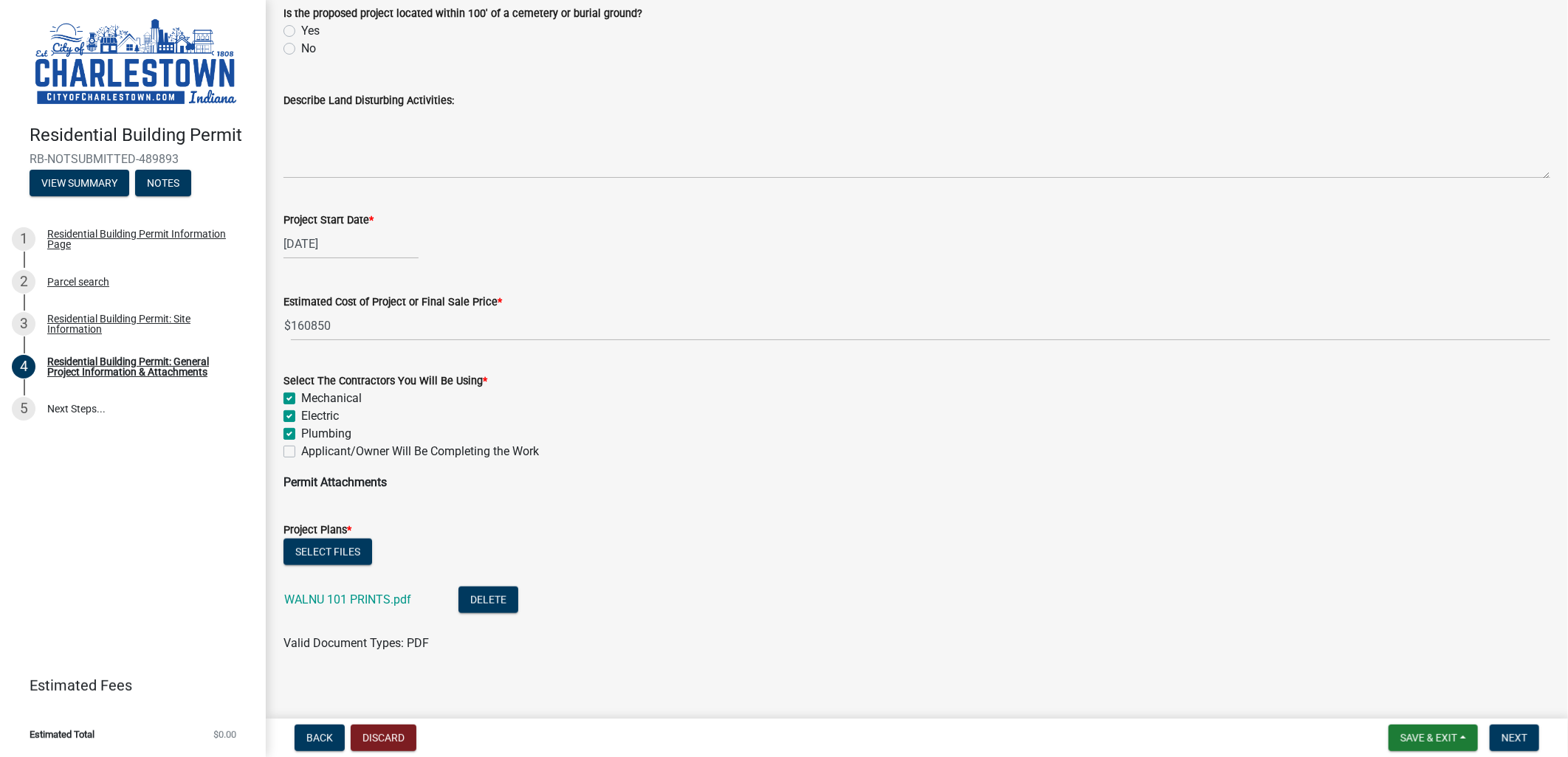
scroll to position [773, 0]
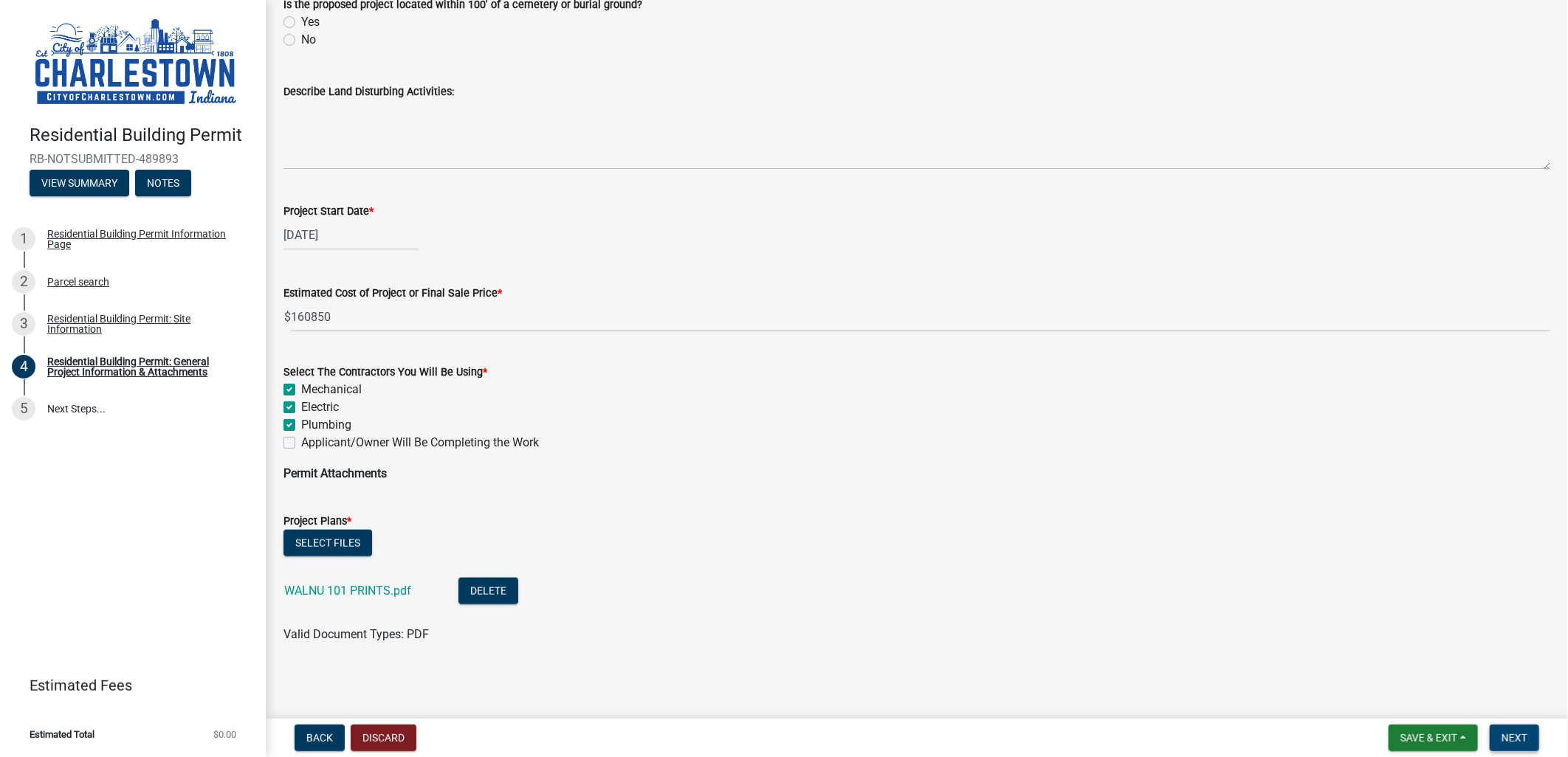
click at [1515, 734] on span "Next" at bounding box center [1514, 738] width 25 height 11
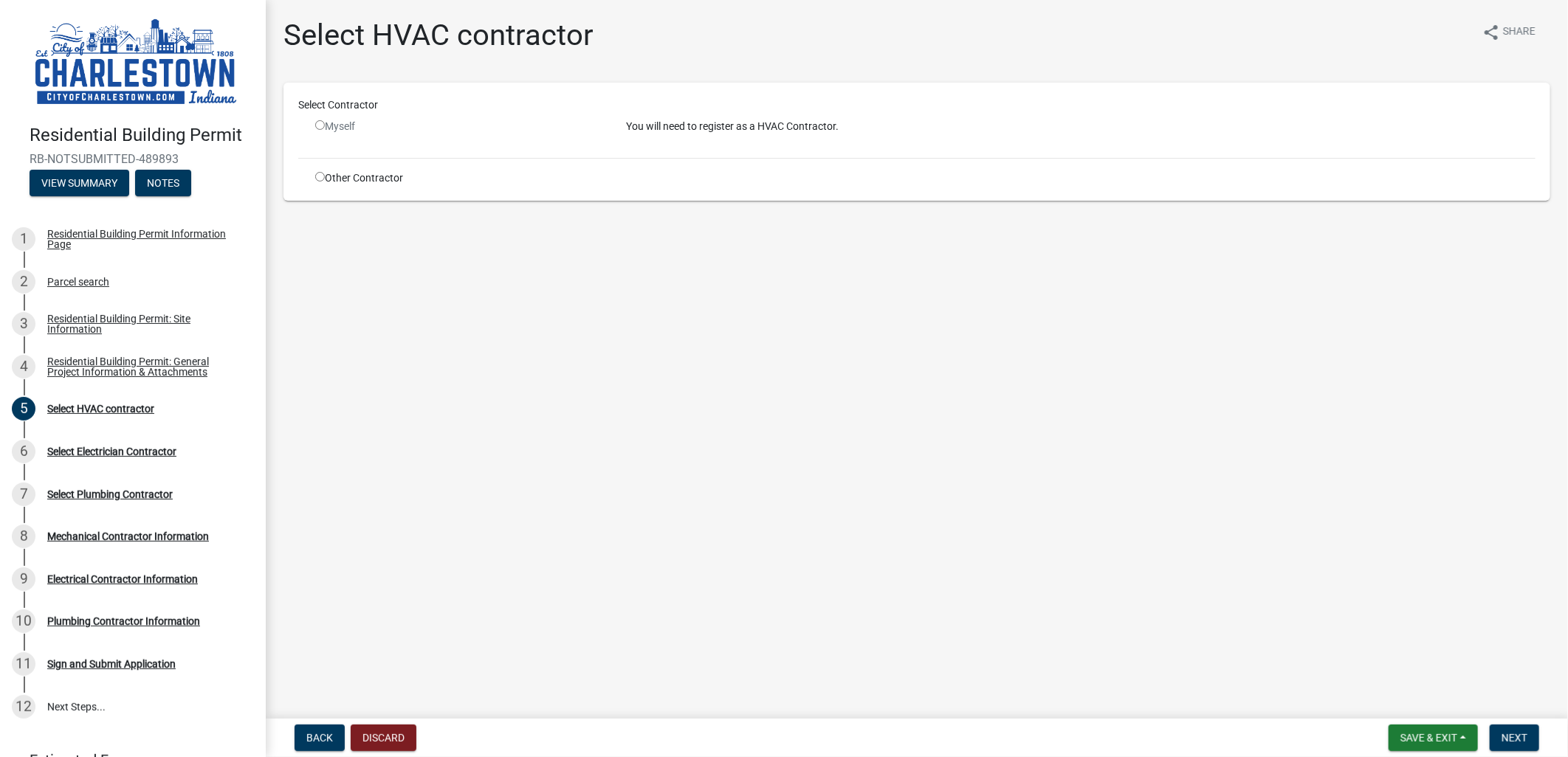
click at [372, 182] on div "Other Contractor" at bounding box center [459, 178] width 311 height 16
click at [319, 178] on input "radio" at bounding box center [320, 177] width 10 height 10
radio input "true"
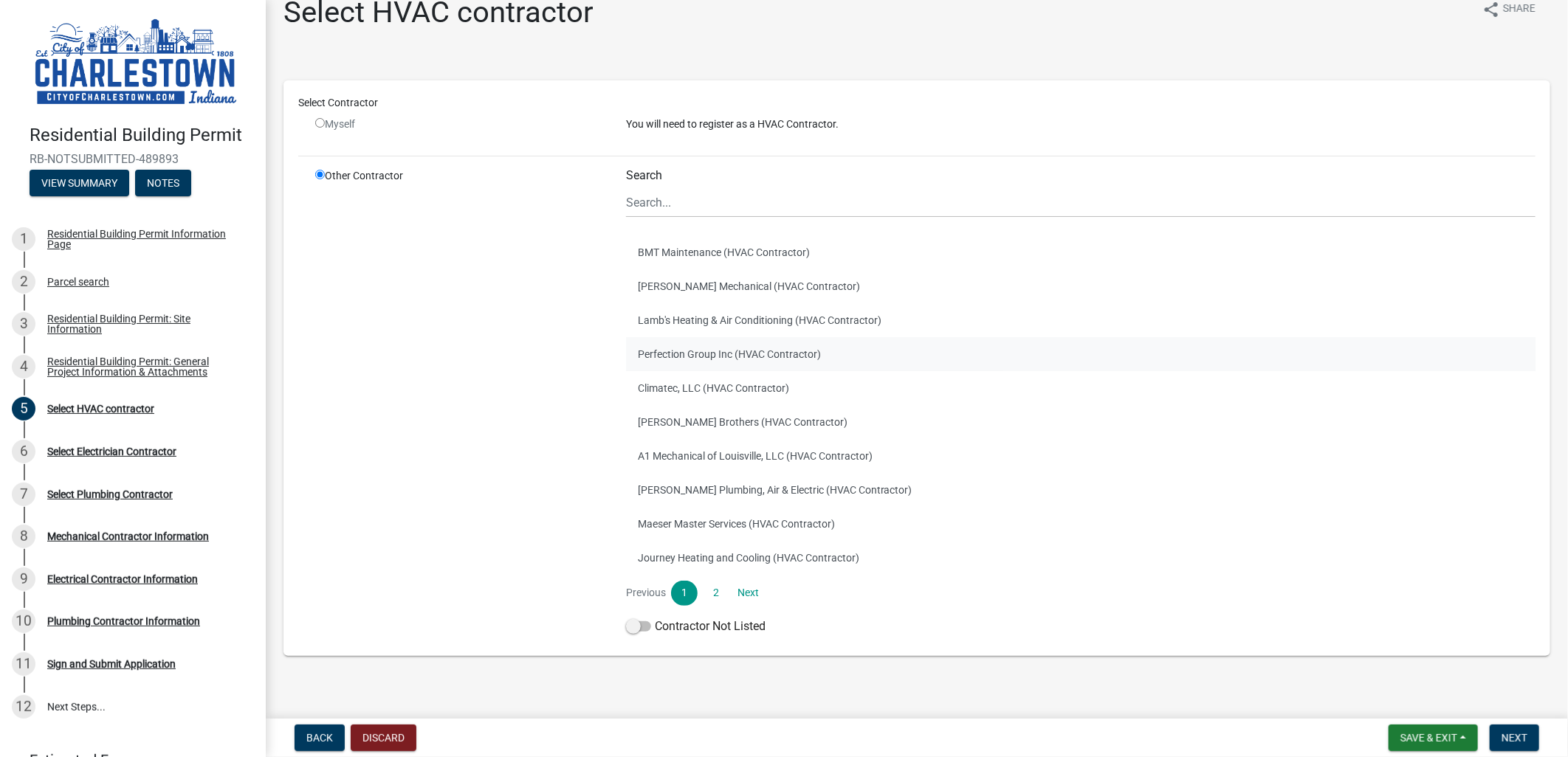
scroll to position [33, 0]
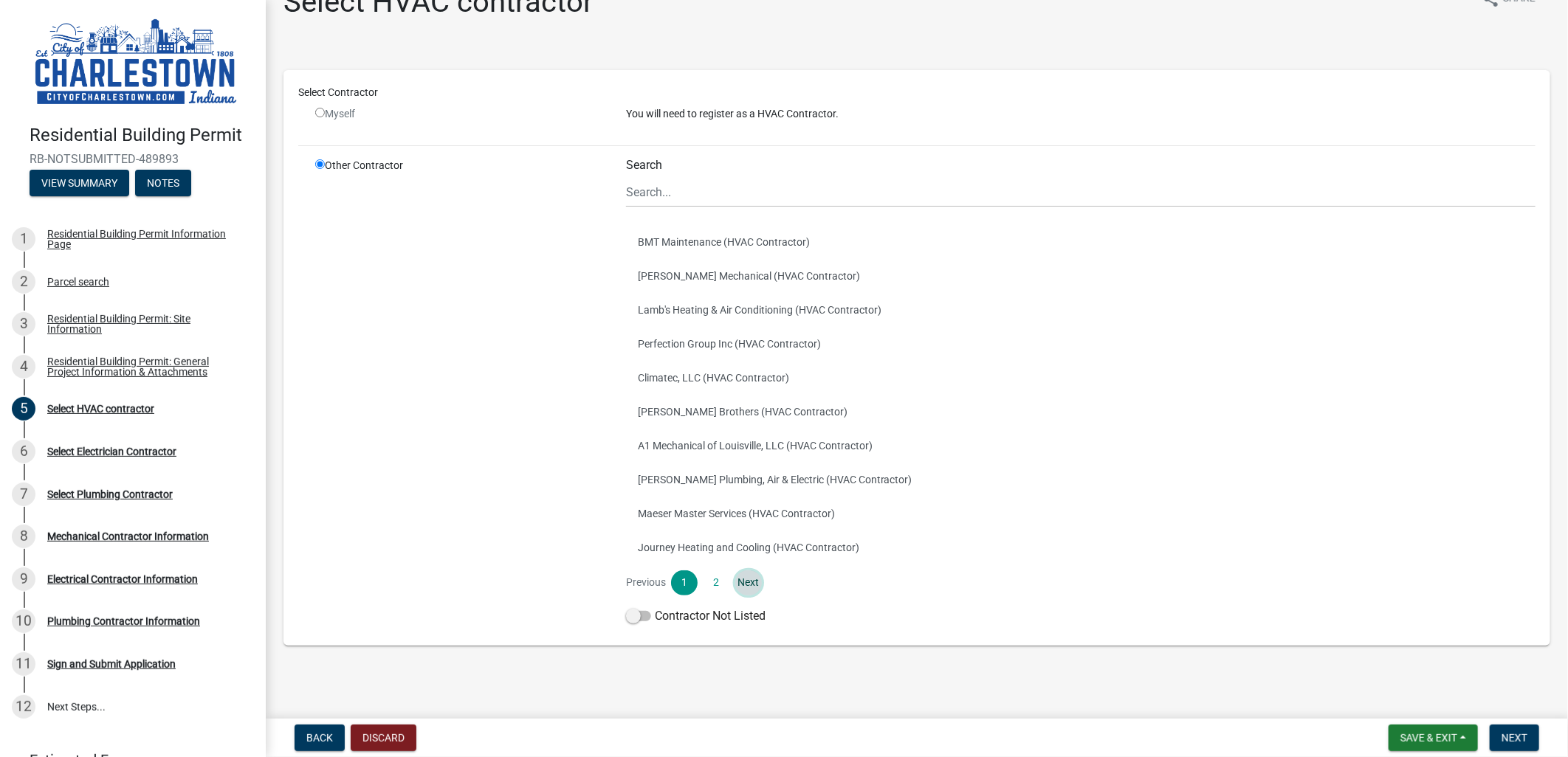
click at [738, 581] on link "Next" at bounding box center [748, 583] width 26 height 25
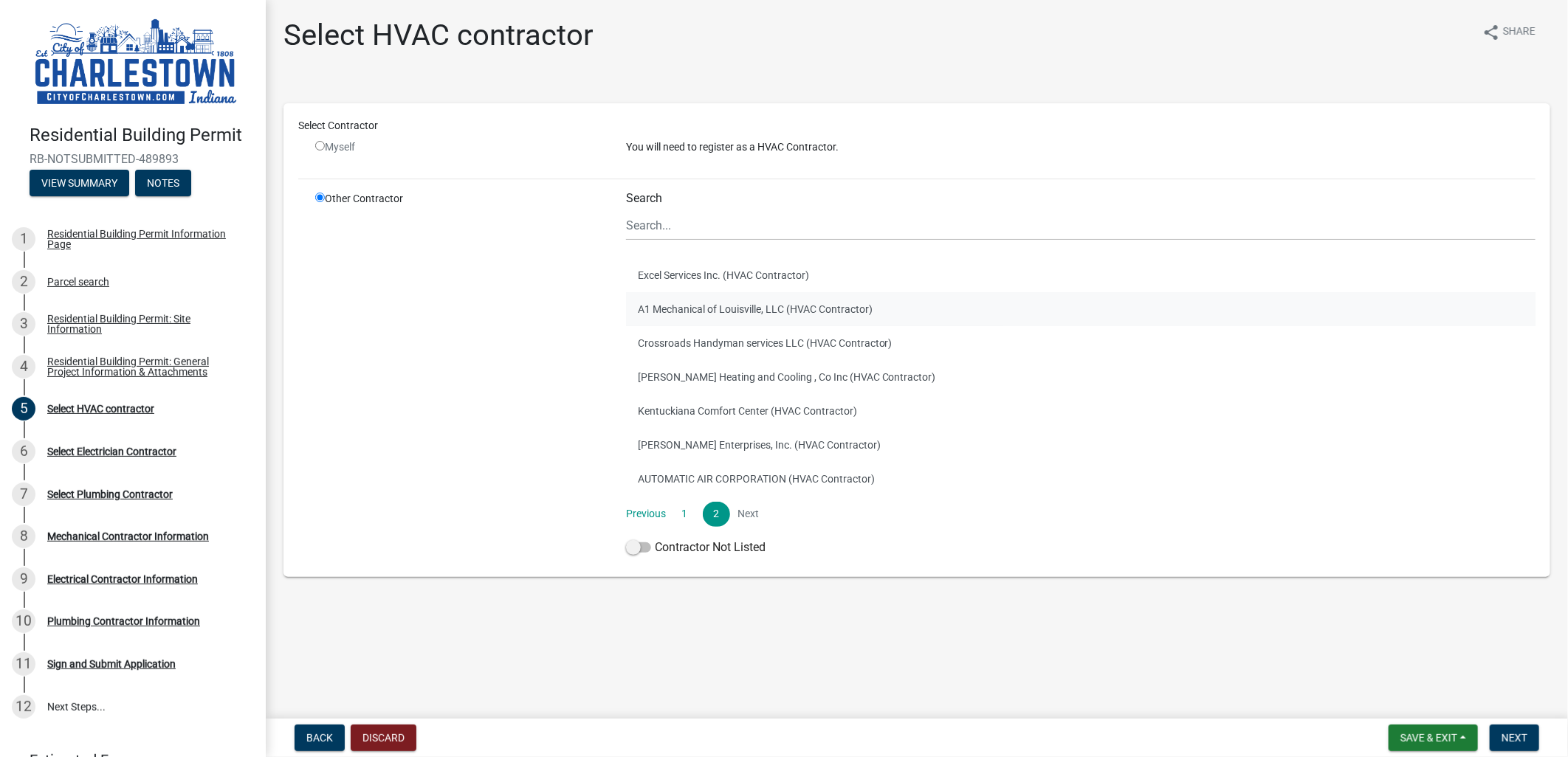
click at [793, 299] on button "A1 Mechanical of Louisville, LLC (HVAC Contractor)" at bounding box center [1081, 308] width 910 height 34
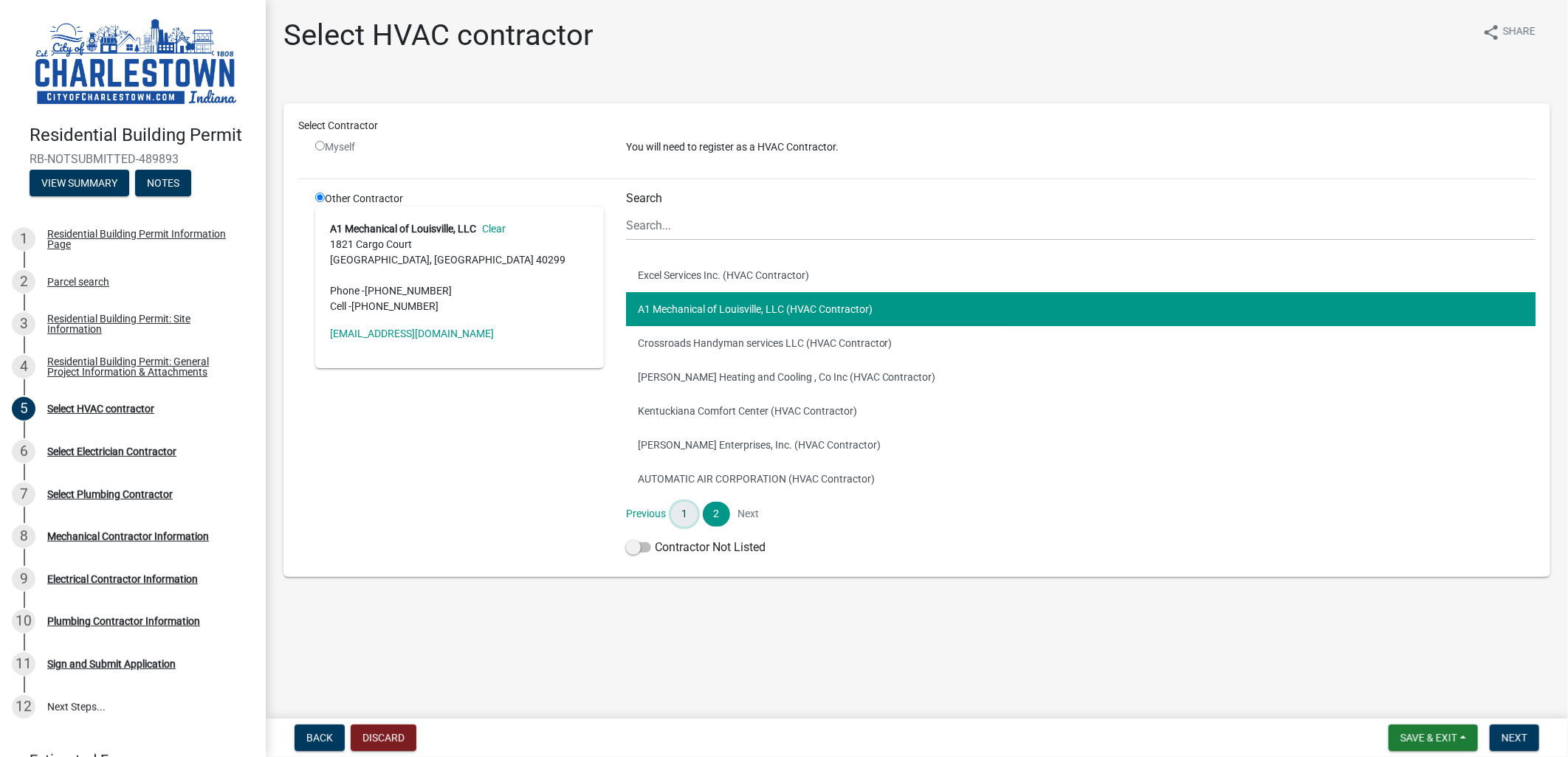
click at [683, 510] on link "1" at bounding box center [684, 514] width 26 height 25
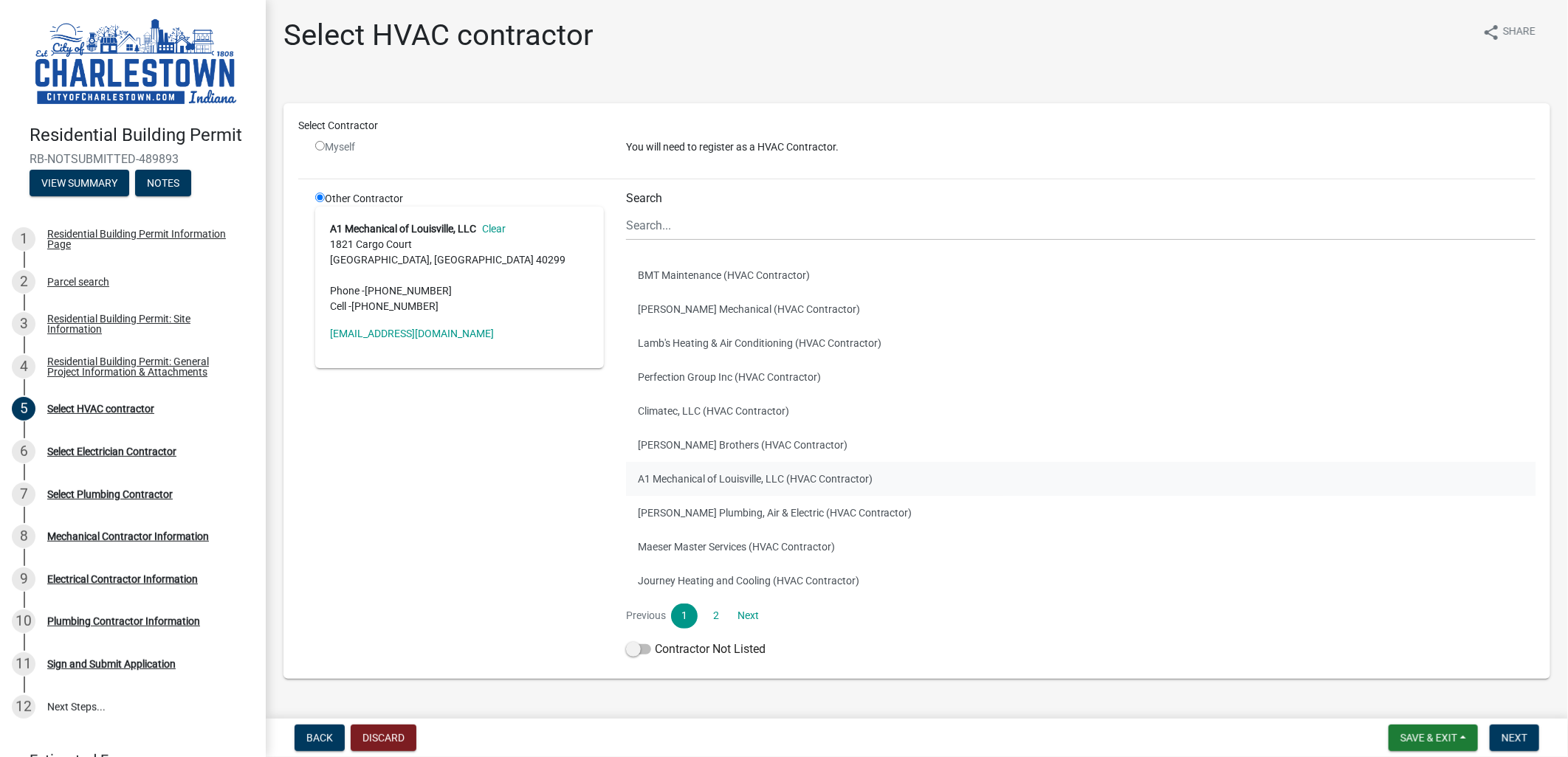
click at [706, 470] on button "A1 Mechanical of Louisville, LLC (HVAC Contractor)" at bounding box center [1081, 478] width 910 height 34
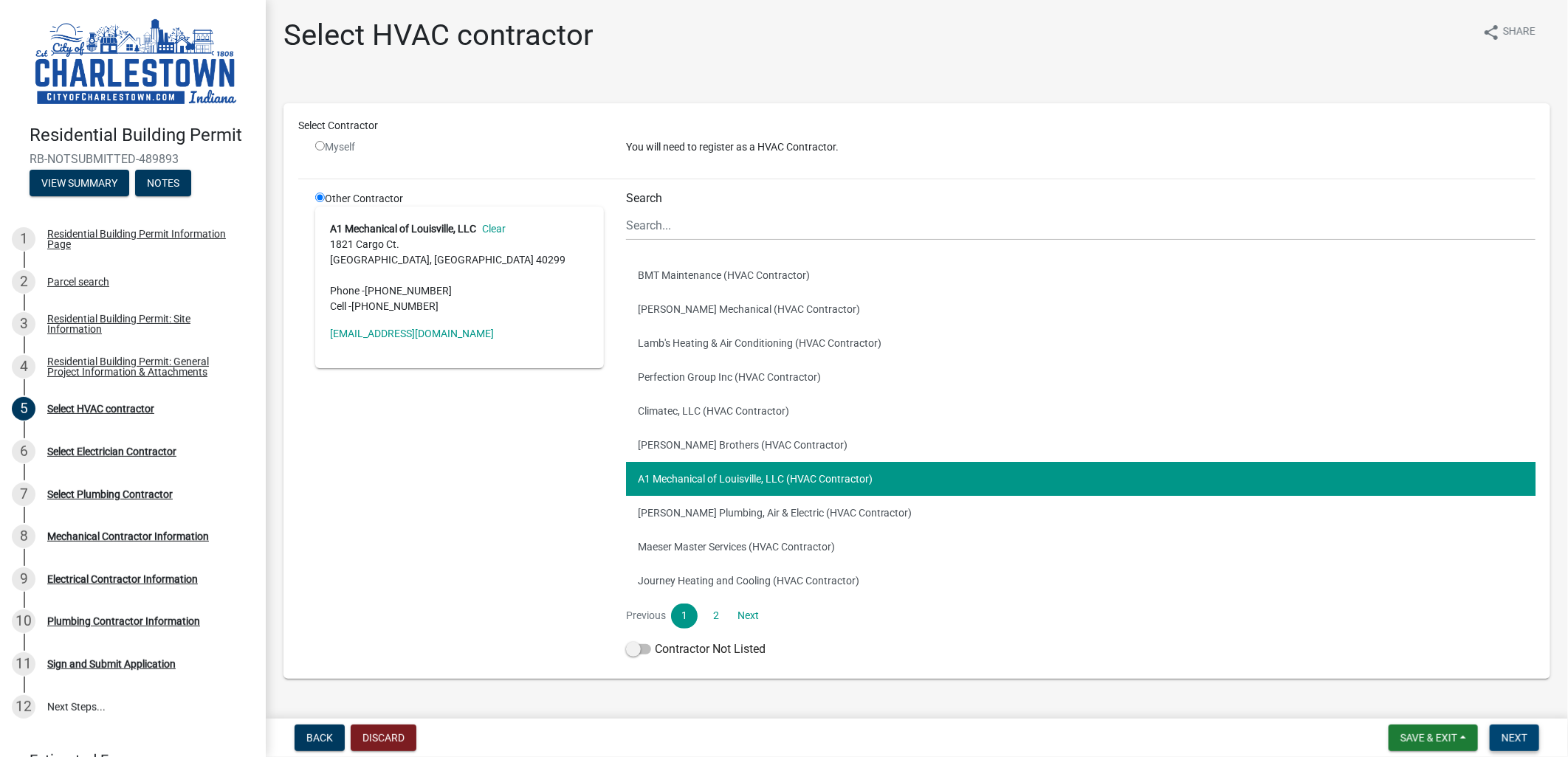
click at [1509, 741] on span "Next" at bounding box center [1514, 738] width 25 height 11
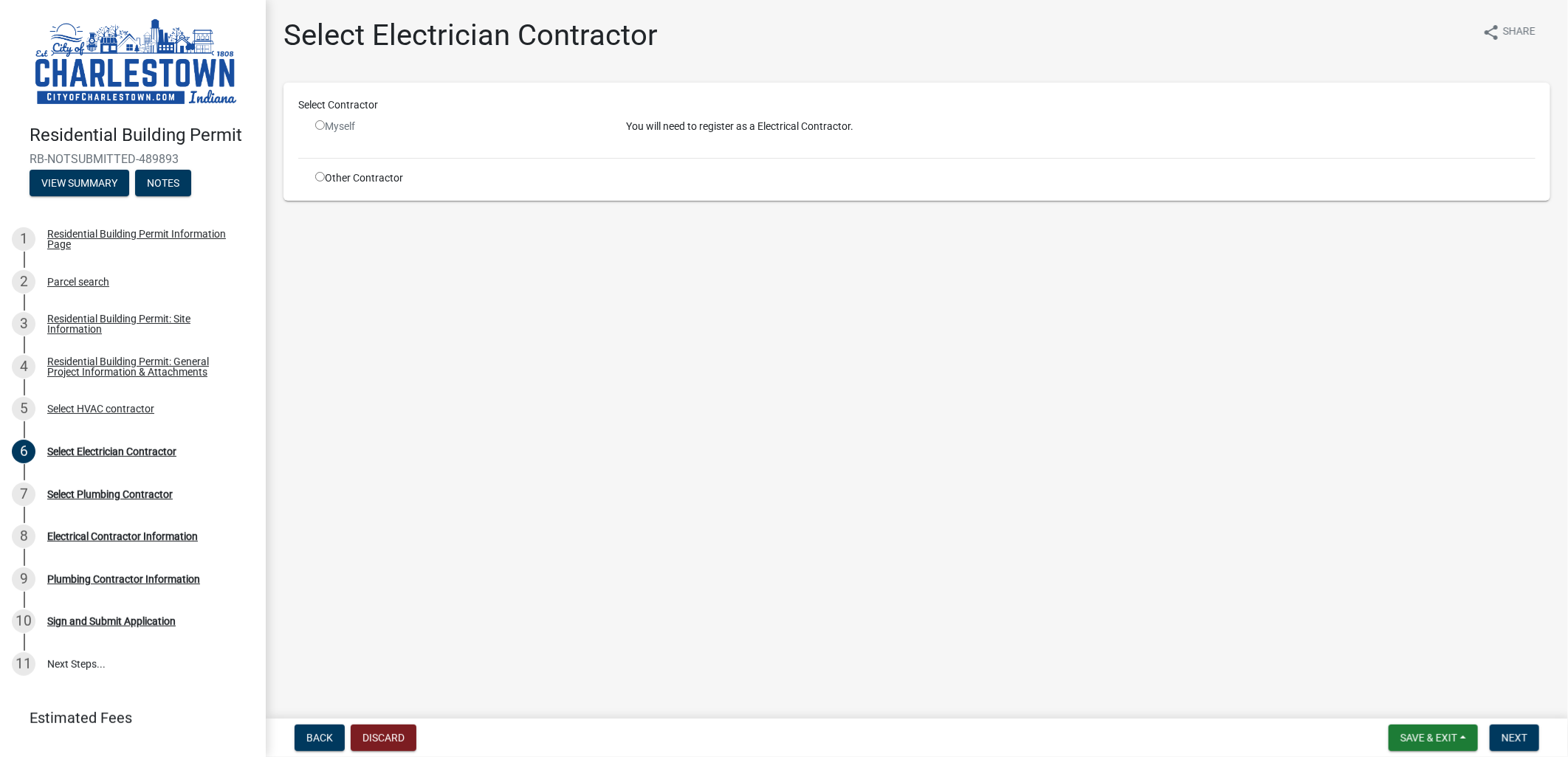
click at [320, 174] on input "radio" at bounding box center [320, 177] width 10 height 10
radio input "true"
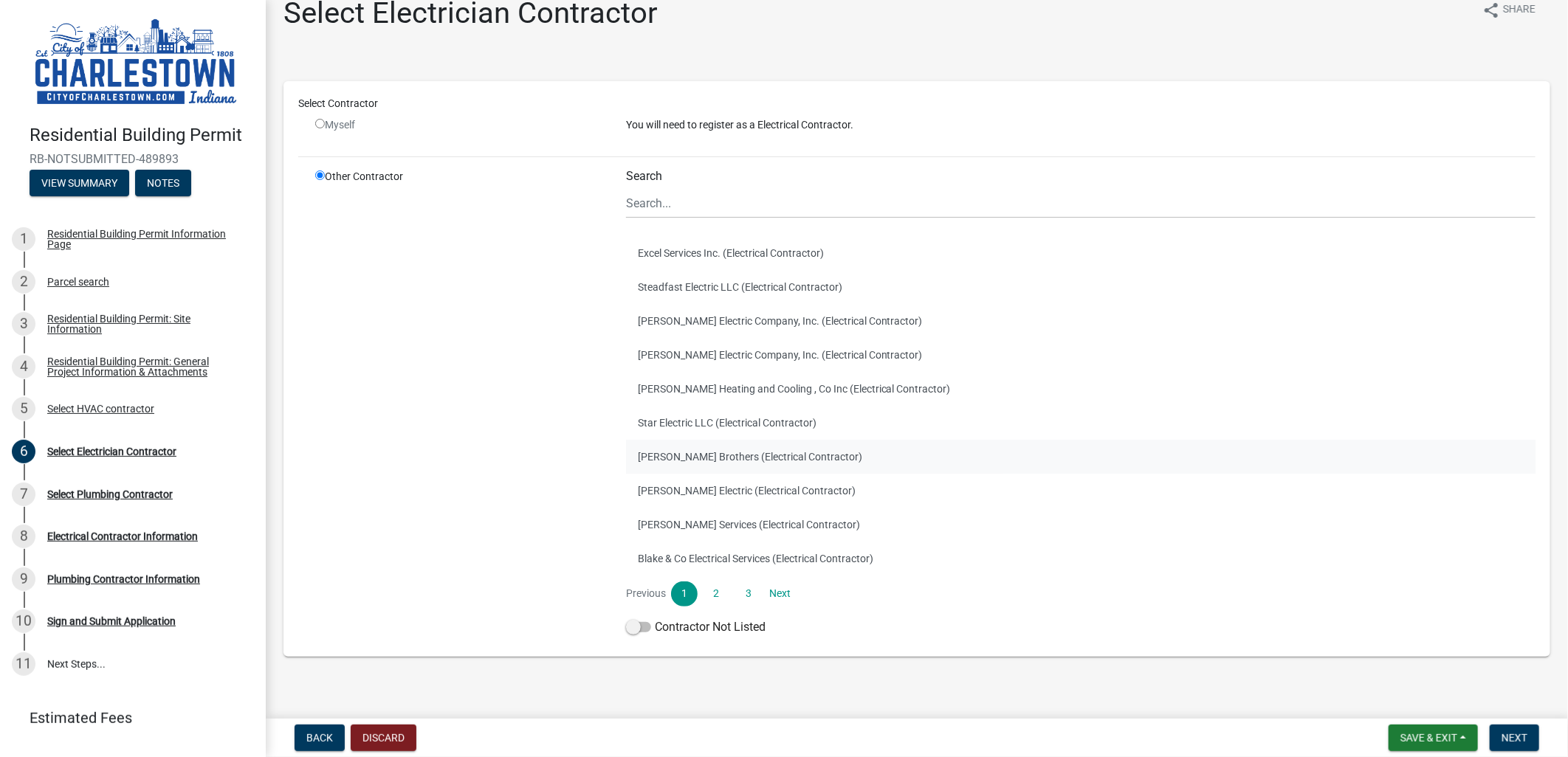
scroll to position [33, 0]
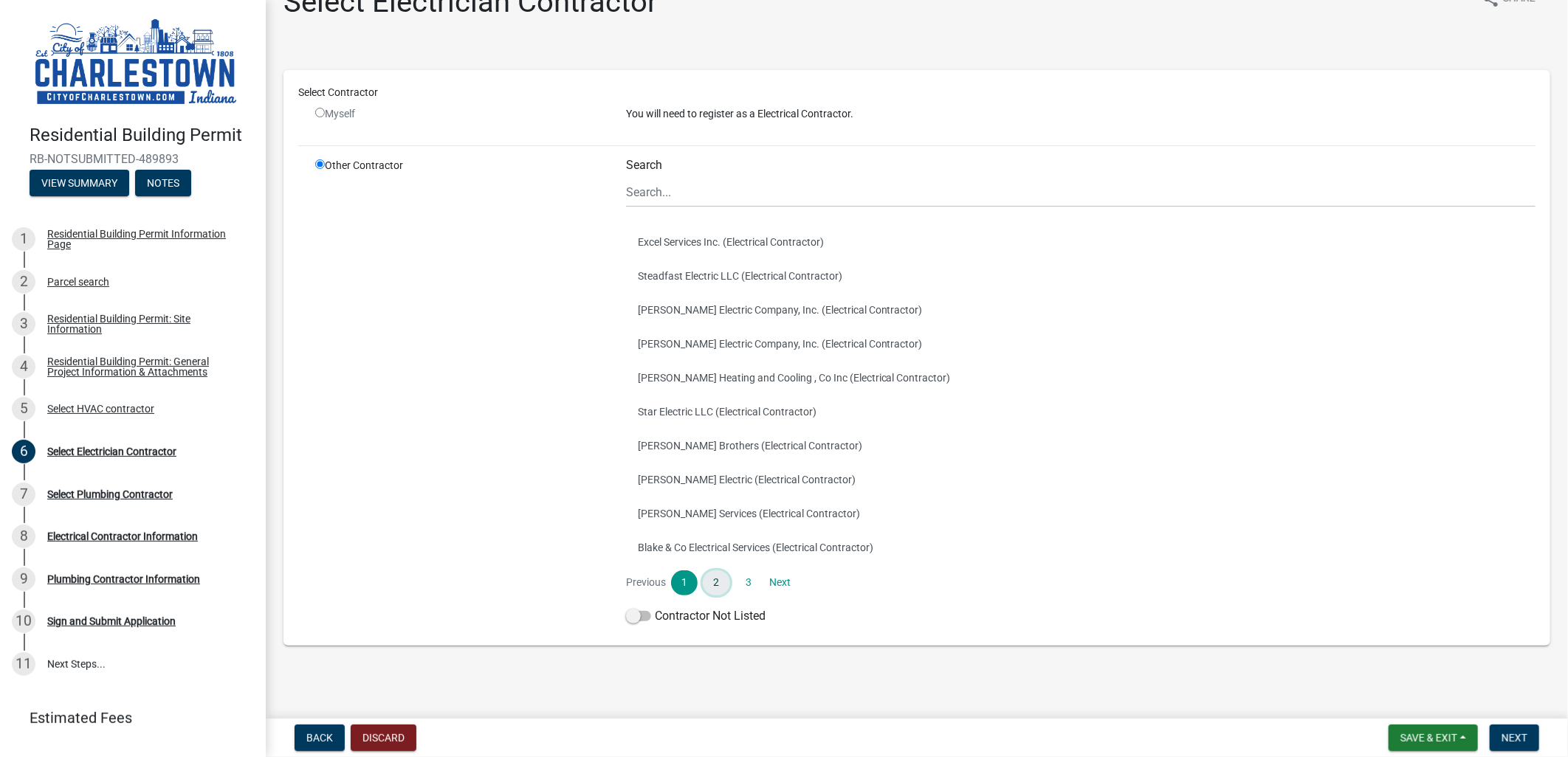
click at [720, 580] on link "2" at bounding box center [716, 583] width 26 height 25
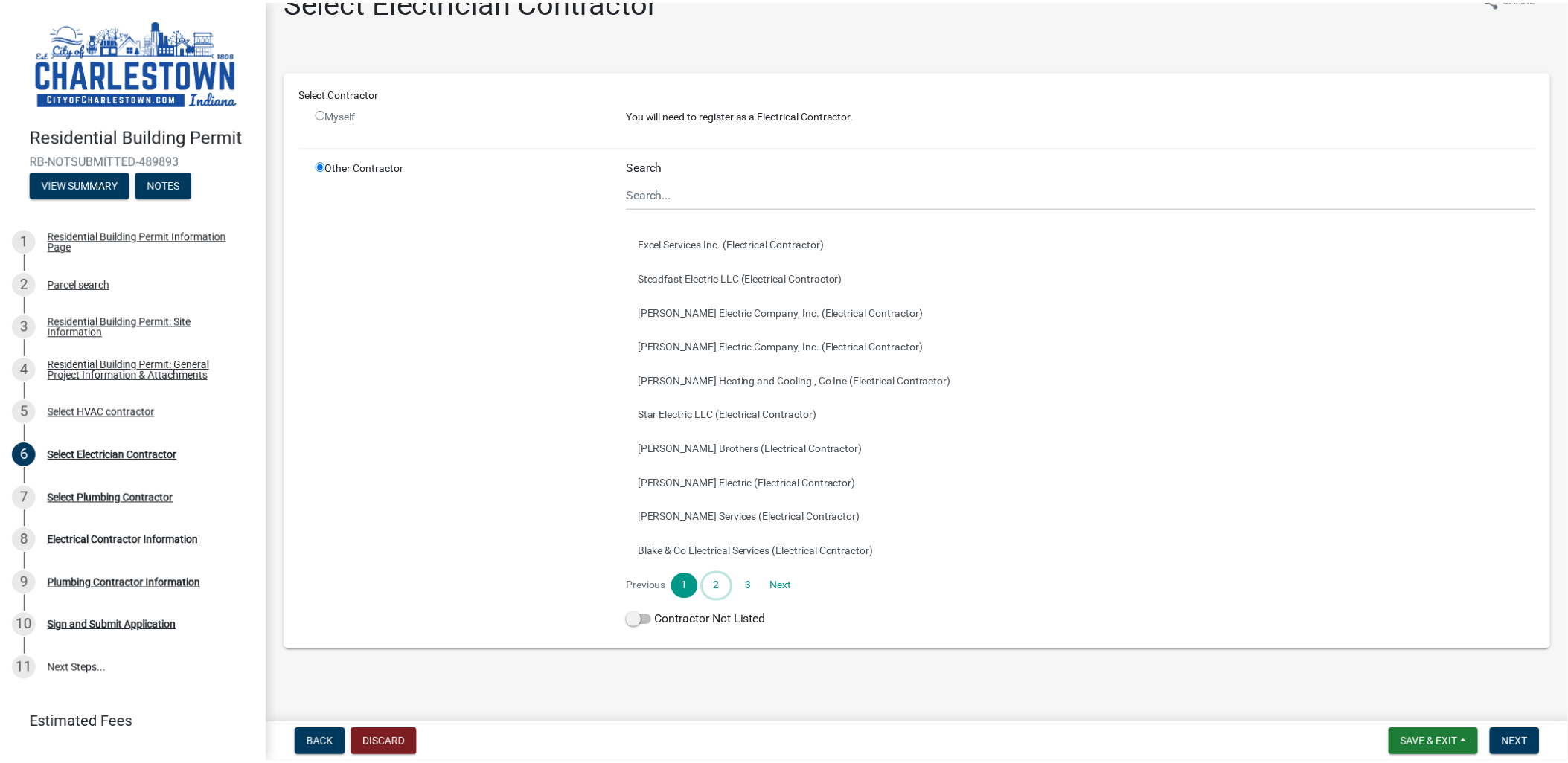
scroll to position [0, 0]
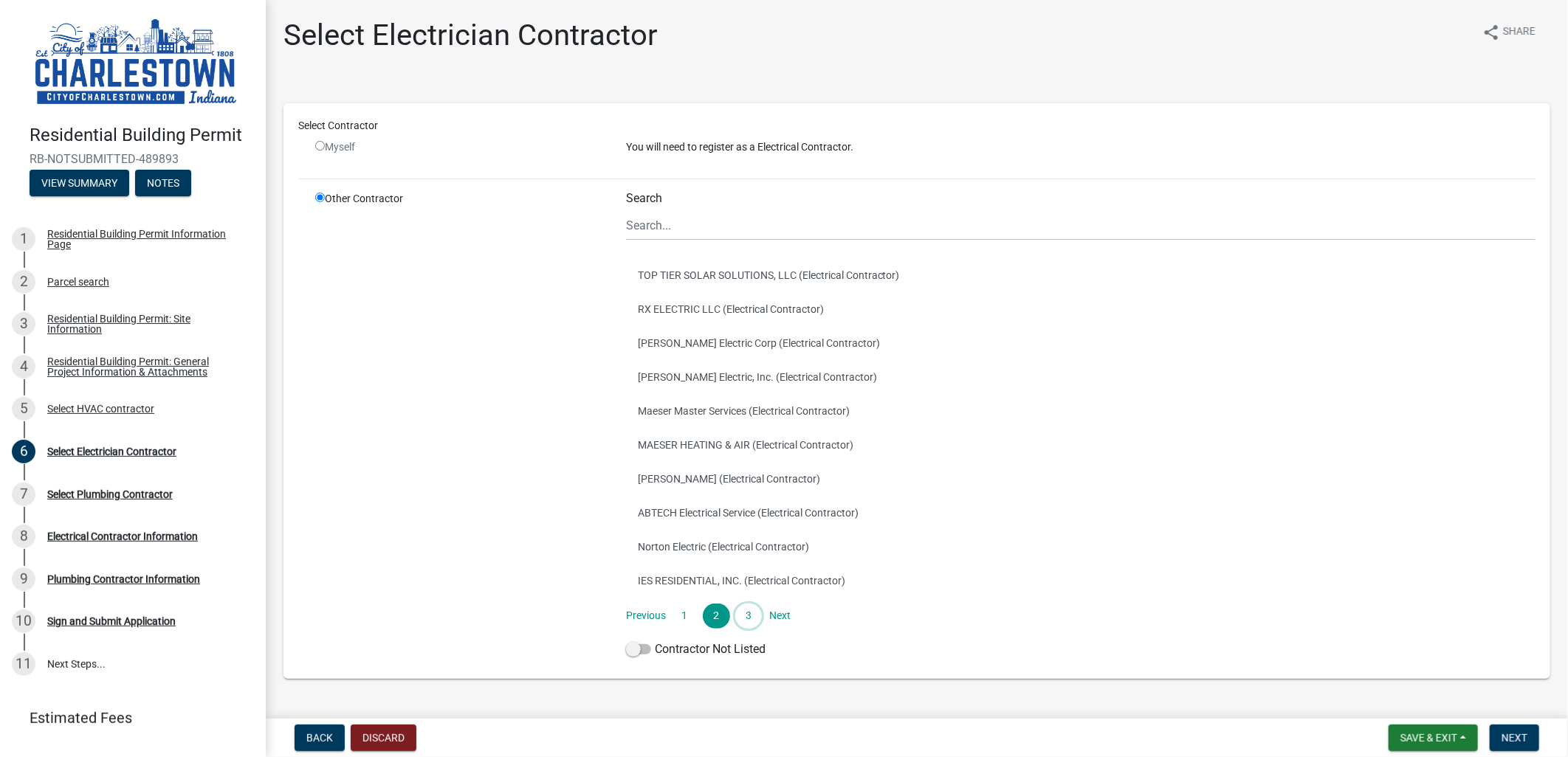
click at [743, 610] on link "3" at bounding box center [748, 616] width 26 height 25
click at [709, 609] on link "2" at bounding box center [716, 616] width 26 height 25
drag, startPoint x: 638, startPoint y: 645, endPoint x: 631, endPoint y: 642, distance: 7.6
click at [638, 645] on span at bounding box center [638, 650] width 25 height 11
click at [655, 641] on input "Contractor Not Listed" at bounding box center [655, 641] width 0 height 0
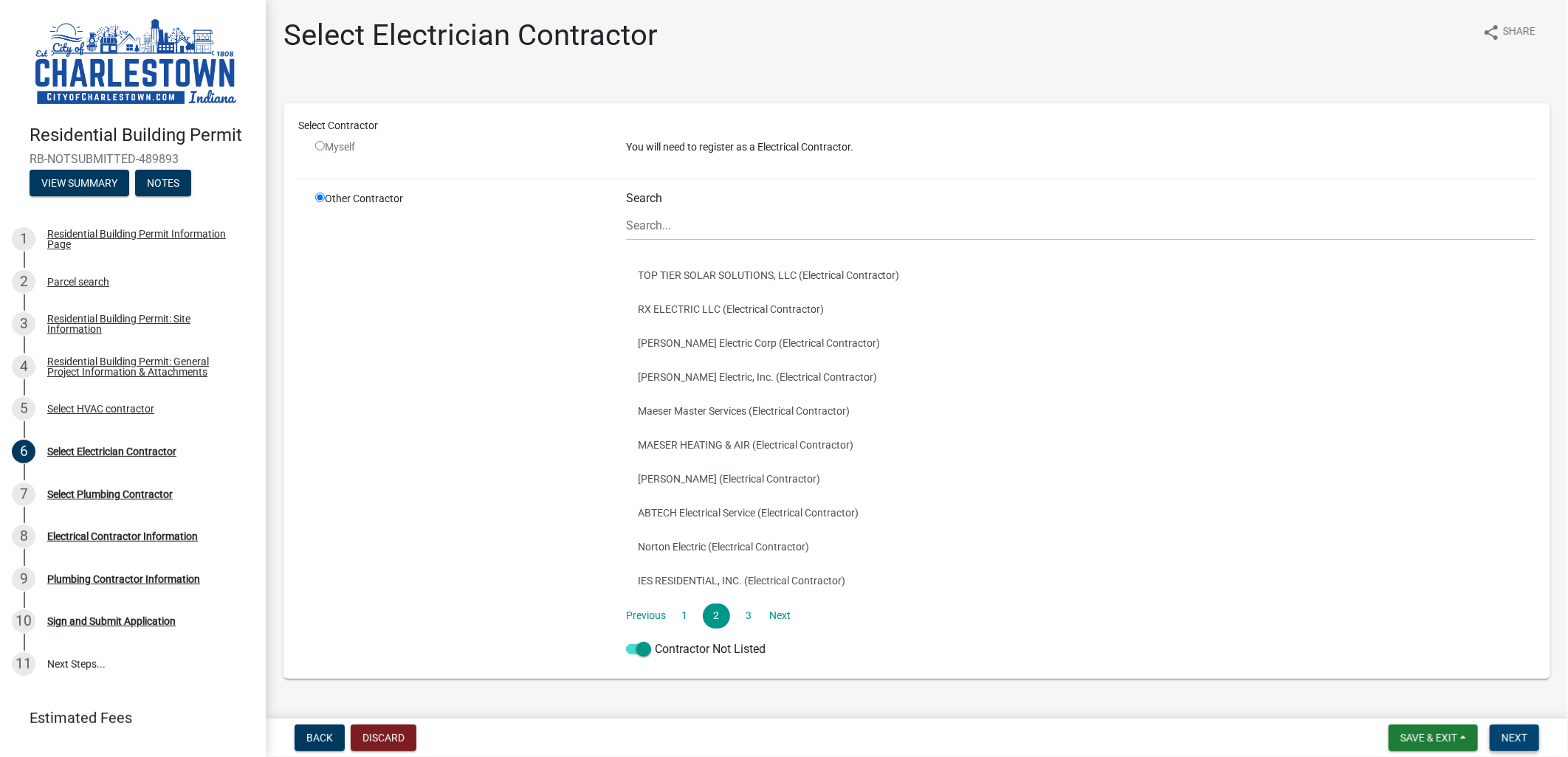
click at [1524, 740] on span "Next" at bounding box center [1514, 738] width 25 height 11
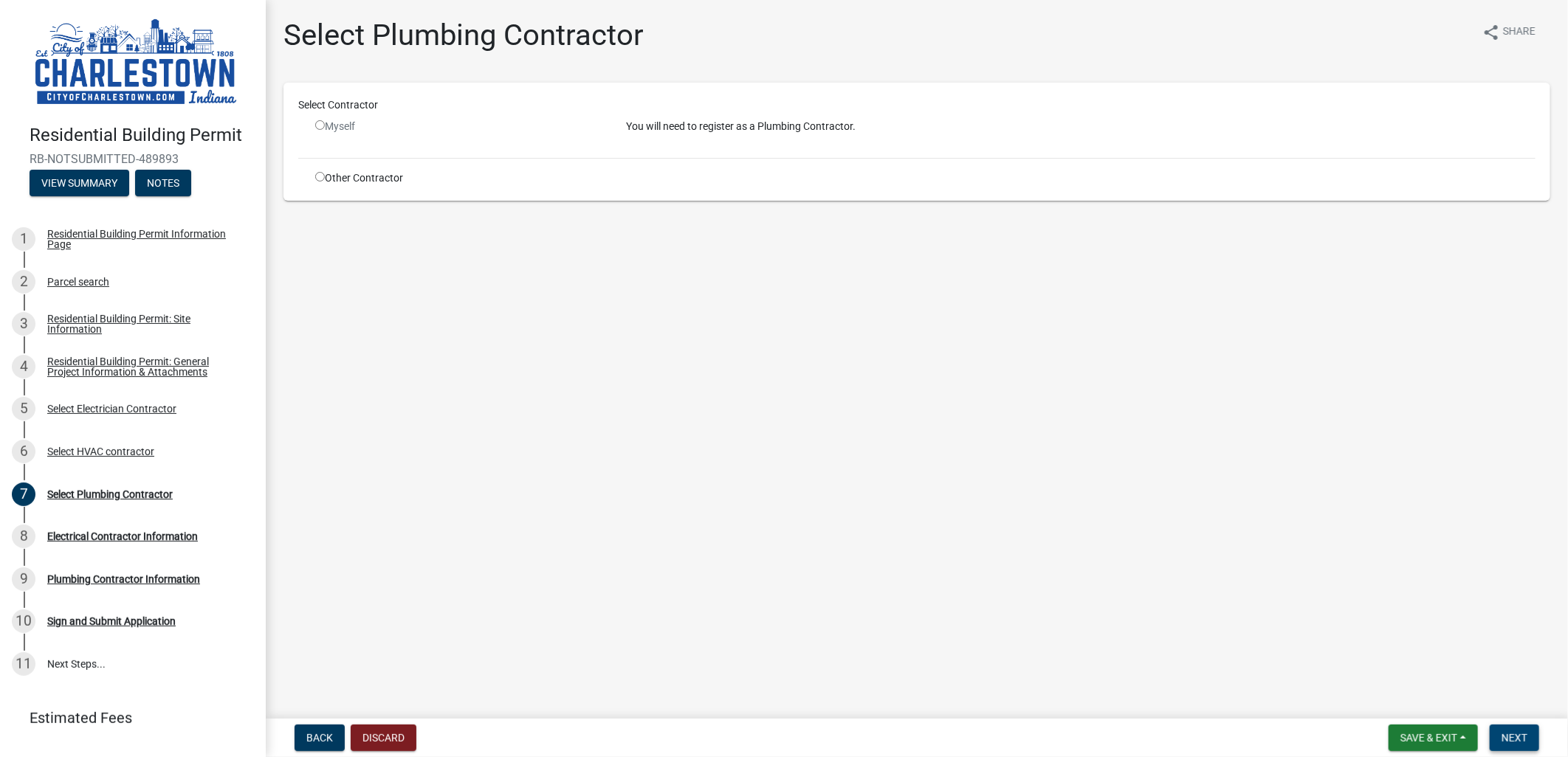
click at [1517, 741] on span "Next" at bounding box center [1514, 738] width 25 height 11
click at [320, 173] on input "radio" at bounding box center [320, 177] width 10 height 10
radio input "true"
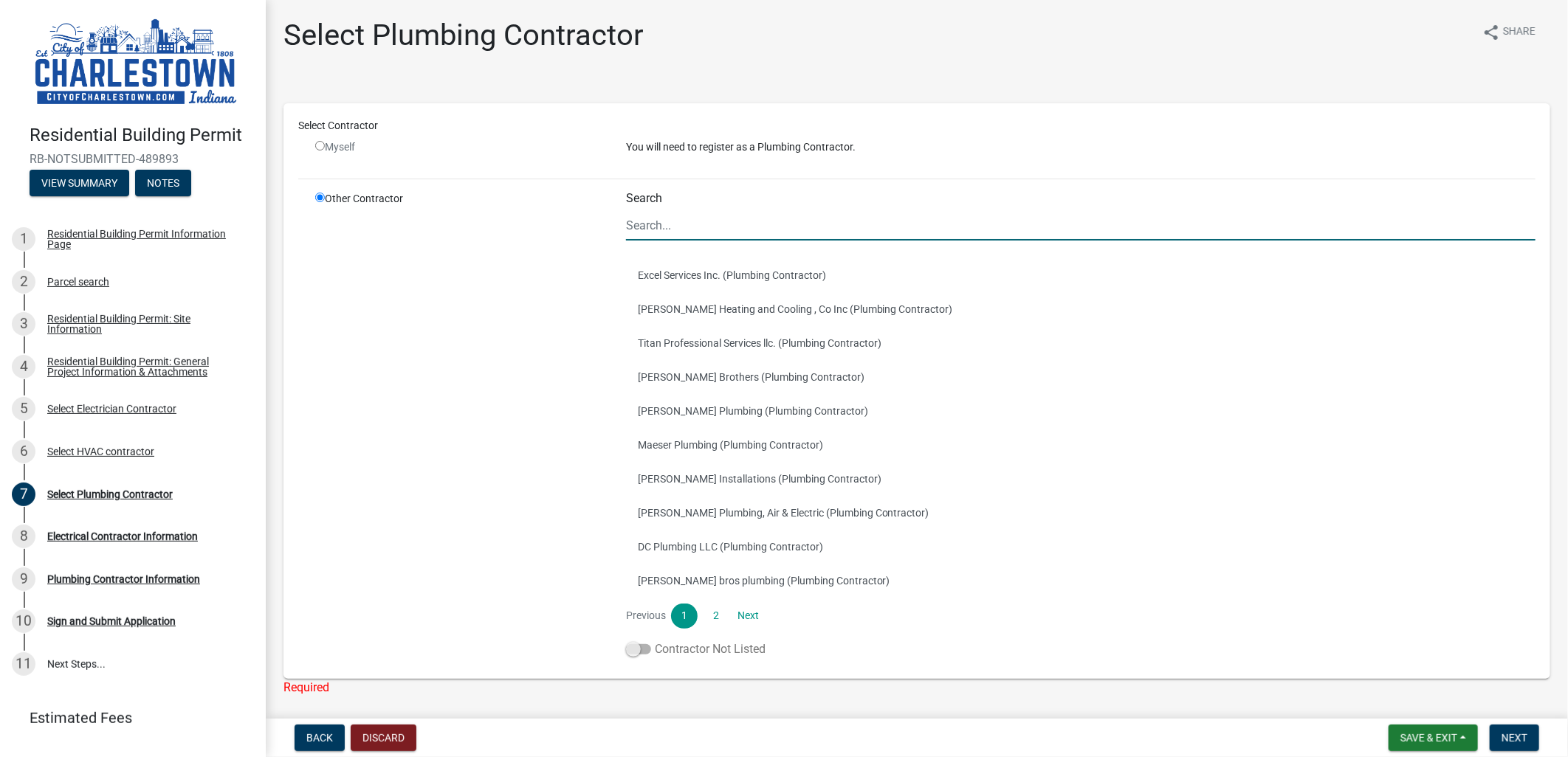
click at [635, 652] on span at bounding box center [638, 650] width 25 height 11
click at [655, 641] on input "Contractor Not Listed" at bounding box center [655, 641] width 0 height 0
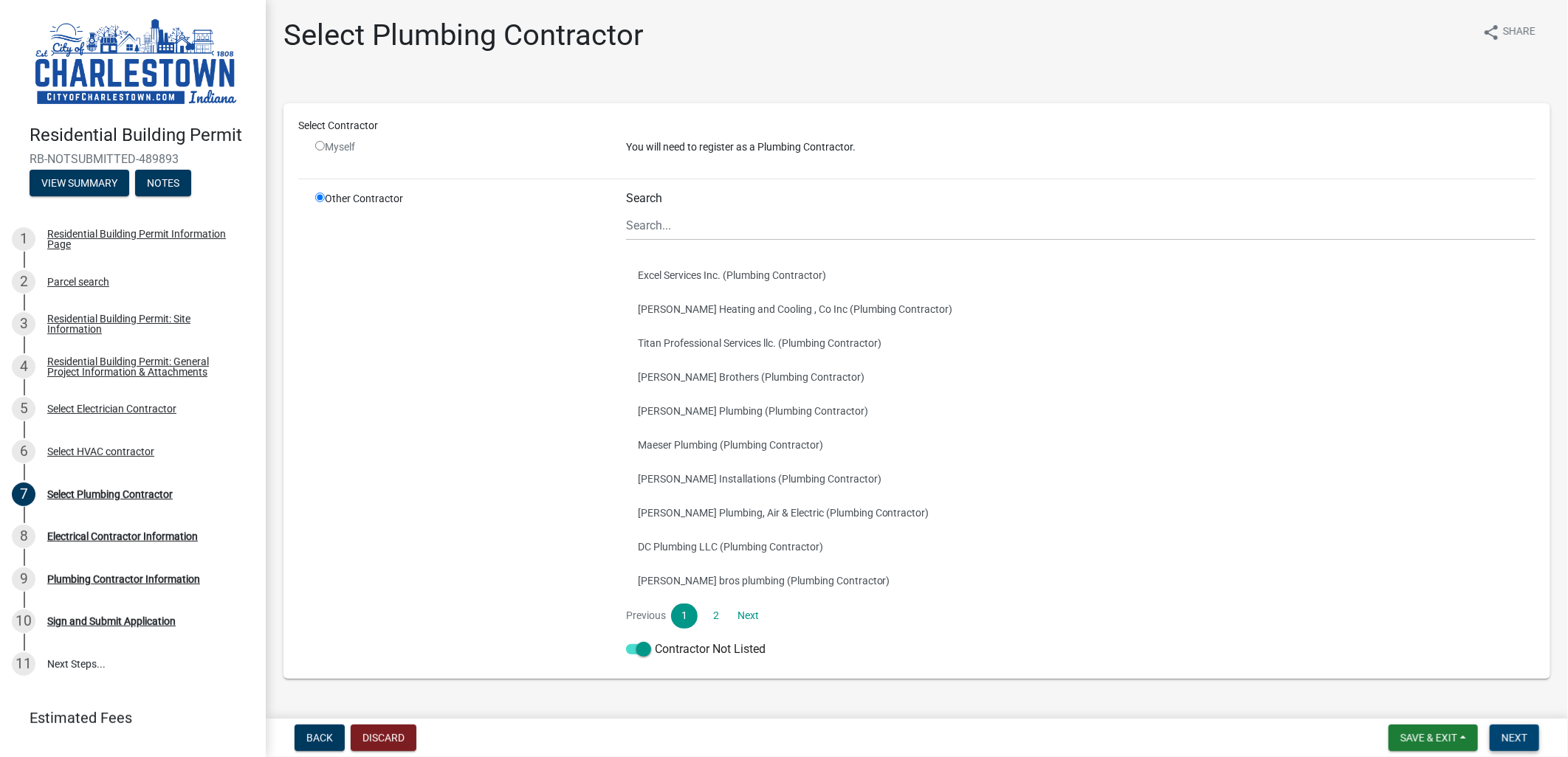
click at [1510, 734] on span "Next" at bounding box center [1514, 738] width 25 height 11
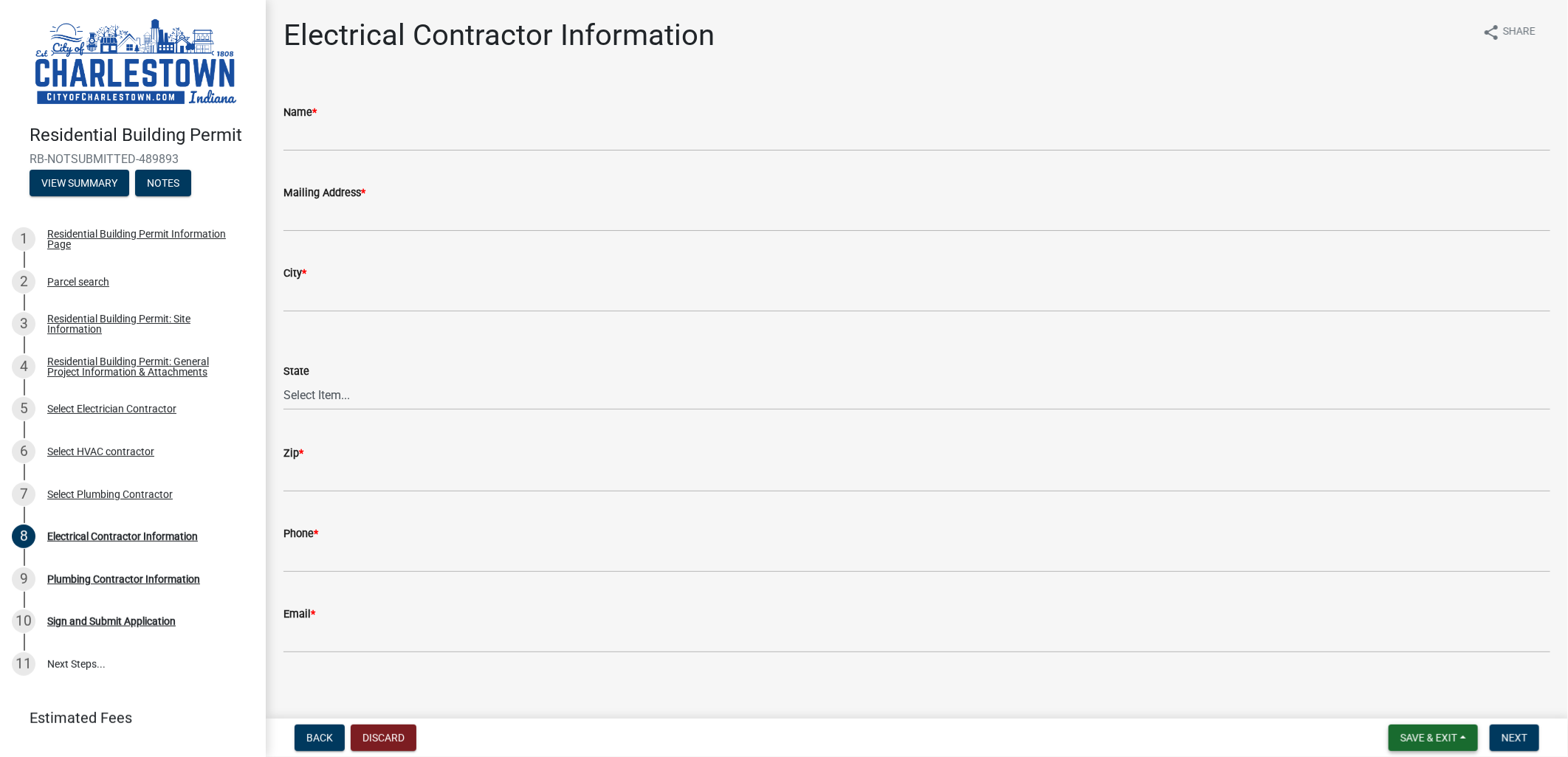
click at [1415, 740] on span "Save & Exit" at bounding box center [1429, 738] width 57 height 11
click at [1425, 702] on button "Save & Exit" at bounding box center [1419, 700] width 118 height 35
